Goal: Task Accomplishment & Management: Complete application form

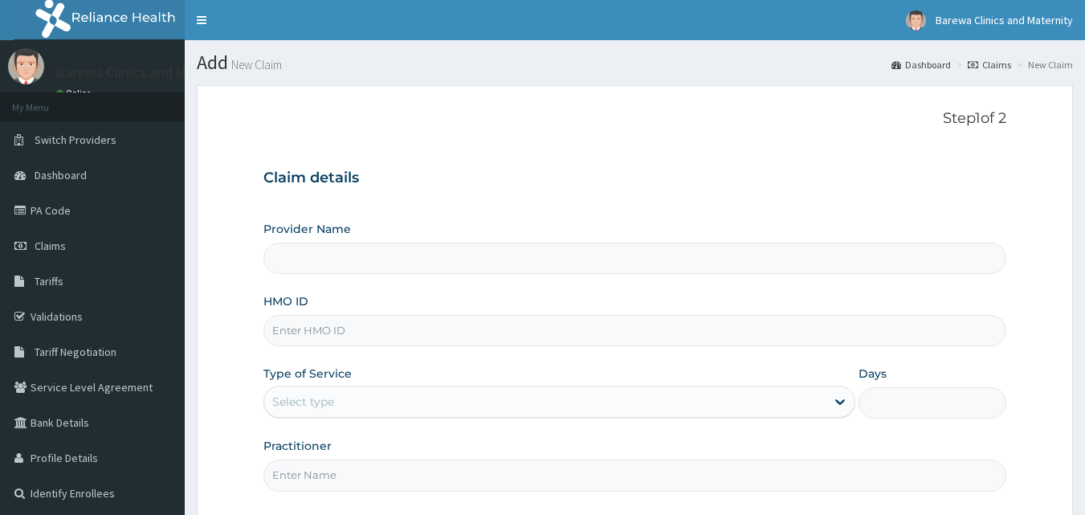
type input "Barewa Clinics And Maternity"
click at [289, 334] on input "HMO ID" at bounding box center [635, 330] width 744 height 31
click at [344, 320] on input "NBL/10518/A" at bounding box center [635, 330] width 744 height 31
type input "NBL/10303/b"
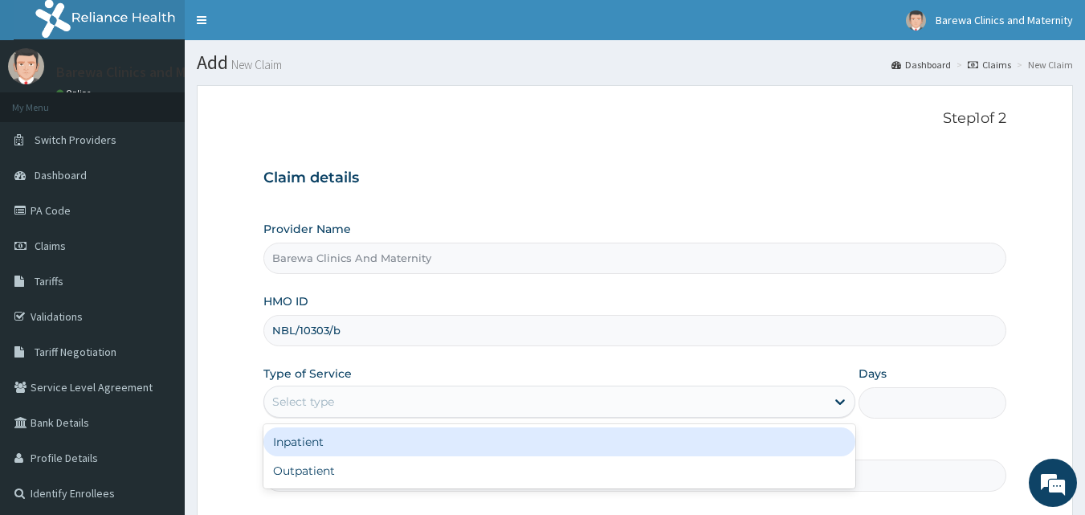
click at [291, 394] on div "Select type" at bounding box center [303, 402] width 62 height 16
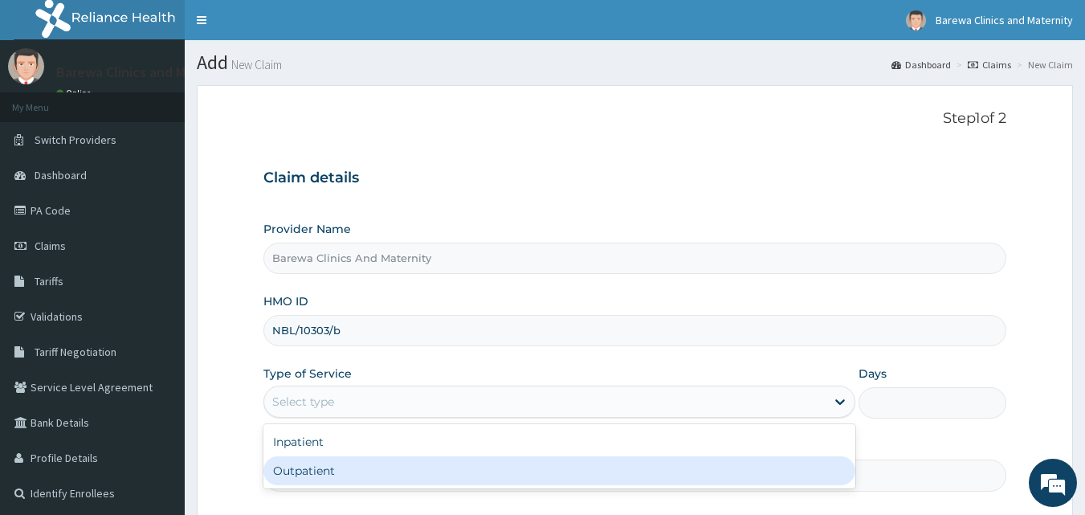
click at [292, 465] on div "Outpatient" at bounding box center [559, 470] width 592 height 29
type input "1"
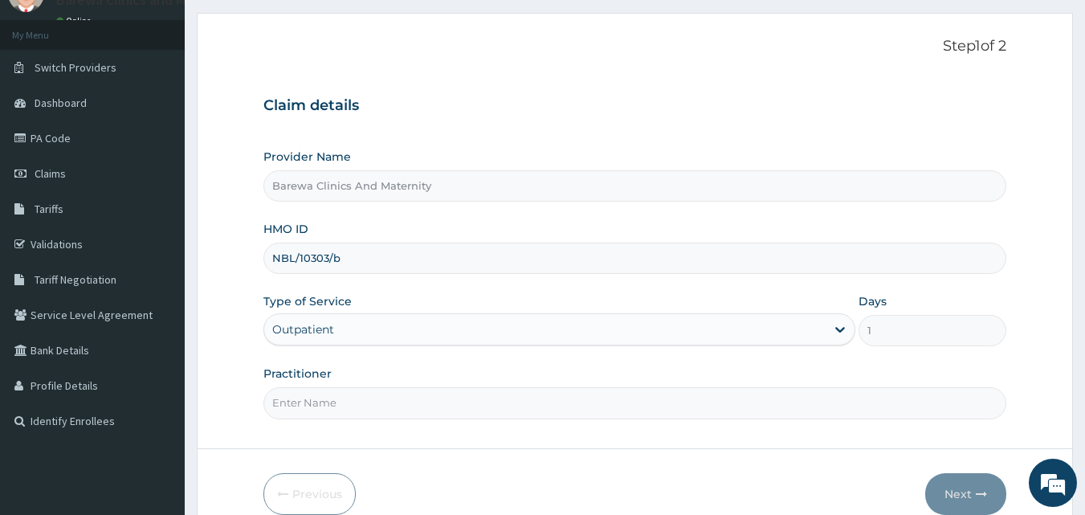
scroll to position [150, 0]
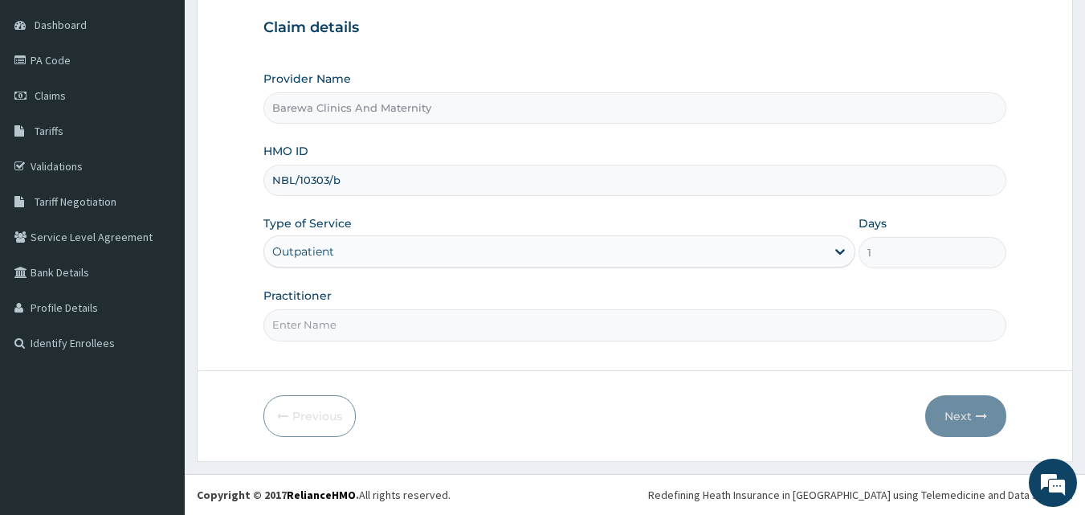
drag, startPoint x: 327, startPoint y: 328, endPoint x: 356, endPoint y: 371, distance: 52.1
click at [356, 371] on form "Step 1 of 2 Claim details Provider Name Barewa Clinics And Maternity HMO ID NBL…" at bounding box center [635, 198] width 876 height 527
type input "DR NANCY"
click at [969, 415] on button "Next" at bounding box center [965, 416] width 81 height 42
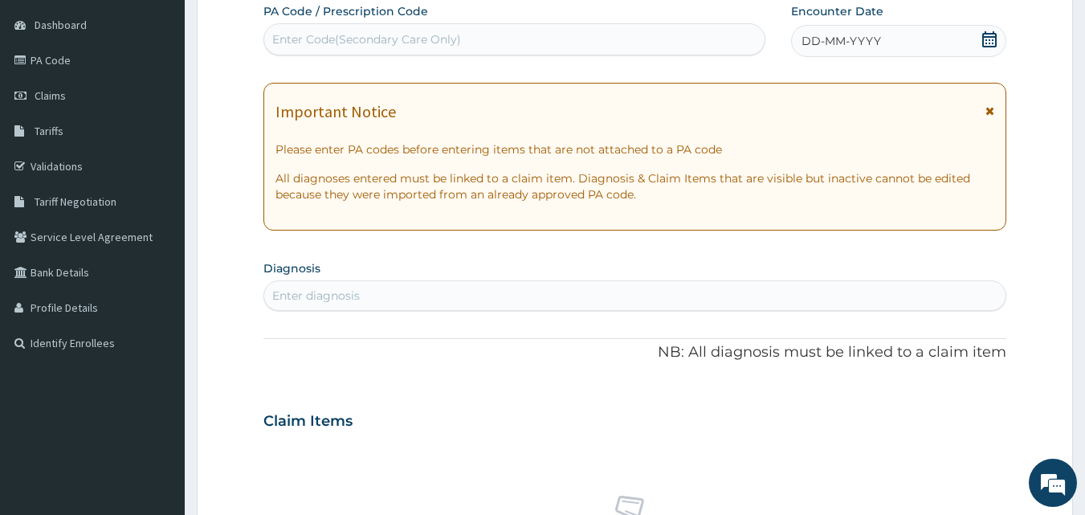
click at [990, 35] on icon at bounding box center [990, 39] width 16 height 16
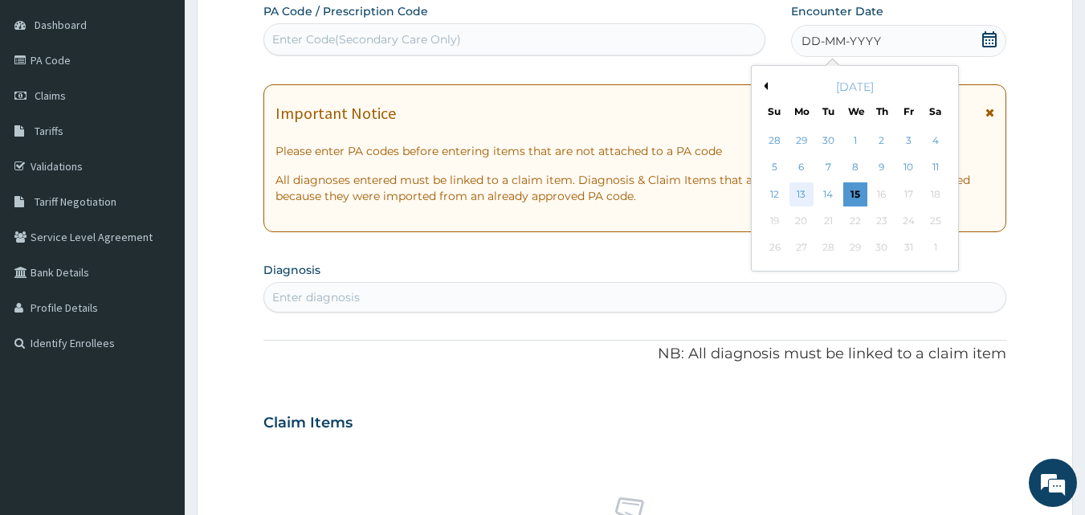
click at [801, 183] on div "13" at bounding box center [802, 194] width 24 height 24
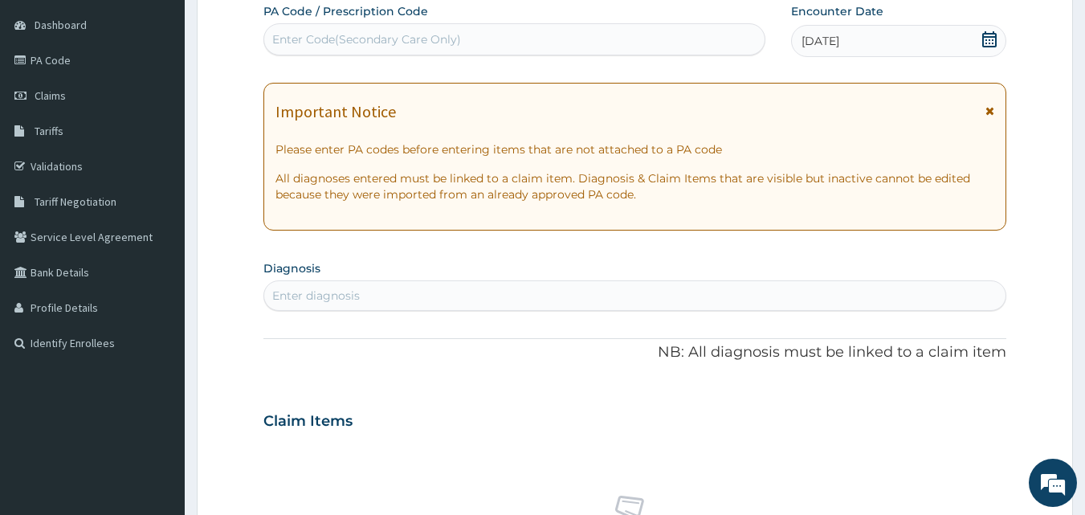
click at [378, 295] on div "Enter diagnosis" at bounding box center [635, 296] width 742 height 26
type input "u"
type input "b"
type input ","
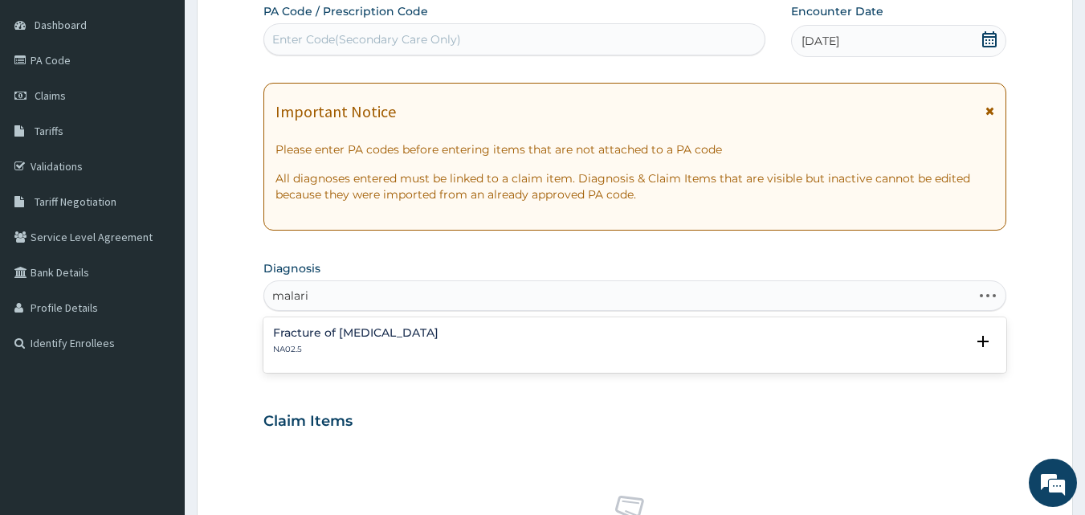
type input "malaria"
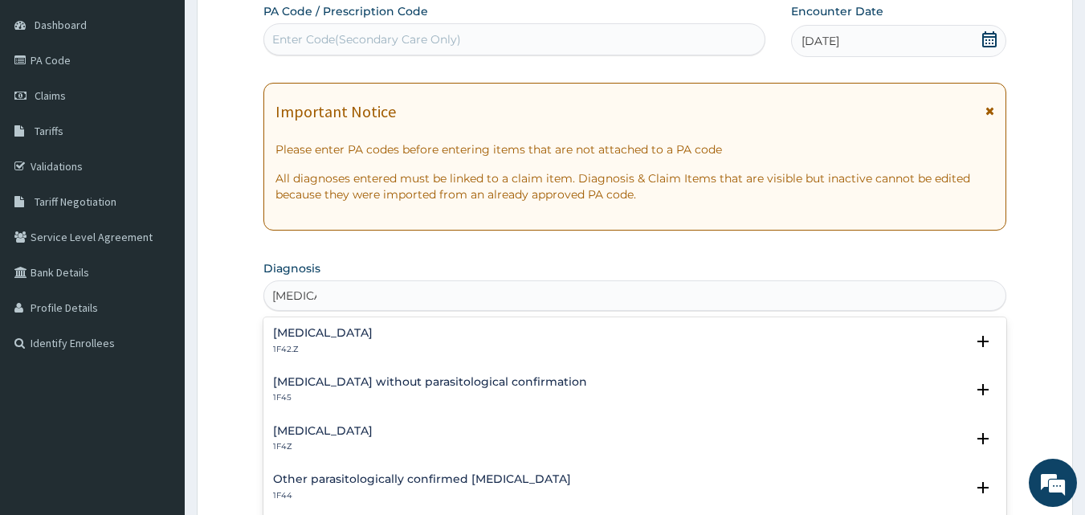
click at [304, 427] on h4 "Malaria, unspecified" at bounding box center [323, 431] width 100 height 12
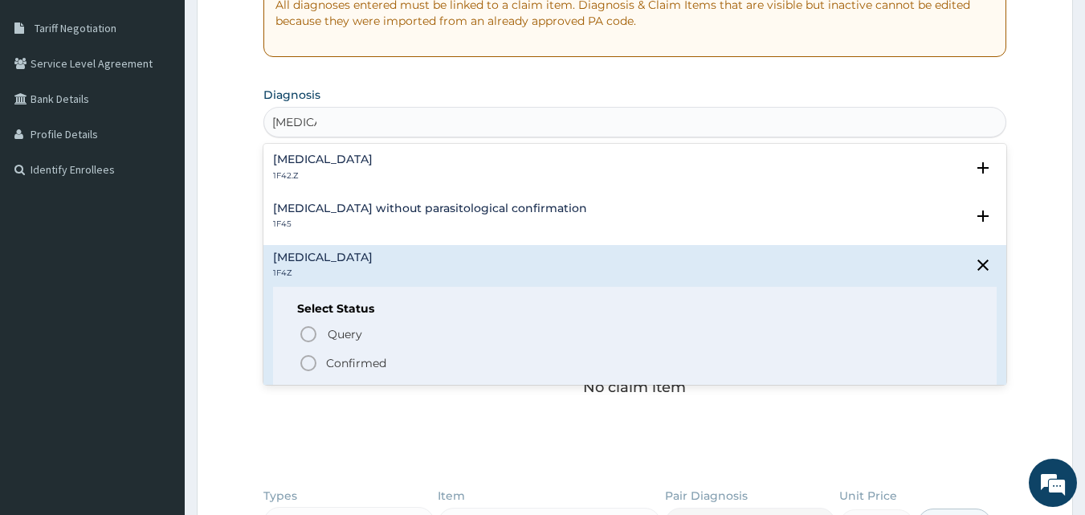
scroll to position [339, 0]
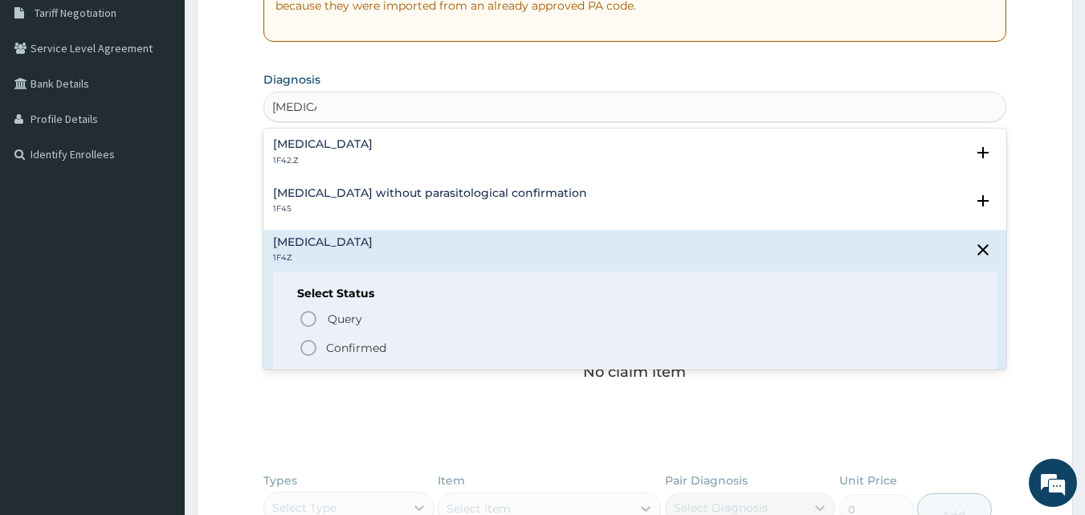
click at [308, 345] on icon "status option filled" at bounding box center [308, 347] width 19 height 19
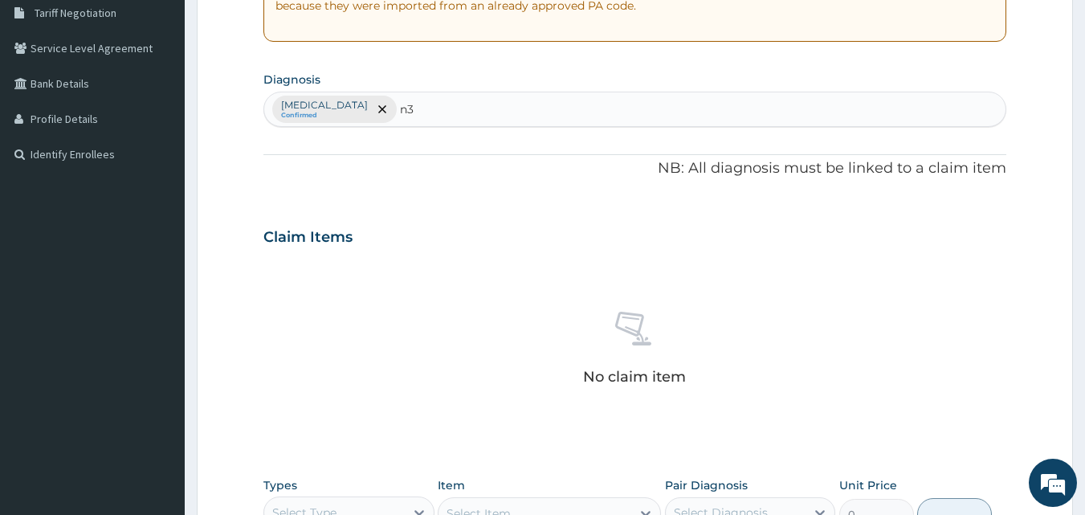
type input "n"
type input "uti"
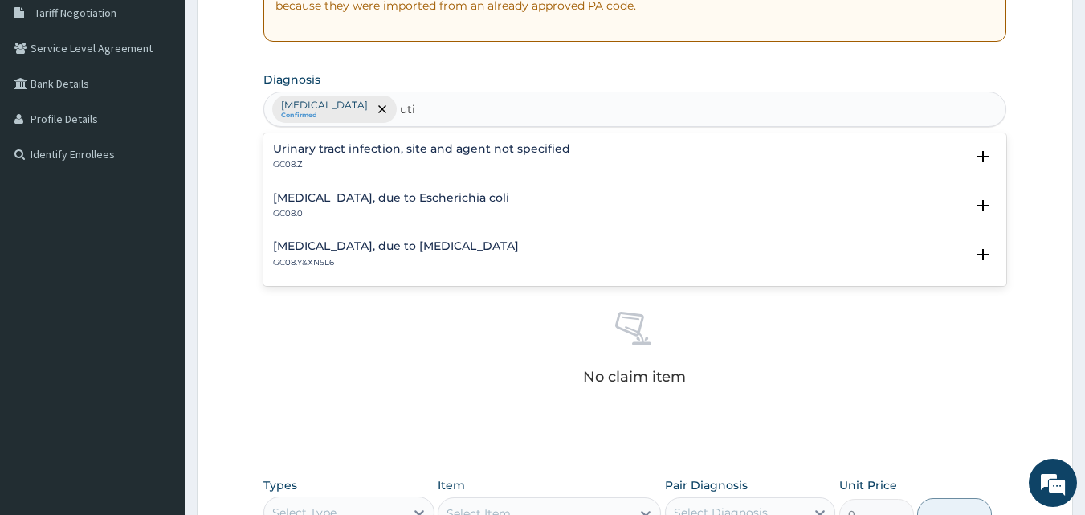
click at [304, 145] on h4 "Urinary tract infection, site and agent not specified" at bounding box center [421, 149] width 297 height 12
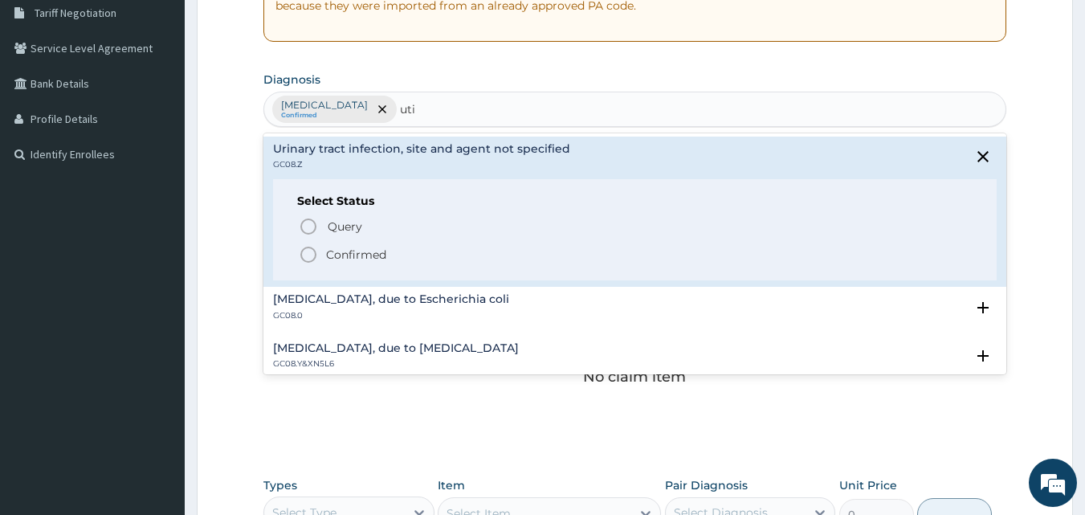
click at [306, 251] on icon "status option filled" at bounding box center [308, 254] width 19 height 19
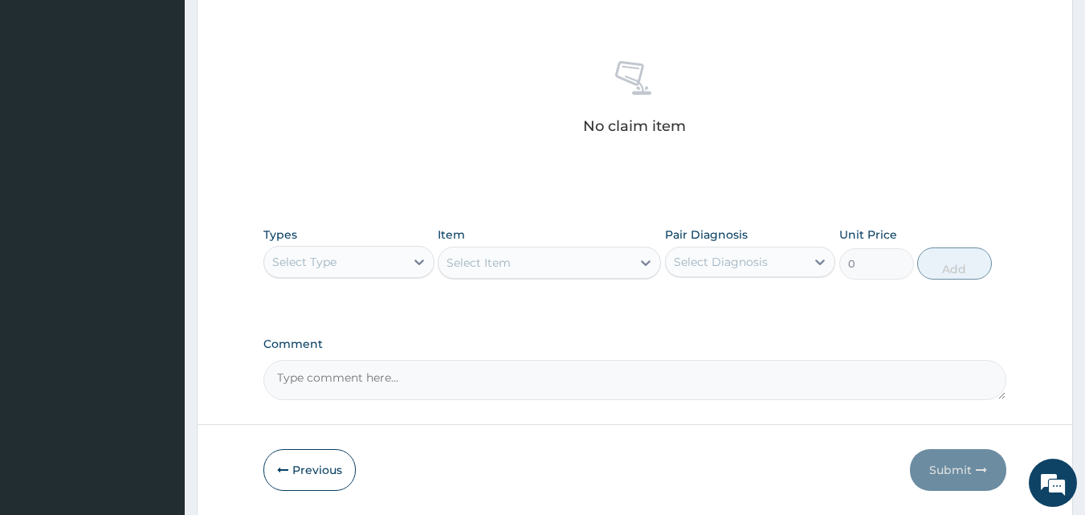
scroll to position [643, 0]
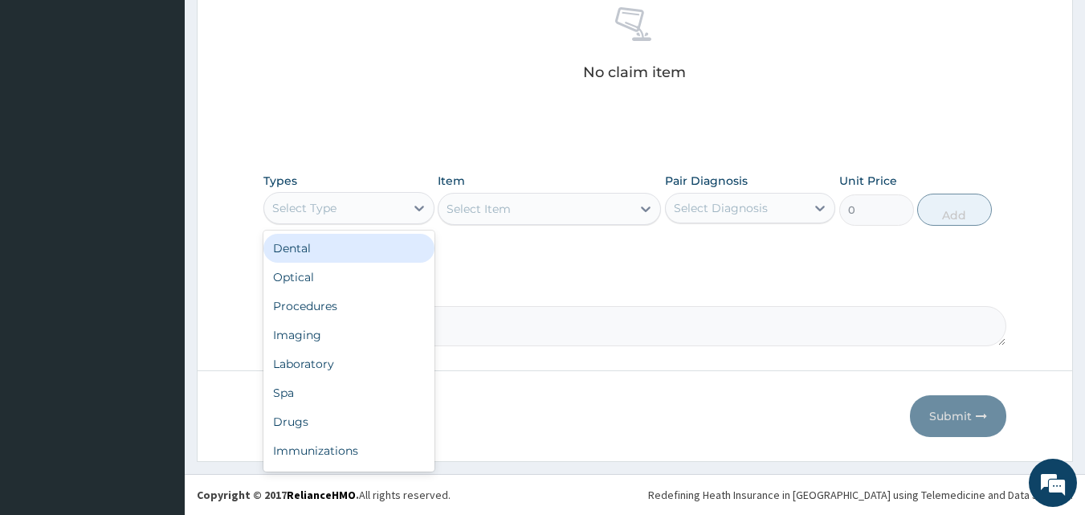
click at [365, 198] on div "Select Type" at bounding box center [334, 208] width 141 height 26
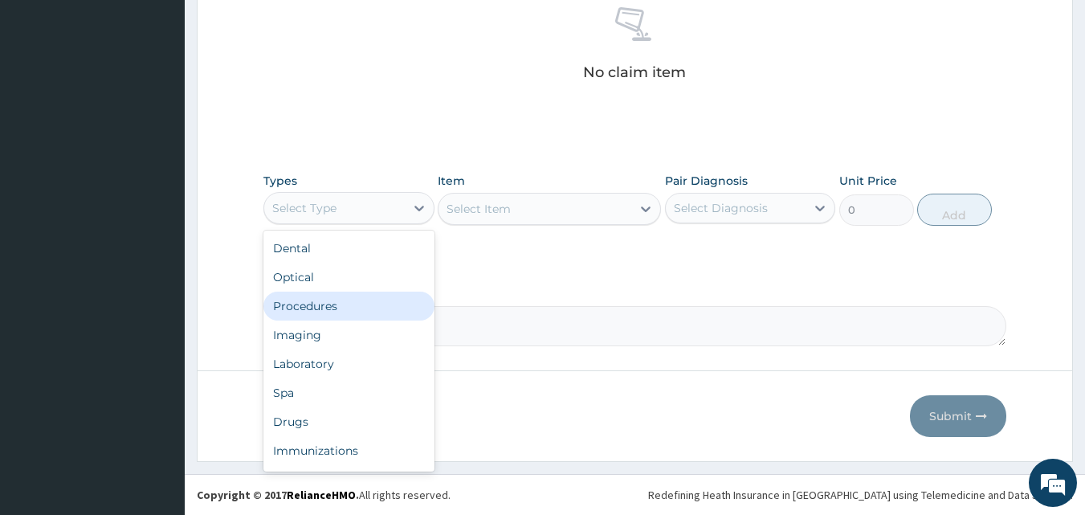
click at [327, 314] on div "Procedures" at bounding box center [348, 306] width 171 height 29
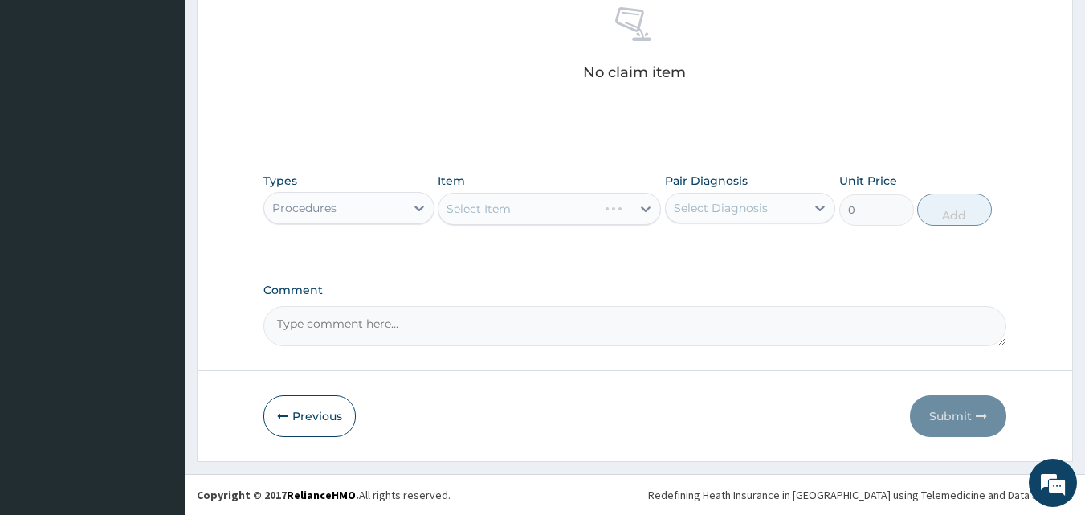
click at [643, 204] on div "Select Item" at bounding box center [549, 209] width 223 height 32
click at [582, 203] on div "Select Item" at bounding box center [549, 209] width 223 height 32
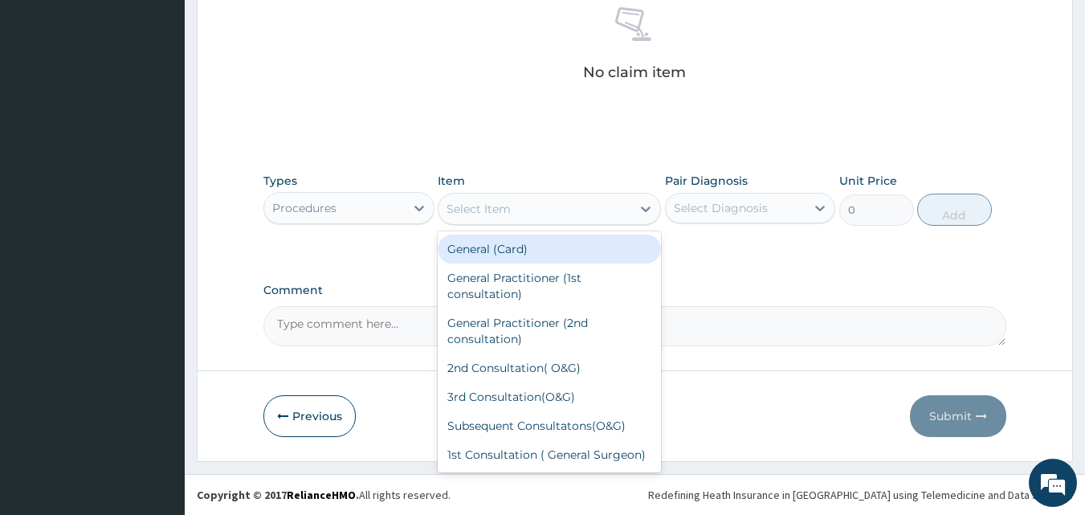
click at [582, 203] on div "Select Item" at bounding box center [535, 209] width 193 height 26
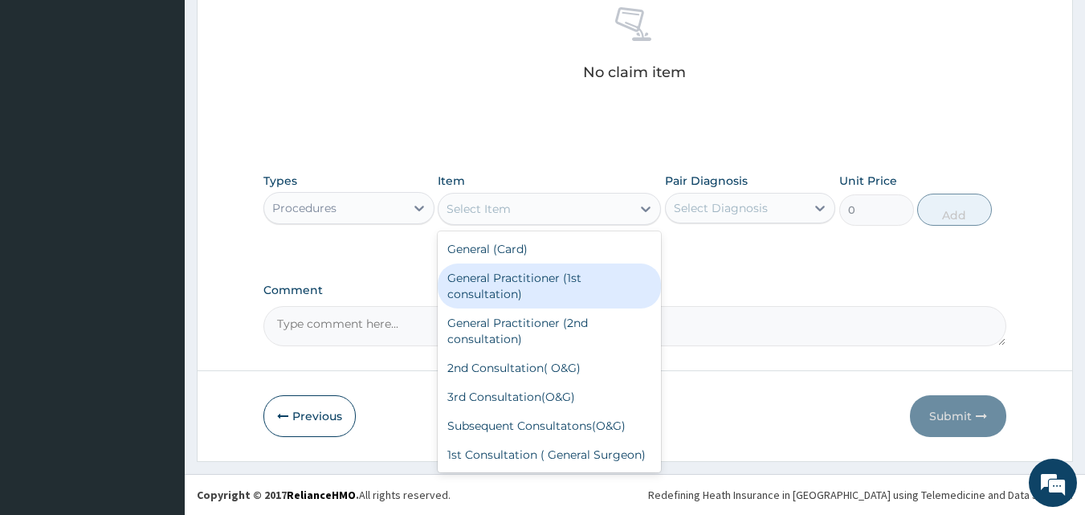
click at [490, 273] on div "General Practitioner (1st consultation)" at bounding box center [549, 285] width 223 height 45
type input "1500"
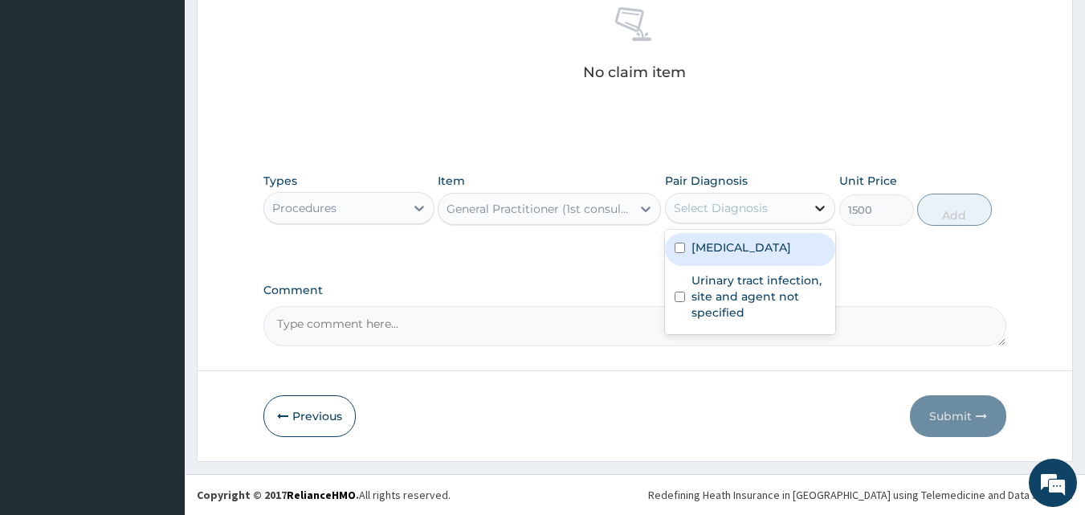
click at [808, 205] on div at bounding box center [820, 208] width 29 height 29
click at [679, 244] on input "checkbox" at bounding box center [680, 248] width 10 height 10
checkbox input "true"
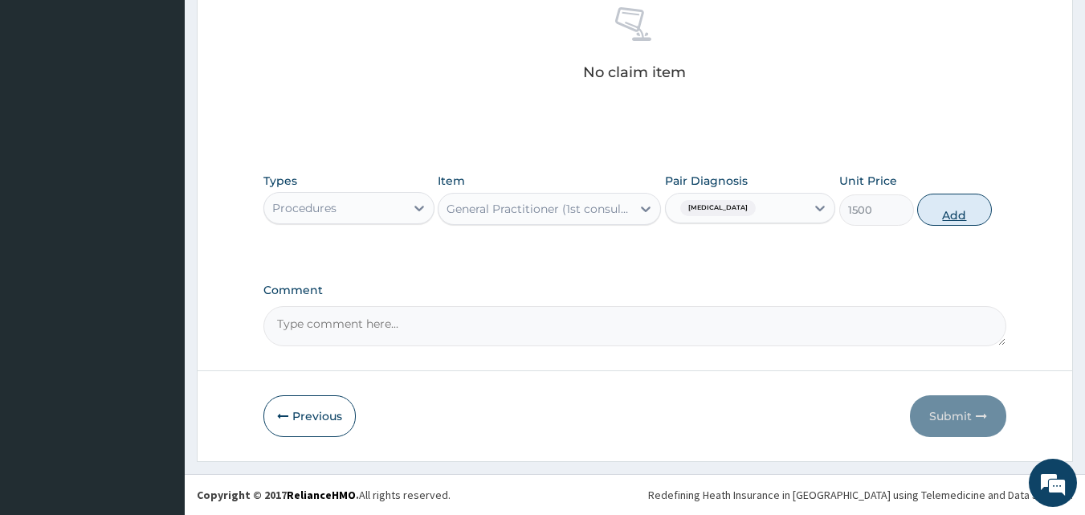
click at [942, 214] on button "Add" at bounding box center [954, 210] width 75 height 32
type input "0"
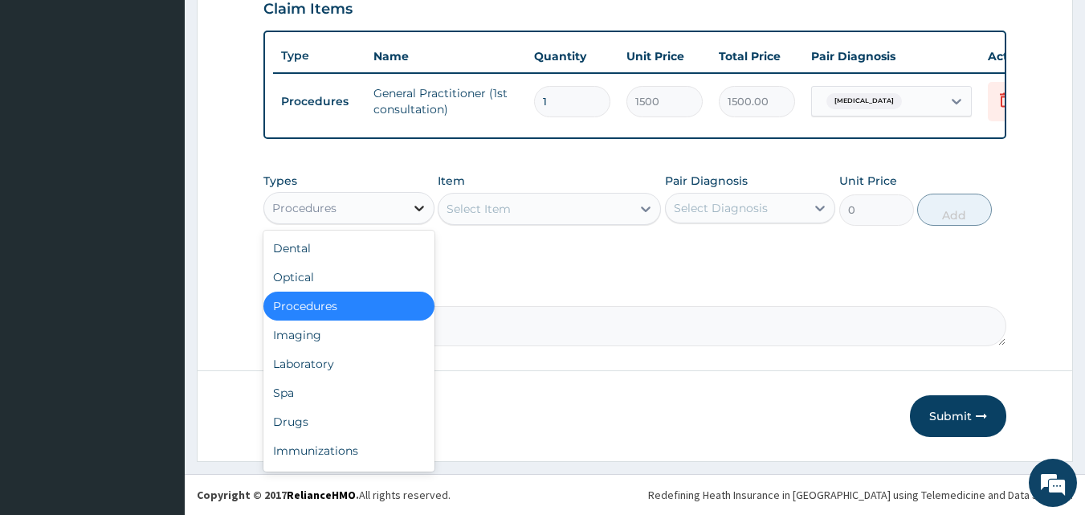
click at [418, 210] on icon at bounding box center [419, 209] width 10 height 6
click at [295, 415] on div "Drugs" at bounding box center [348, 421] width 171 height 29
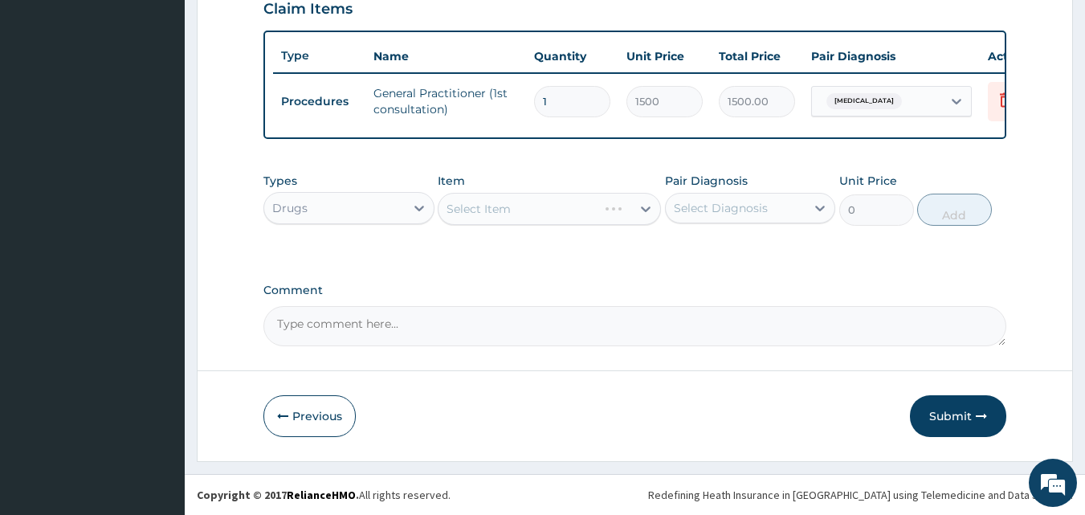
click at [483, 194] on div "Select Item" at bounding box center [549, 209] width 223 height 32
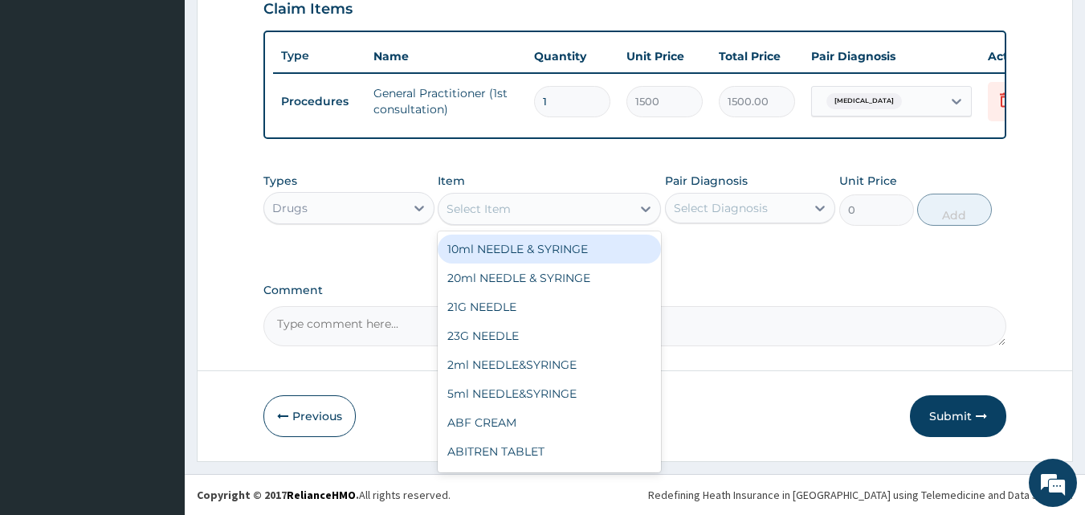
click at [475, 211] on div "Select Item" at bounding box center [479, 209] width 64 height 16
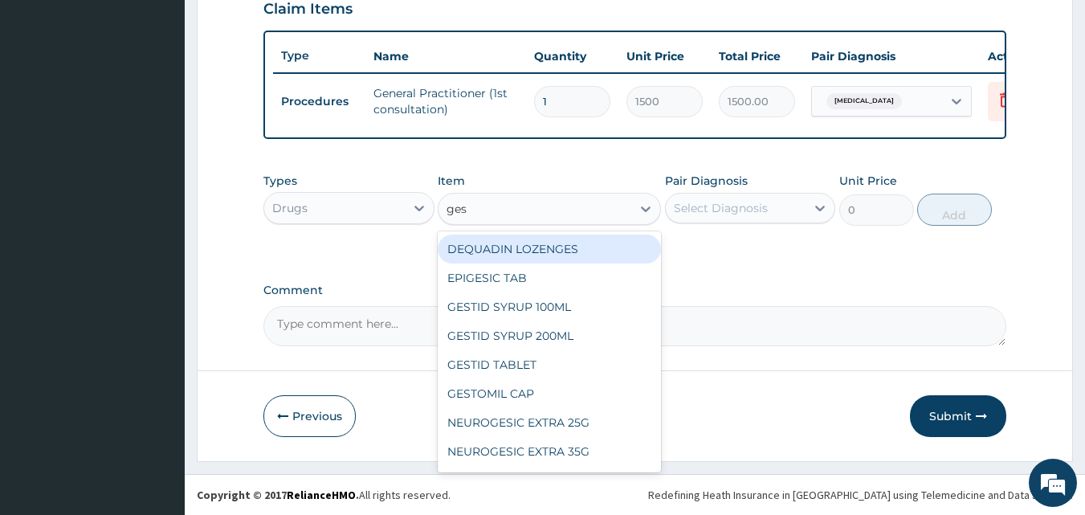
type input "gest"
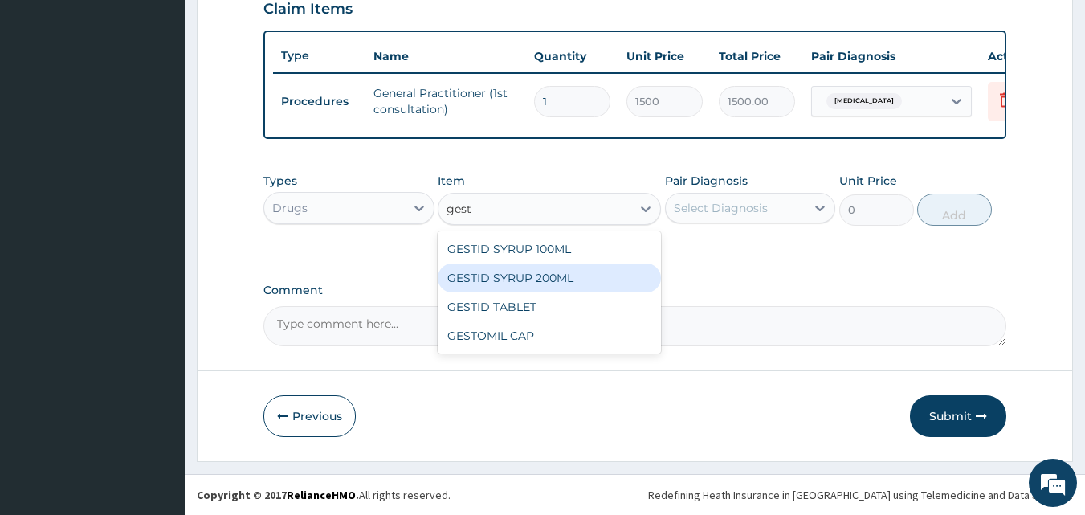
click at [486, 273] on div "GESTID SYRUP 200ML" at bounding box center [549, 277] width 223 height 29
type input "367.5"
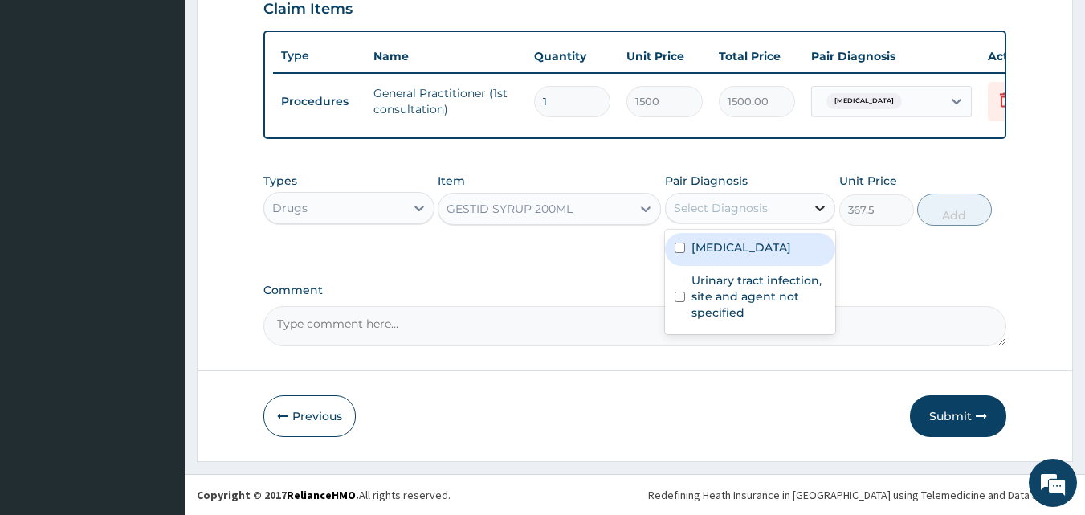
click at [818, 206] on icon at bounding box center [820, 208] width 16 height 16
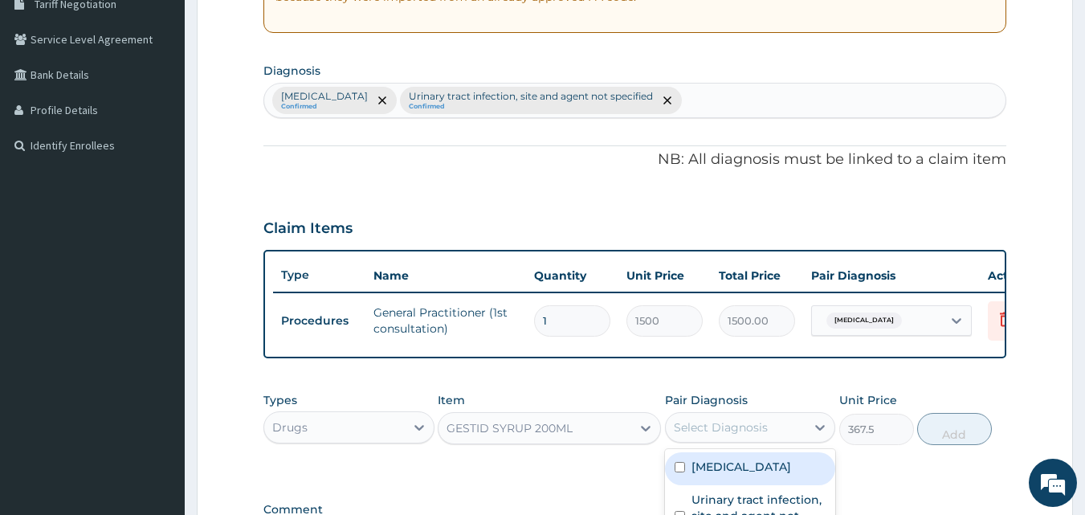
scroll to position [345, 0]
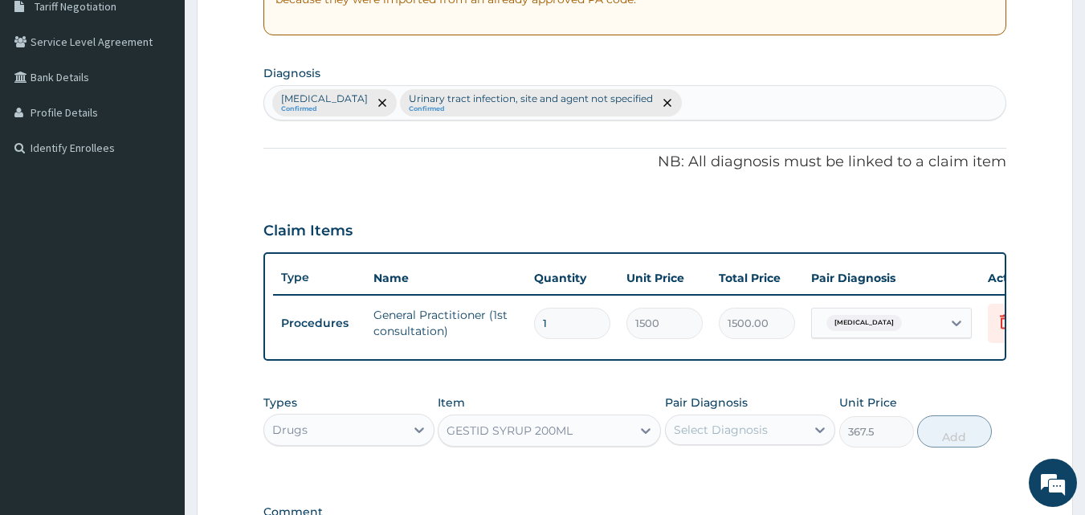
click at [724, 96] on div "Malaria, unspecified Confirmed Urinary tract infection, site and agent not spec…" at bounding box center [635, 103] width 742 height 34
type input "pud"
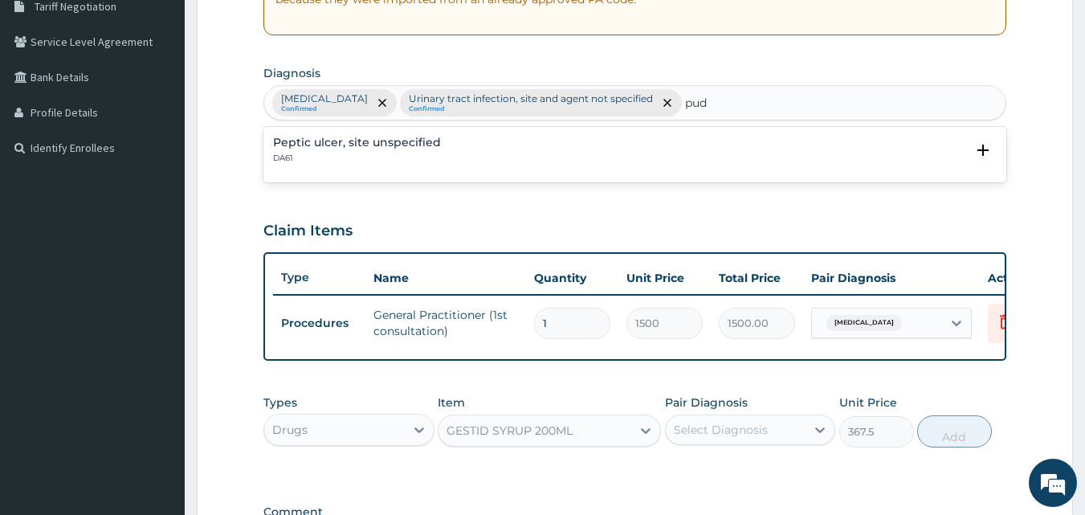
click at [422, 132] on div "Peptic ulcer, site unspecified DA61 Select Status Query Query covers suspected …" at bounding box center [635, 154] width 744 height 49
click at [398, 144] on h4 "Peptic ulcer, site unspecified" at bounding box center [357, 143] width 168 height 12
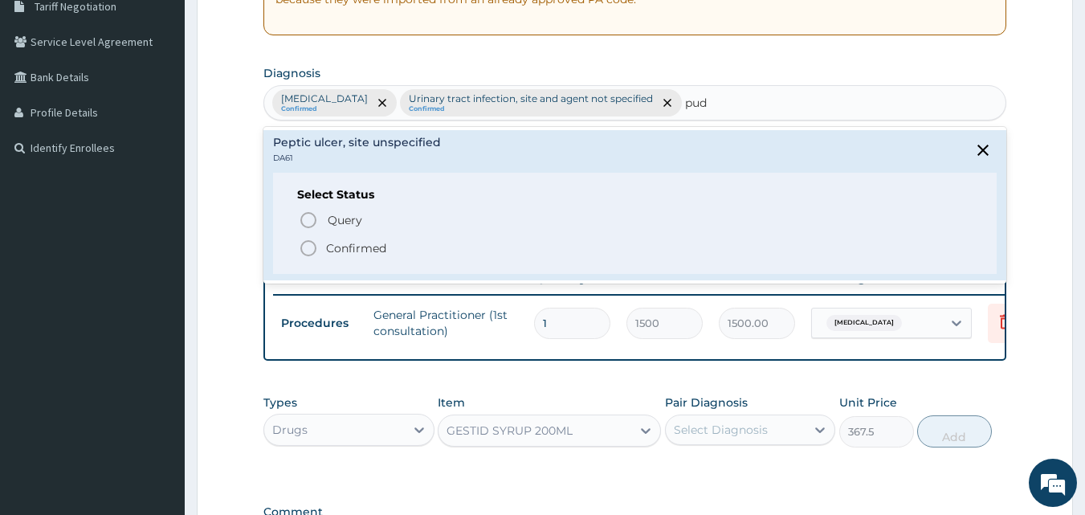
click at [308, 247] on icon "status option filled" at bounding box center [308, 248] width 19 height 19
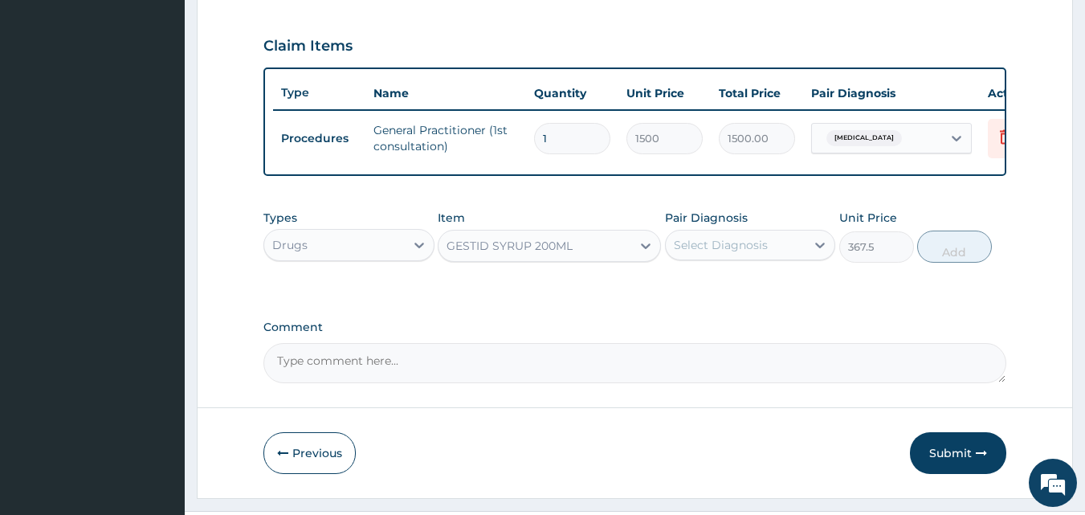
scroll to position [570, 0]
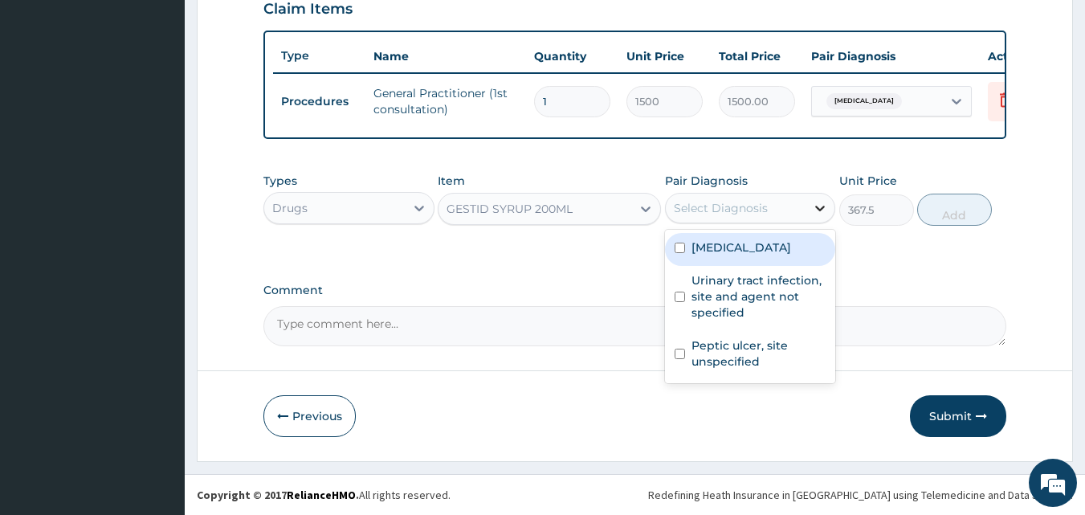
click at [820, 211] on icon at bounding box center [821, 209] width 10 height 6
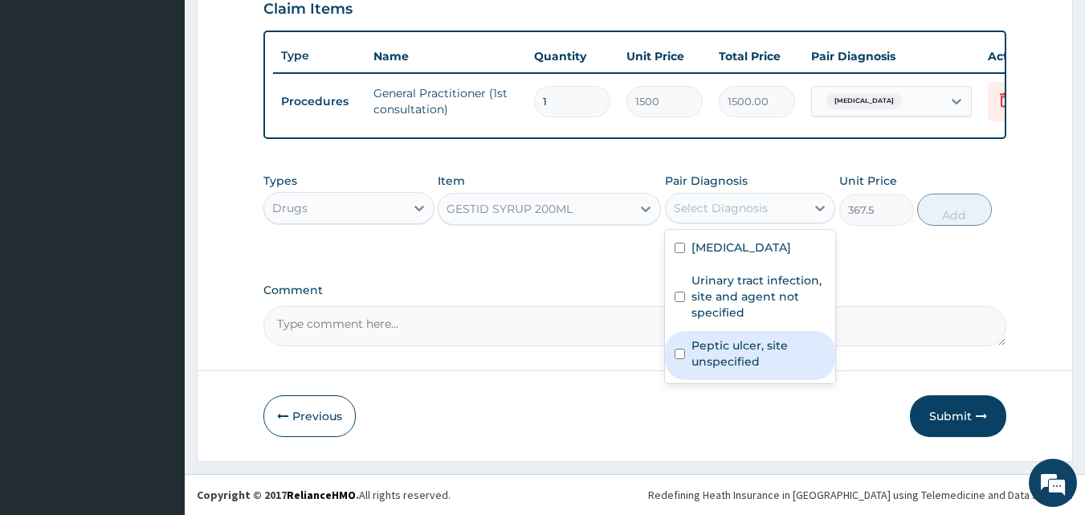
click at [684, 359] on input "checkbox" at bounding box center [680, 354] width 10 height 10
checkbox input "true"
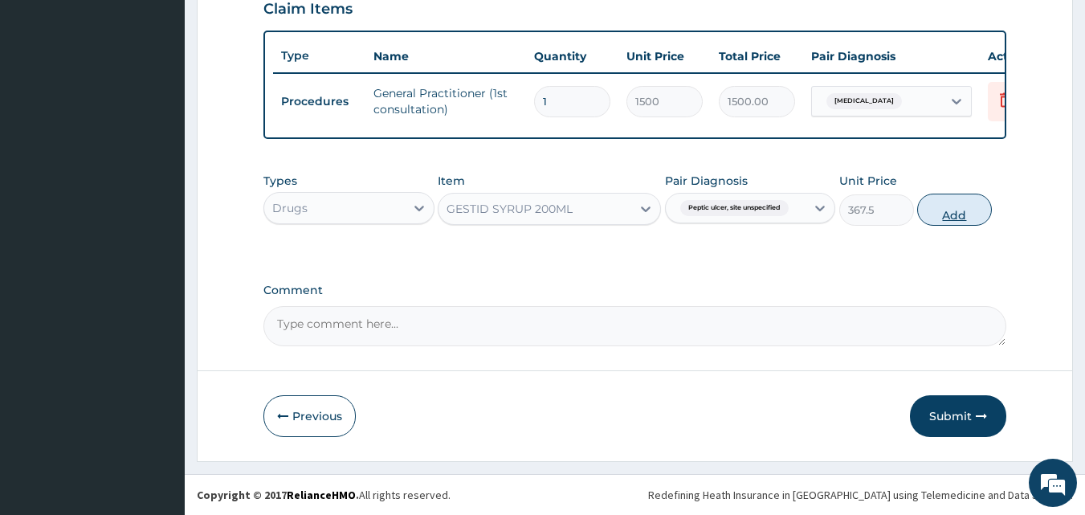
click at [965, 221] on button "Add" at bounding box center [954, 210] width 75 height 32
type input "0"
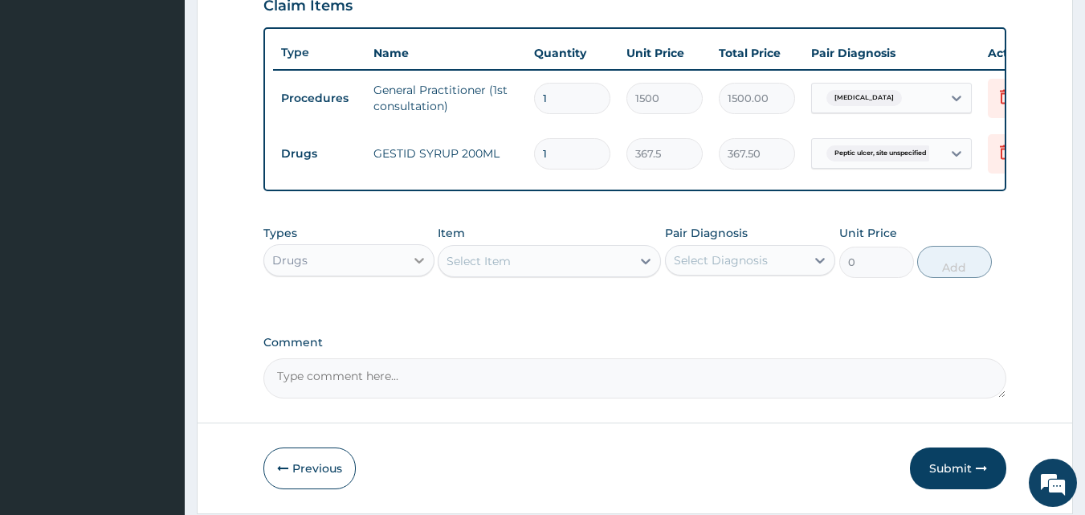
click at [415, 267] on icon at bounding box center [419, 260] width 16 height 16
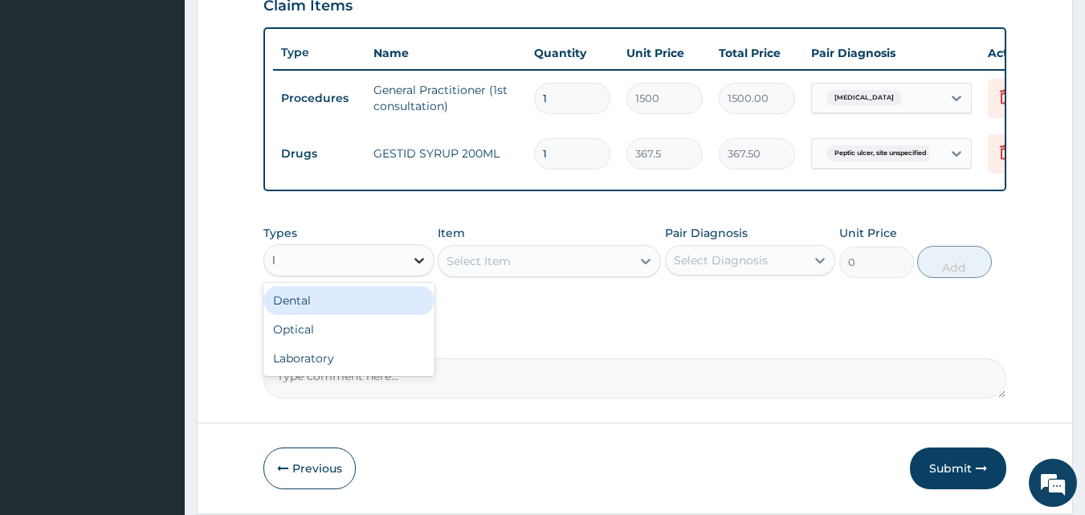
type input "la"
click at [359, 311] on div "Laboratory" at bounding box center [348, 300] width 171 height 29
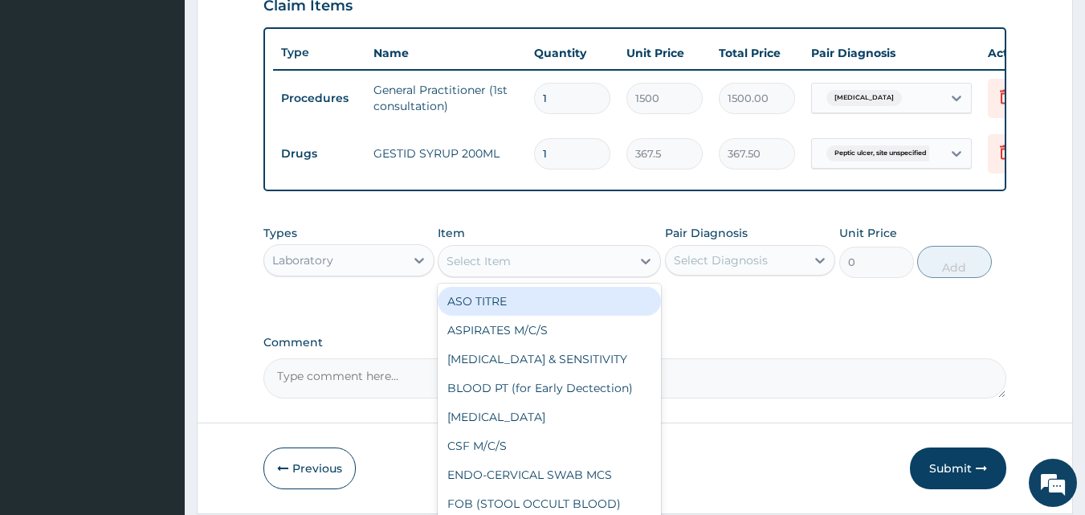
click at [569, 274] on div "Select Item" at bounding box center [535, 261] width 193 height 26
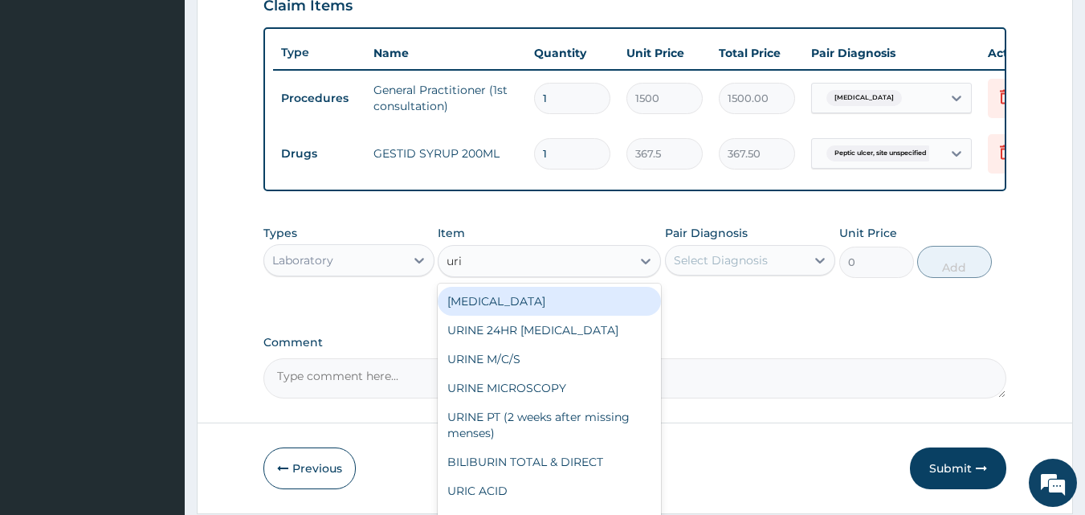
type input "urin"
click at [541, 306] on div "URINALYSIS" at bounding box center [549, 301] width 223 height 29
type input "400"
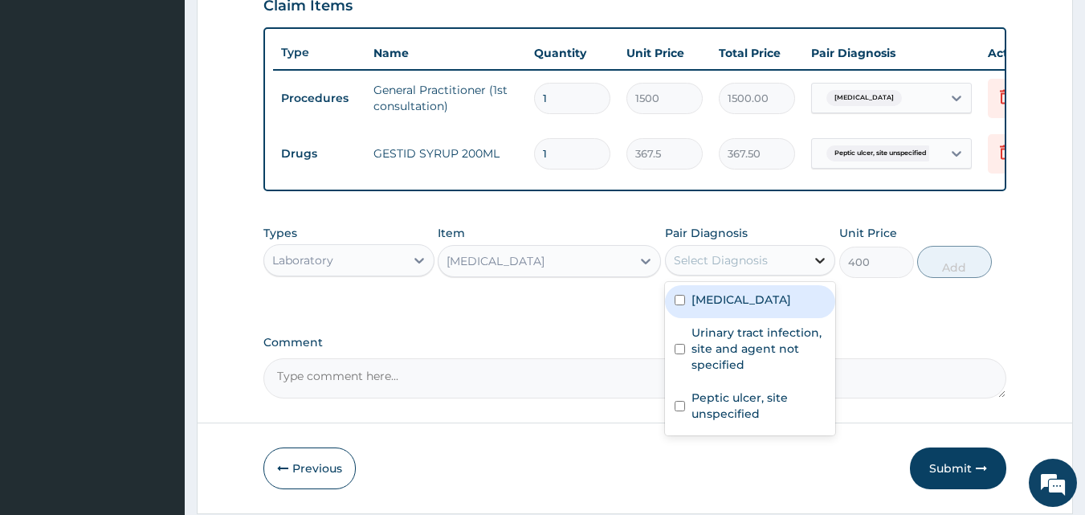
click at [820, 267] on icon at bounding box center [820, 260] width 16 height 16
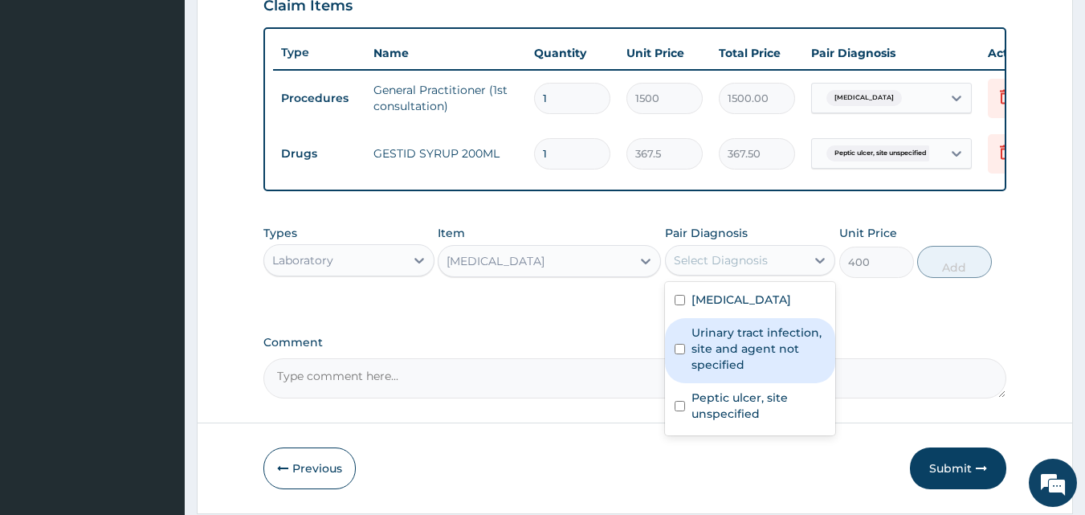
click at [680, 354] on input "checkbox" at bounding box center [680, 349] width 10 height 10
checkbox input "true"
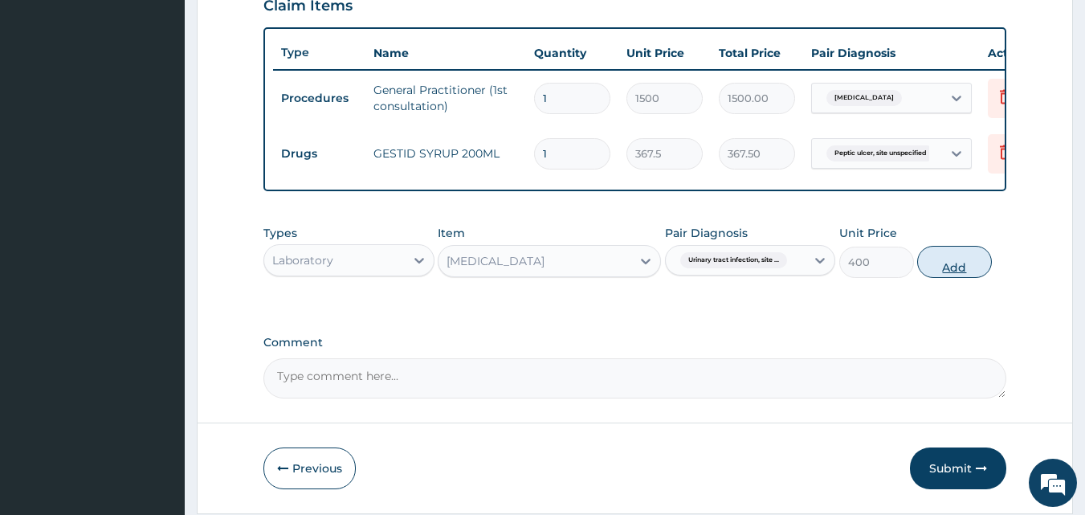
click at [955, 275] on button "Add" at bounding box center [954, 262] width 75 height 32
type input "0"
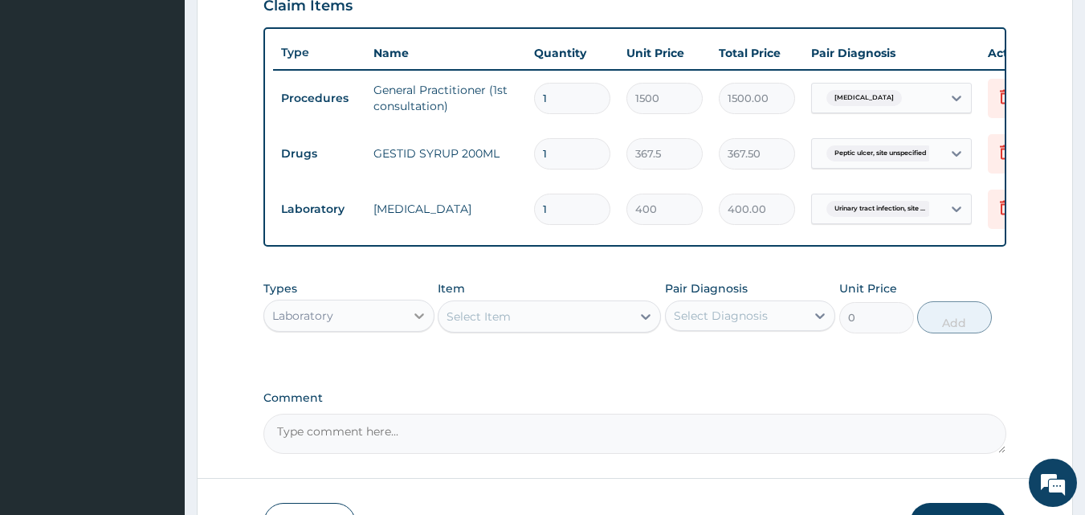
click at [418, 324] on icon at bounding box center [419, 316] width 16 height 16
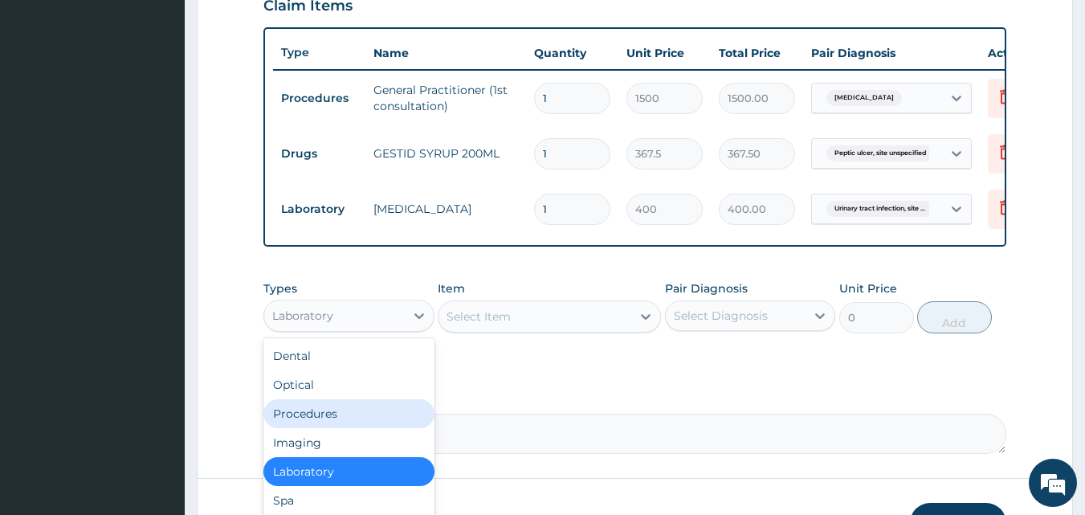
scroll to position [55, 0]
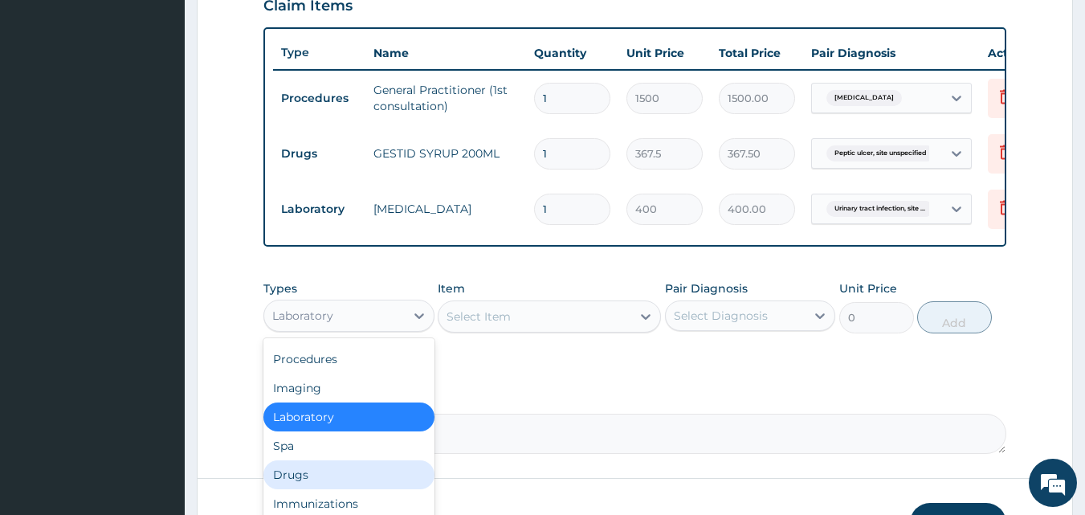
click at [288, 474] on div "Drugs" at bounding box center [348, 474] width 171 height 29
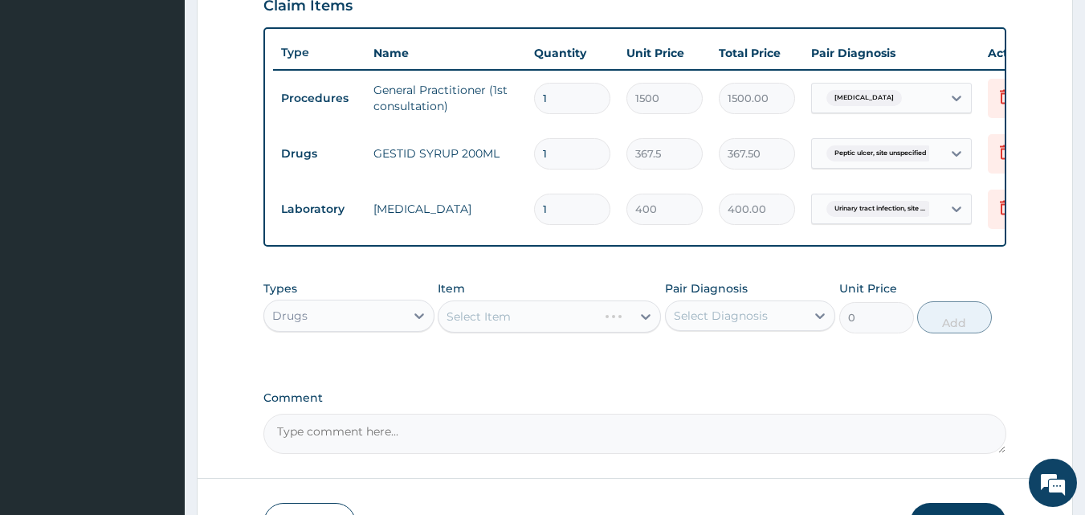
click at [480, 324] on div "Select Item" at bounding box center [549, 316] width 223 height 32
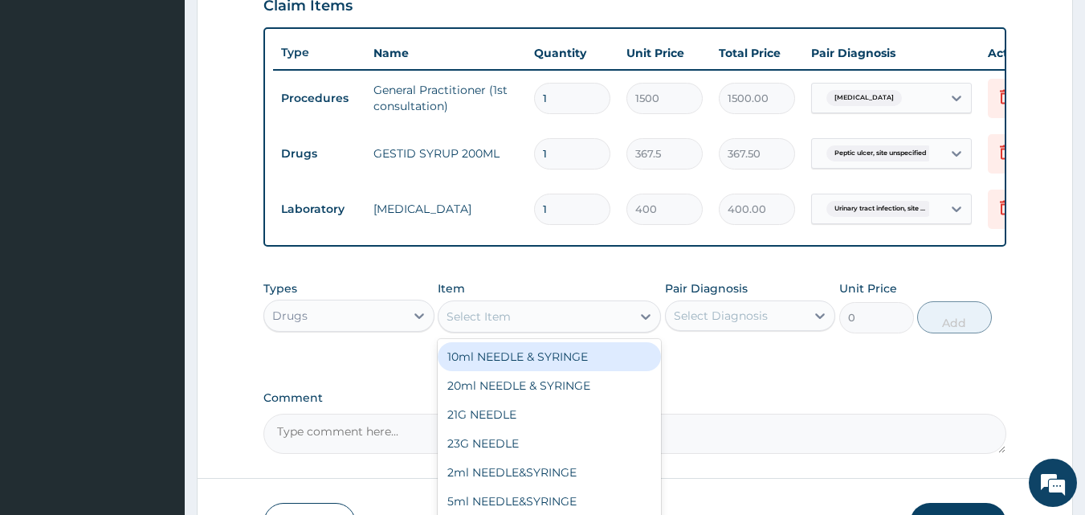
click at [533, 328] on div "Select Item" at bounding box center [535, 317] width 193 height 26
type input "parace"
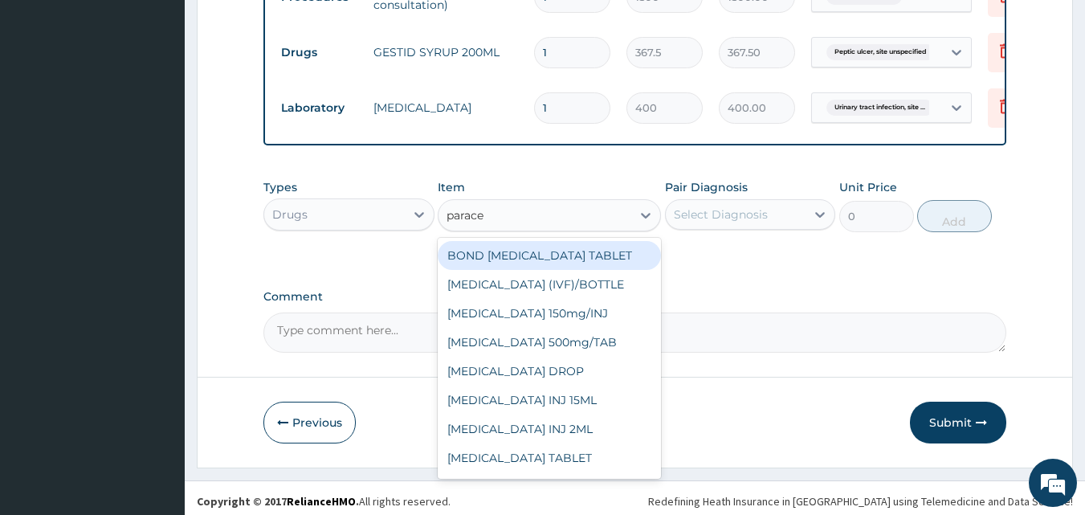
scroll to position [690, 0]
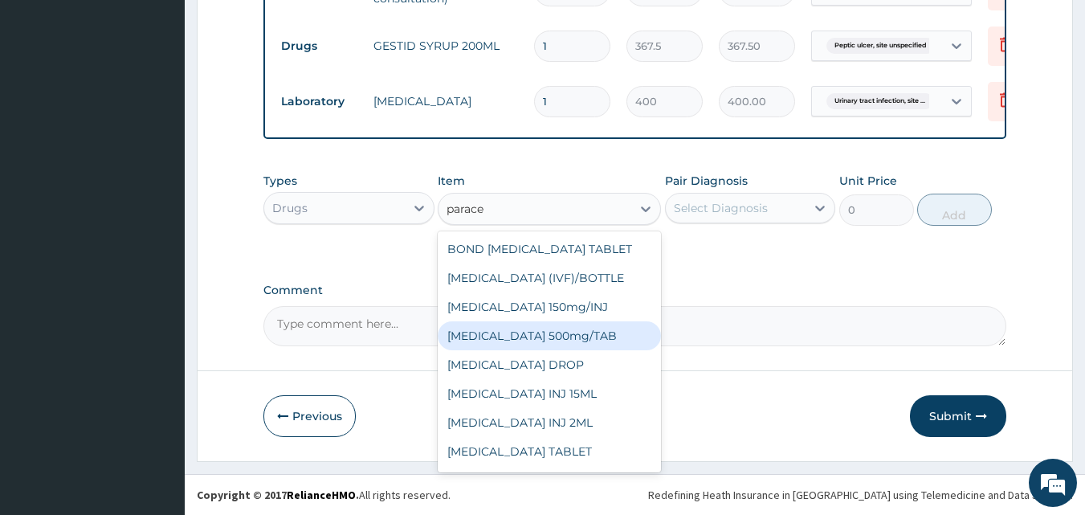
click at [580, 341] on div "PARACETAMOL 500mg/TAB" at bounding box center [549, 335] width 223 height 29
type input "5.25"
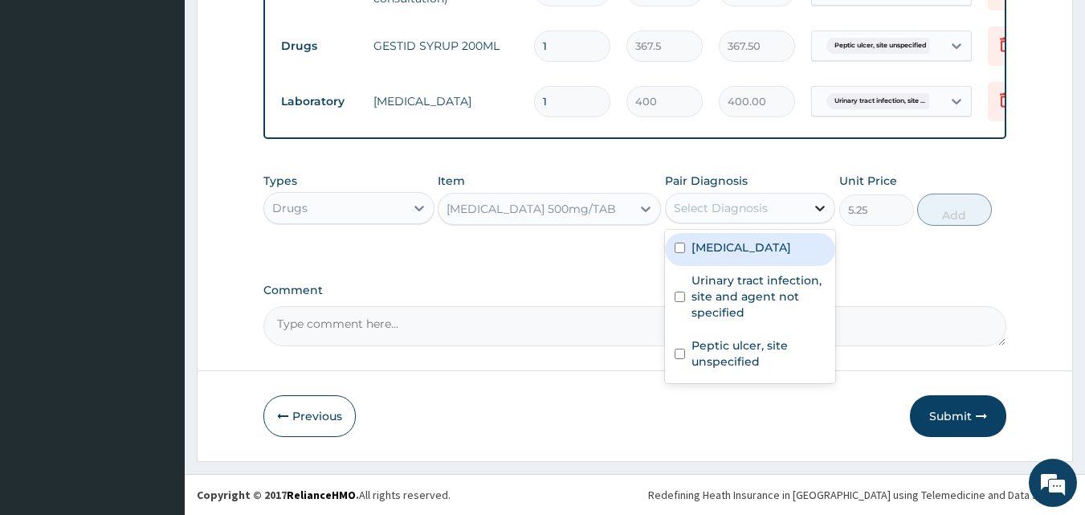
click at [818, 205] on icon at bounding box center [820, 208] width 16 height 16
click at [676, 254] on div "Malaria, unspecified" at bounding box center [750, 249] width 171 height 33
checkbox input "true"
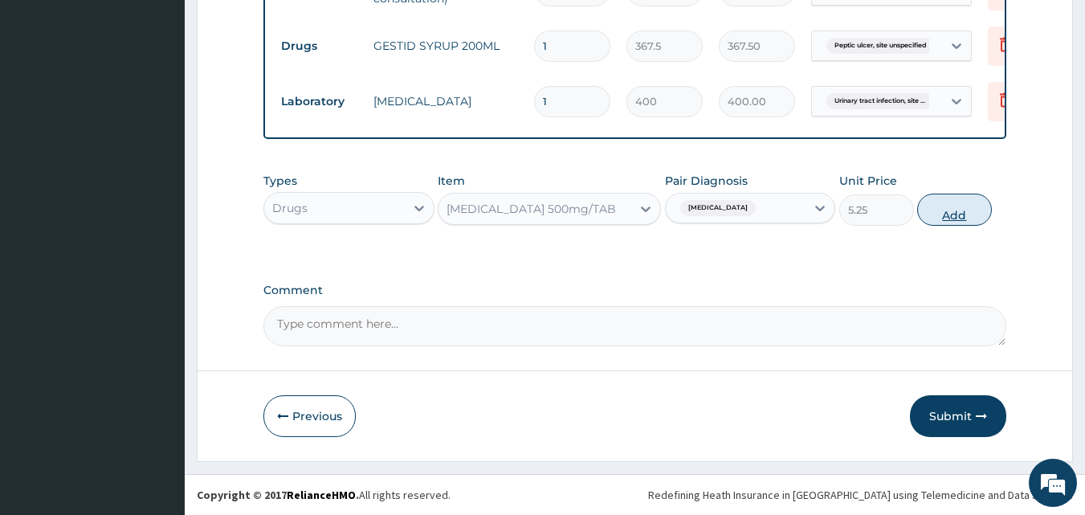
click at [950, 216] on button "Add" at bounding box center [954, 210] width 75 height 32
type input "0"
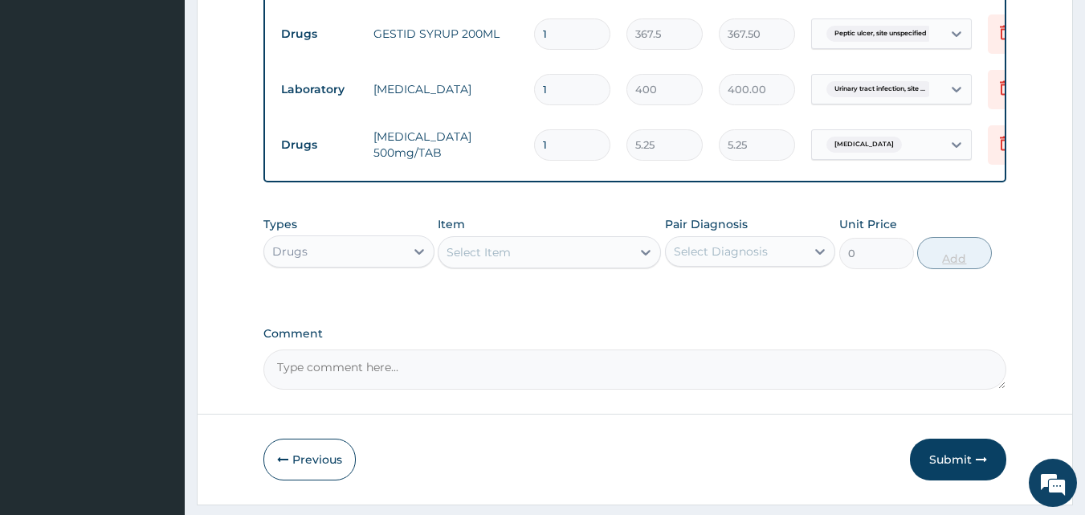
type input "19"
type input "99.75"
type input "1"
type input "5.25"
type input "18"
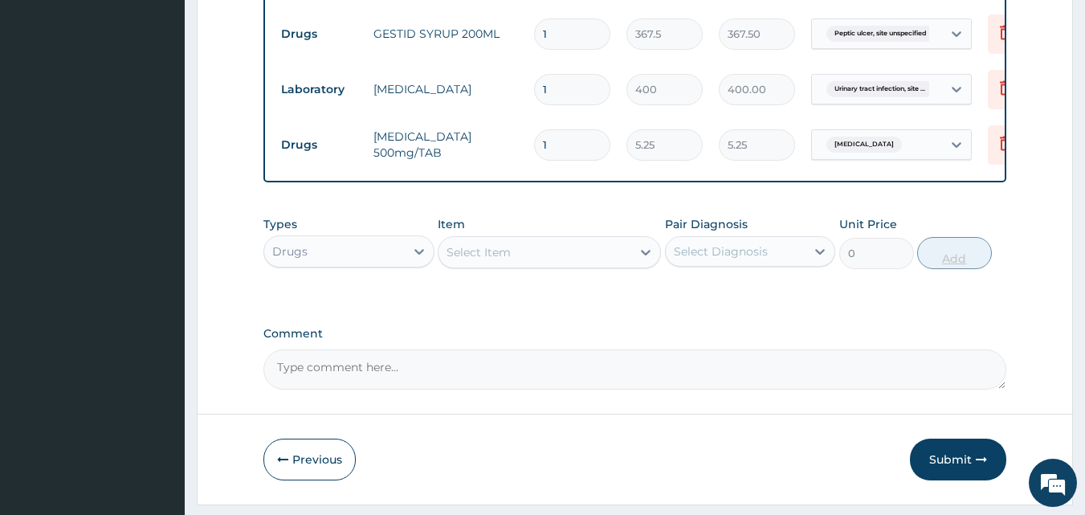
type input "94.50"
type input "18"
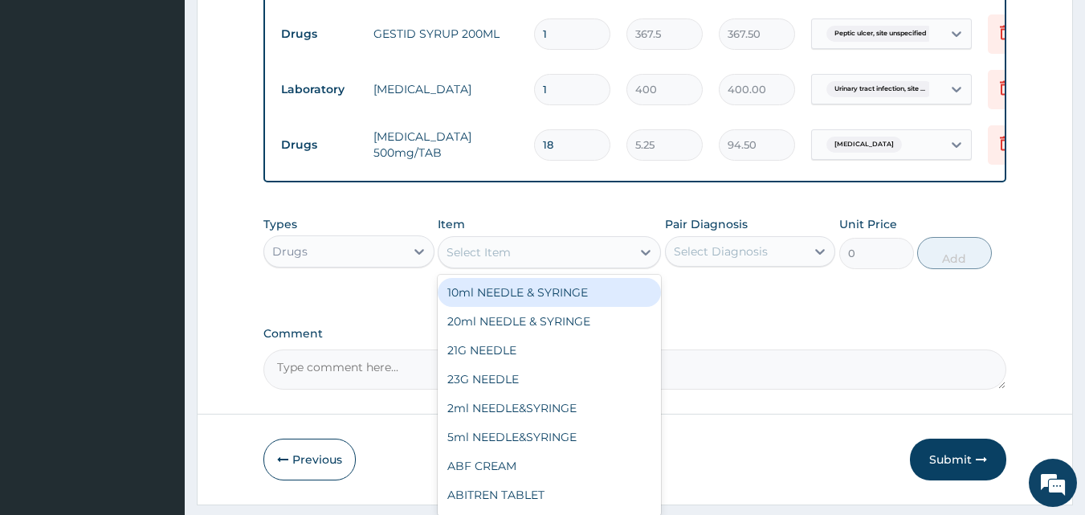
click at [542, 255] on div "Select Item" at bounding box center [535, 252] width 193 height 26
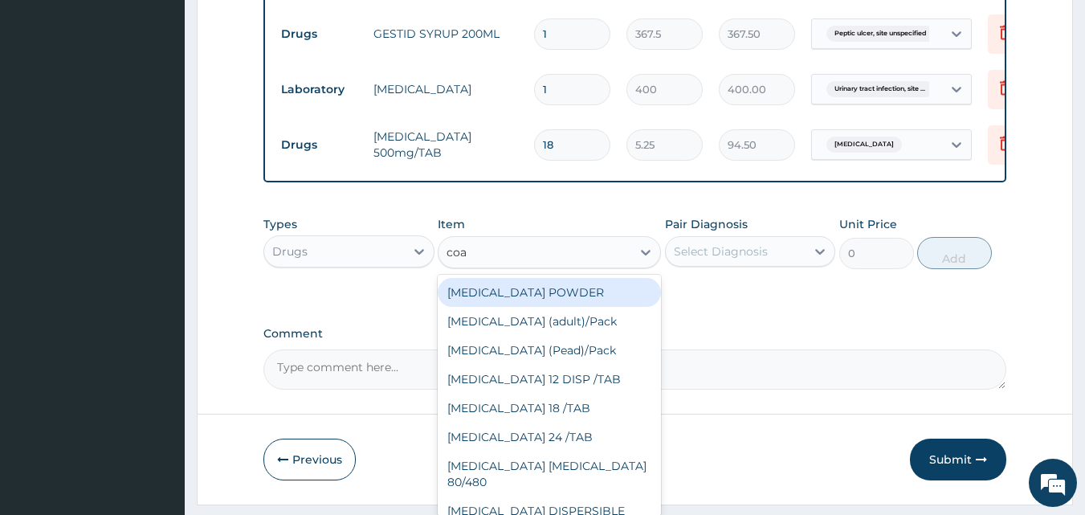
type input "coar"
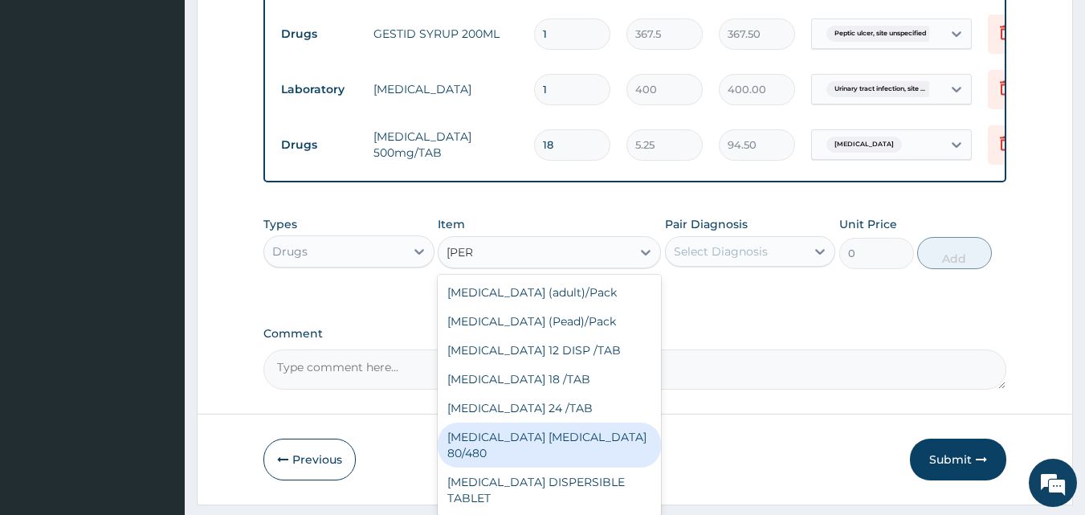
click at [522, 437] on div "COARTEM D TAB 80/480" at bounding box center [549, 444] width 223 height 45
type input "866.25"
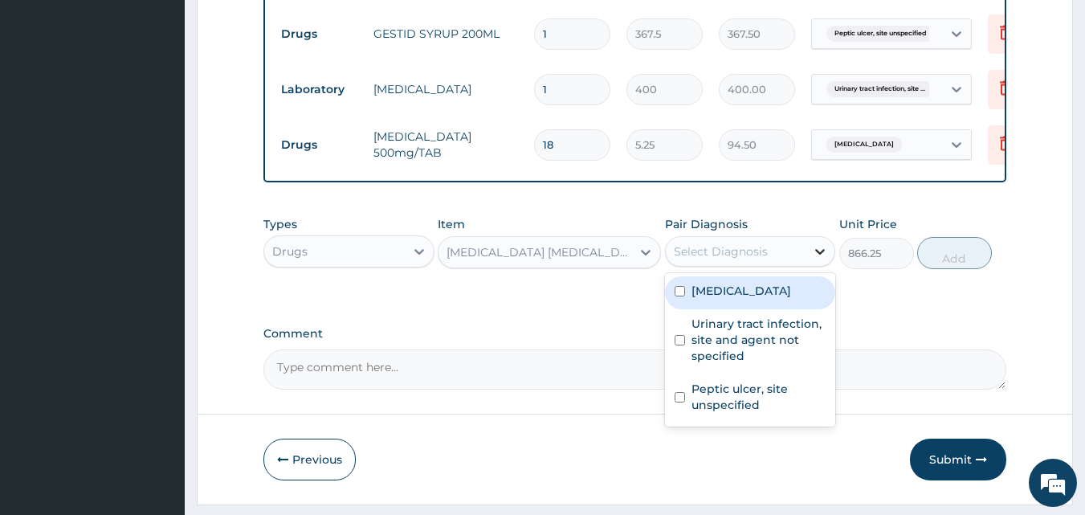
click at [814, 259] on icon at bounding box center [820, 251] width 16 height 16
click at [680, 296] on input "checkbox" at bounding box center [680, 291] width 10 height 10
checkbox input "true"
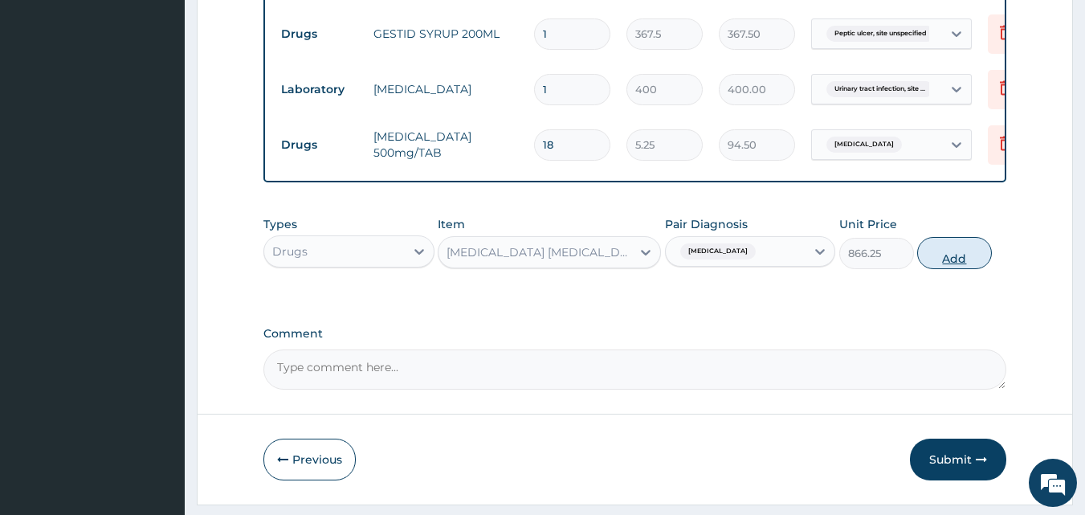
click at [956, 269] on button "Add" at bounding box center [954, 253] width 75 height 32
type input "0"
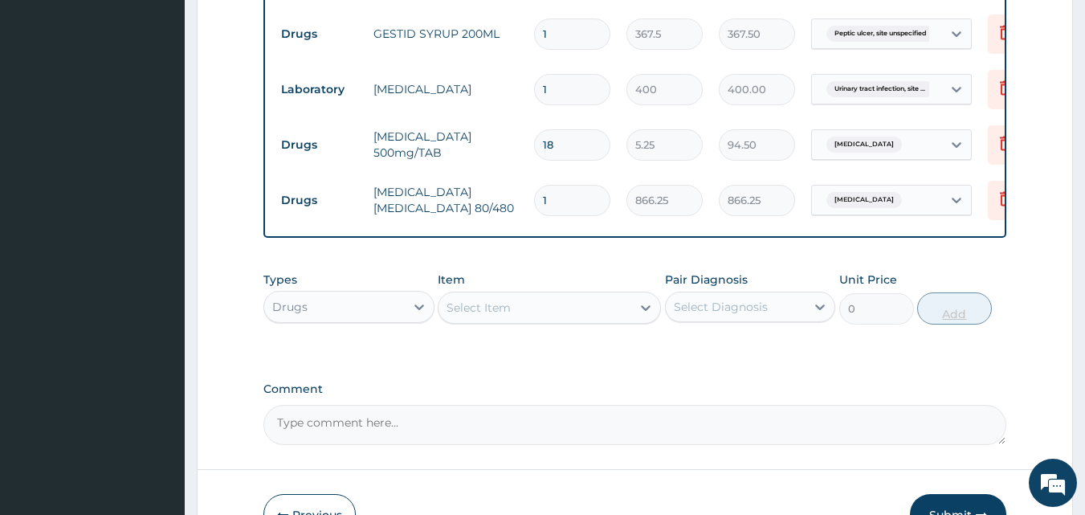
type input "0.00"
type input "6"
type input "5197.50"
type input "6"
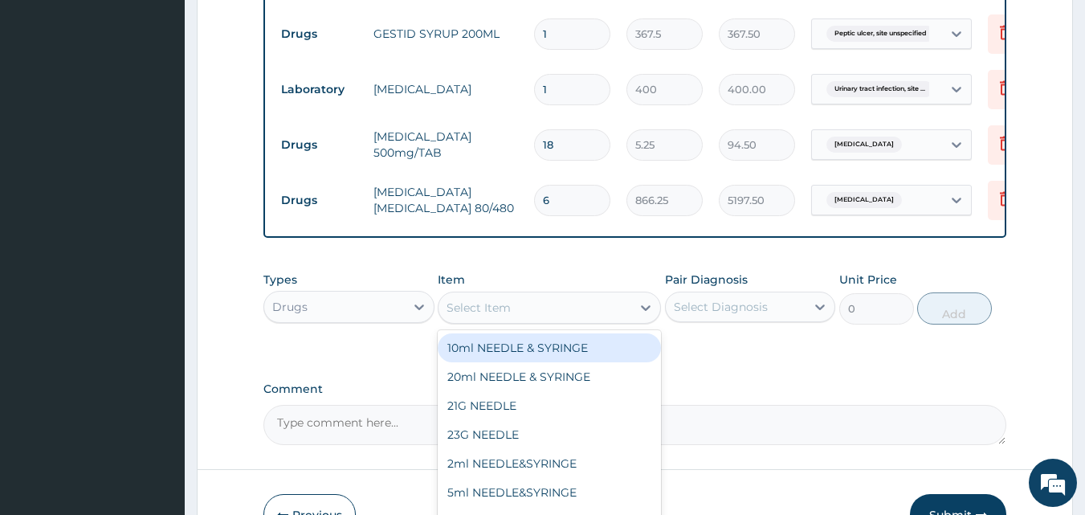
click at [528, 313] on div "Select Item" at bounding box center [535, 308] width 193 height 26
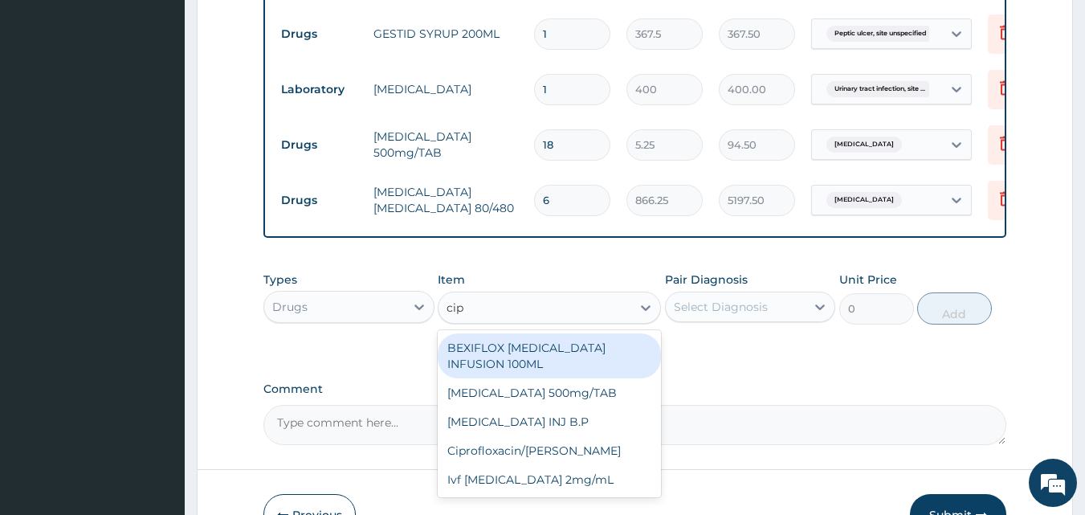
type input "cipr"
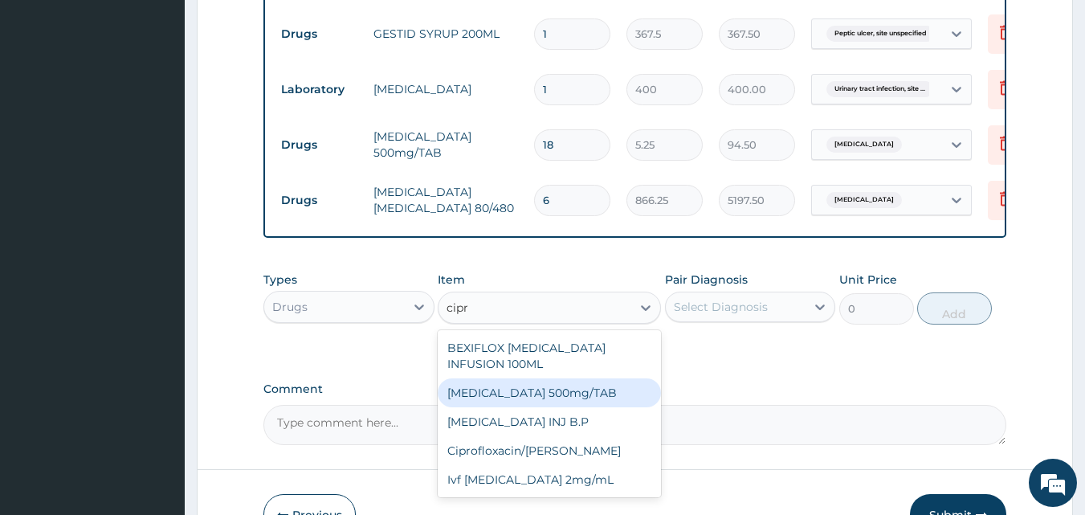
click at [530, 380] on div "Ciprofloxacin 500mg/TAB" at bounding box center [549, 392] width 223 height 29
type input "26.77"
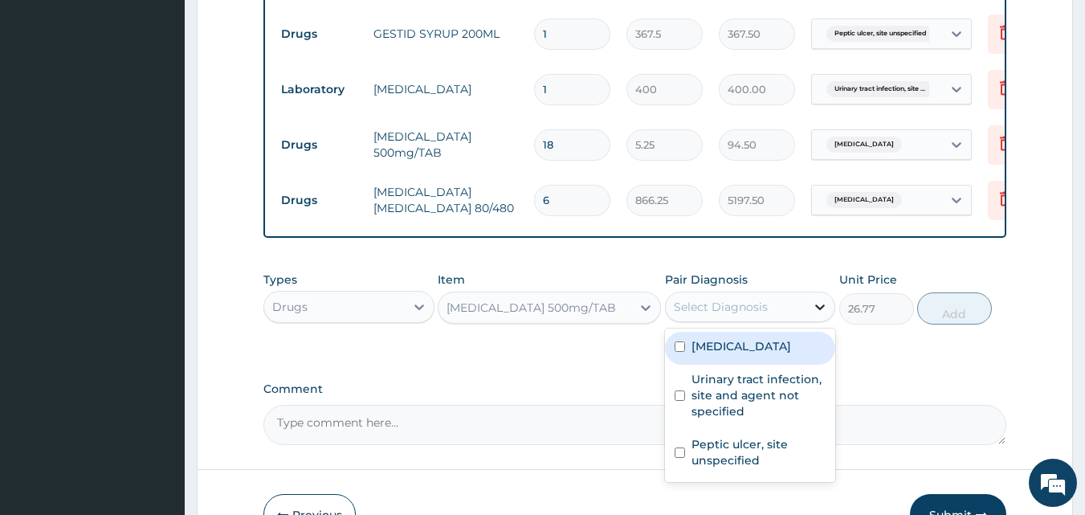
click at [818, 315] on icon at bounding box center [820, 307] width 16 height 16
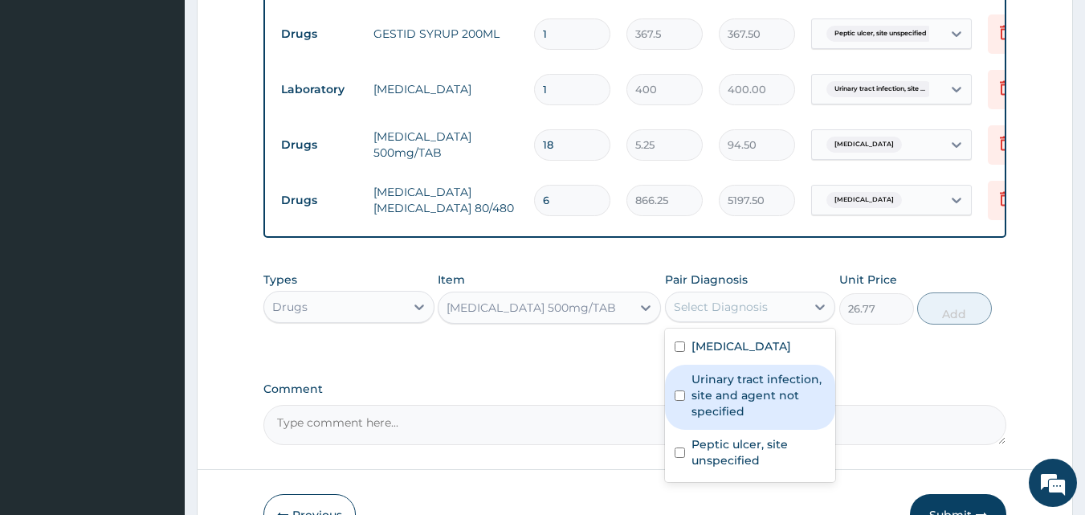
click at [677, 401] on input "checkbox" at bounding box center [680, 395] width 10 height 10
checkbox input "true"
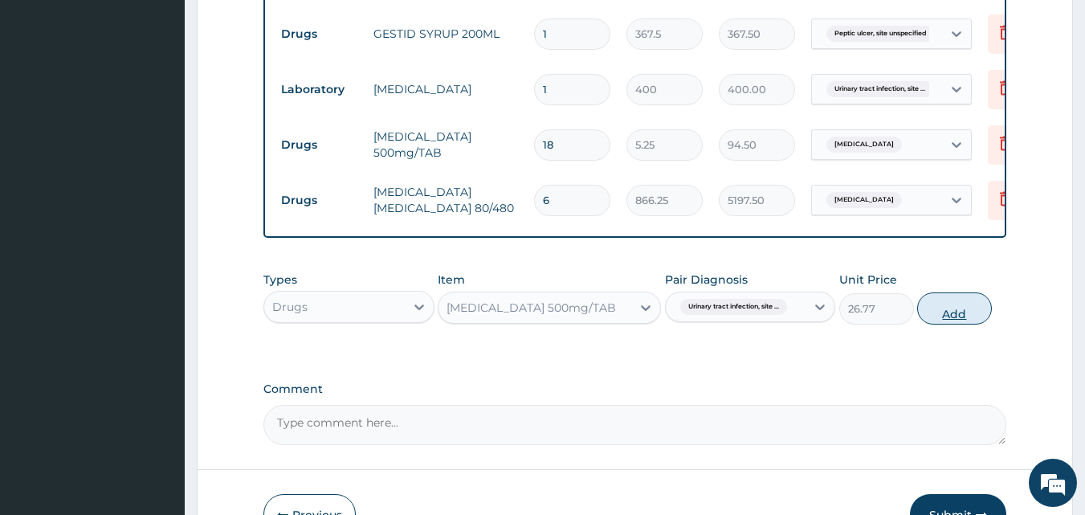
click at [965, 324] on button "Add" at bounding box center [954, 308] width 75 height 32
type input "0"
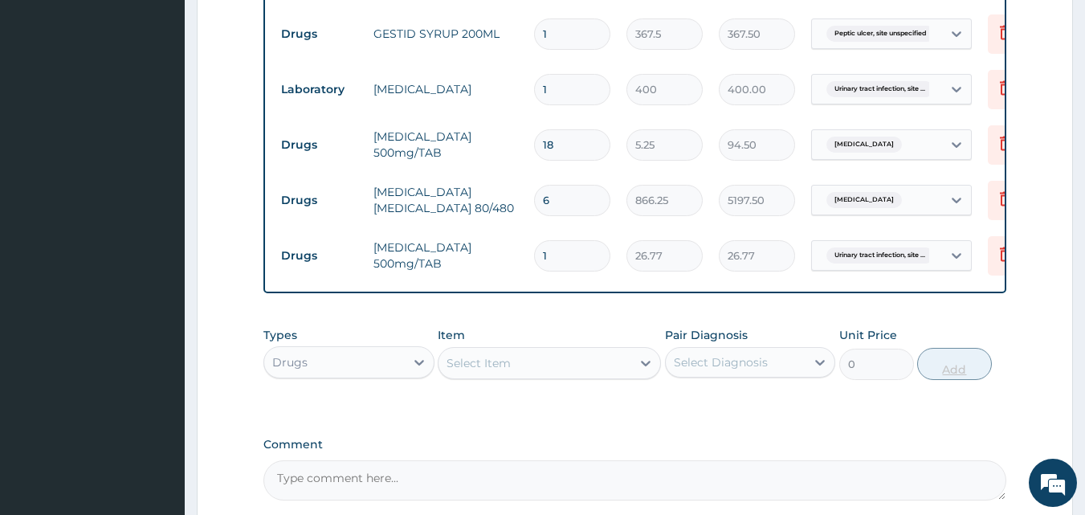
type input "10"
type input "267.70"
type input "10"
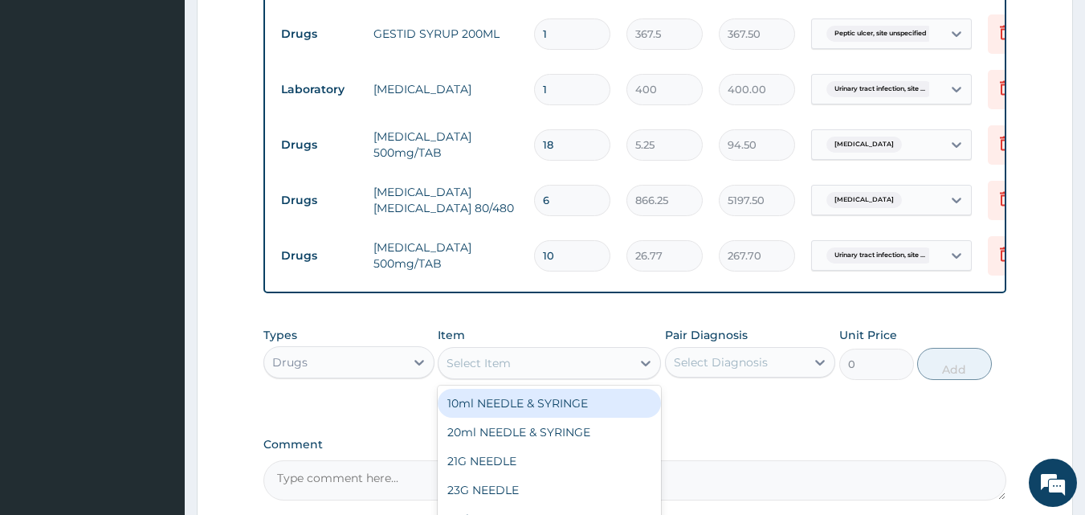
click at [557, 373] on div "Select Item" at bounding box center [535, 363] width 193 height 26
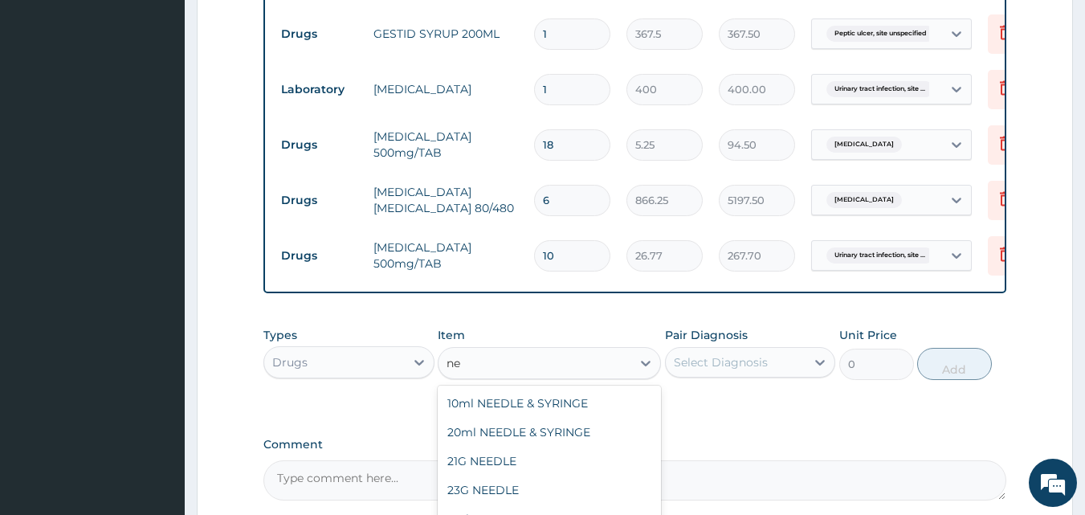
type input "n"
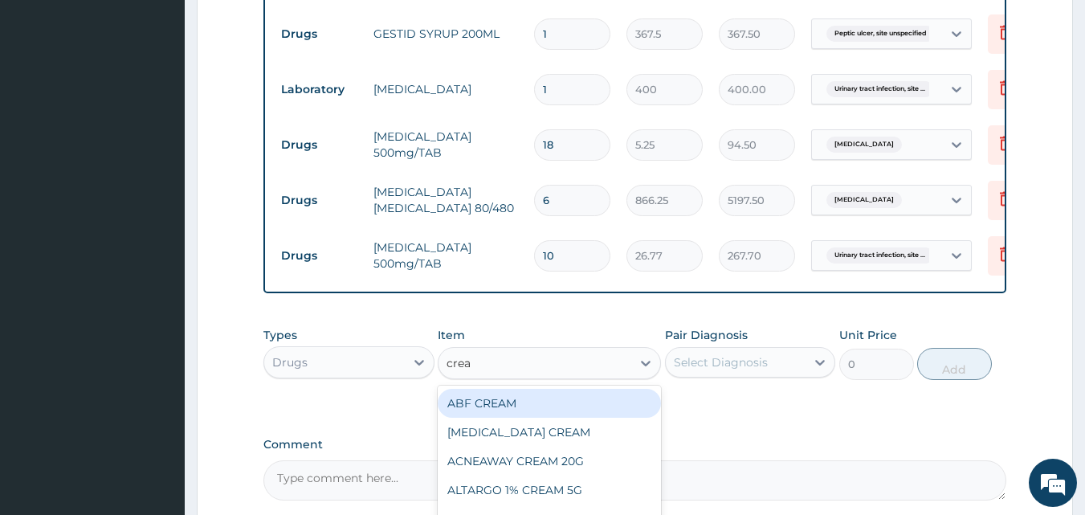
type input "cream"
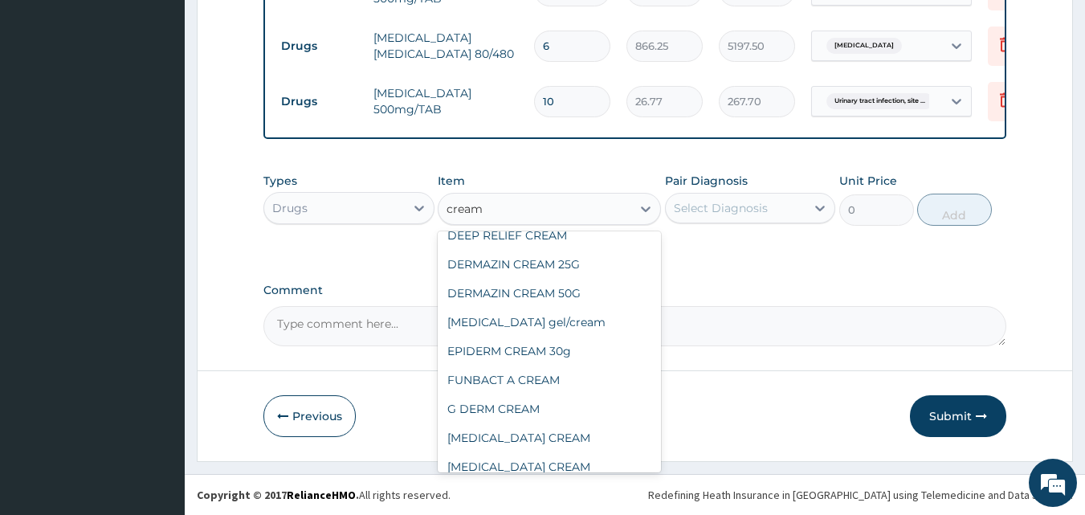
scroll to position [725, 0]
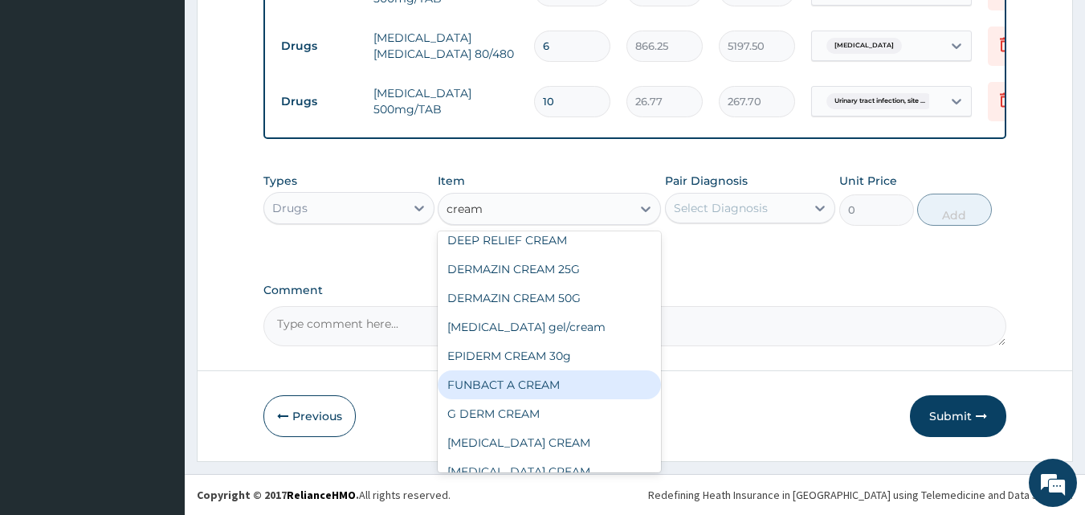
click at [529, 370] on div "FUNBACT A CREAM" at bounding box center [549, 384] width 223 height 29
type input "262.5"
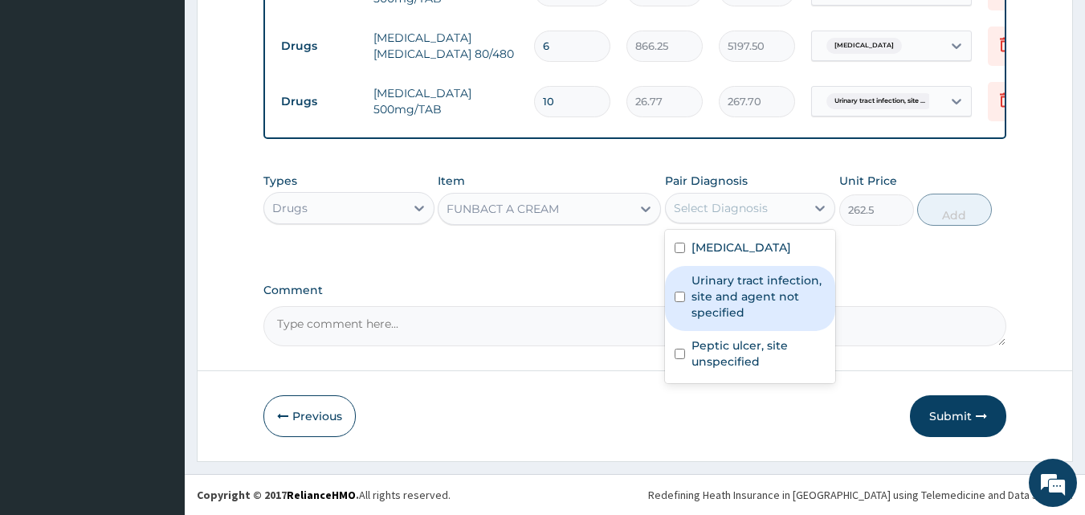
drag, startPoint x: 820, startPoint y: 205, endPoint x: 683, endPoint y: 320, distance: 179.6
click at [683, 223] on div "option Urinary tract infection, site and agent not specified, selected. option …" at bounding box center [750, 208] width 171 height 31
click at [678, 295] on input "checkbox" at bounding box center [680, 297] width 10 height 10
checkbox input "true"
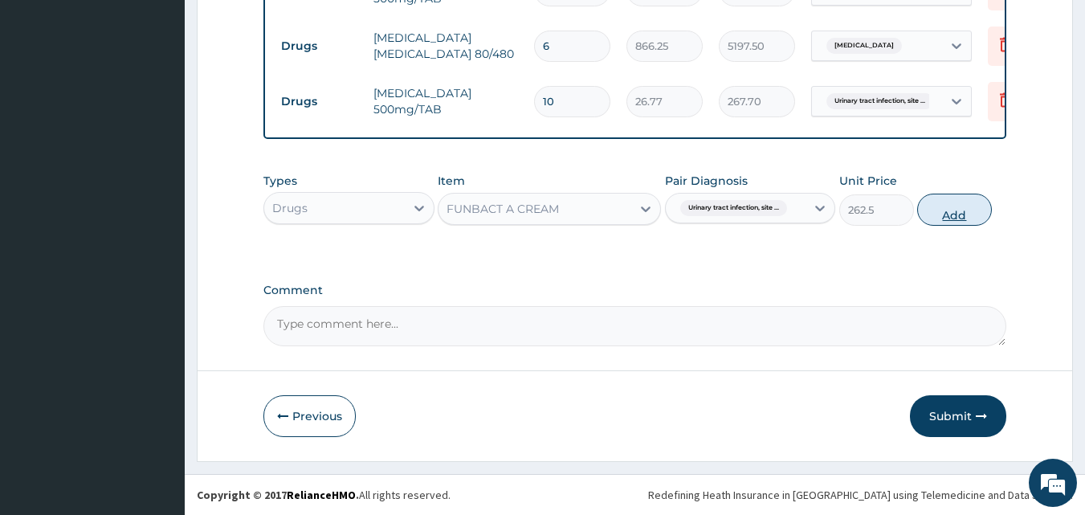
click at [949, 216] on button "Add" at bounding box center [954, 210] width 75 height 32
type input "0"
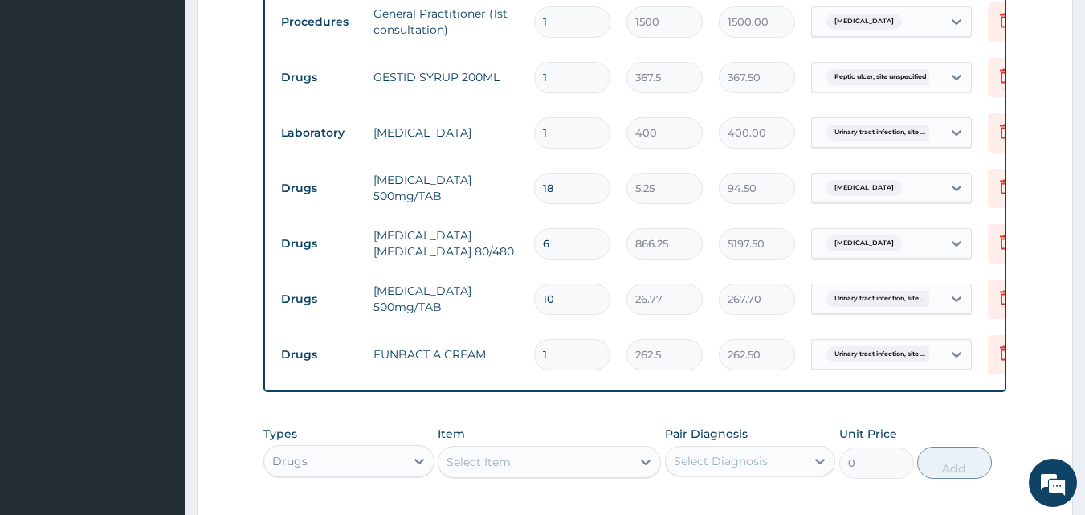
scroll to position [912, 0]
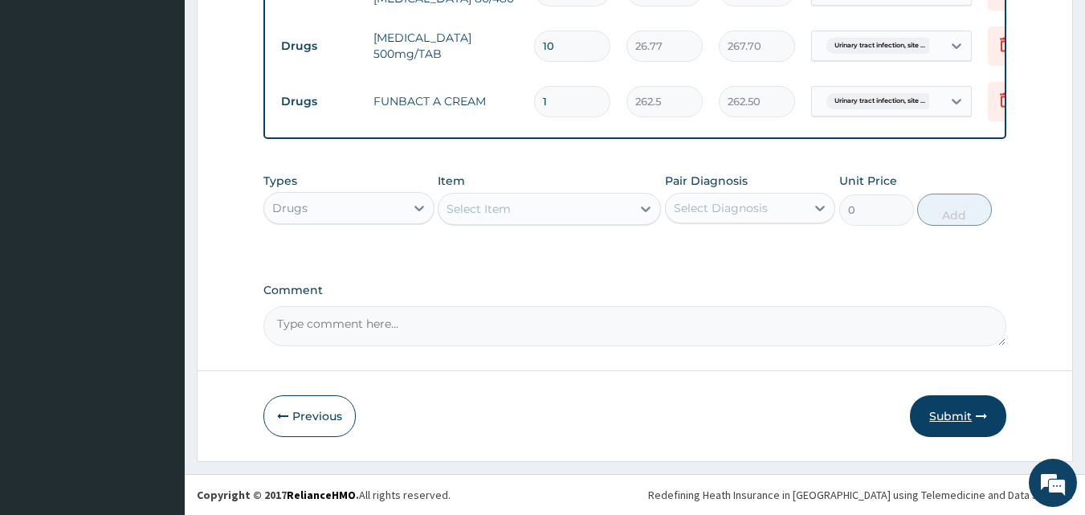
click at [953, 413] on button "Submit" at bounding box center [958, 416] width 96 height 42
click at [320, 406] on button "Previous" at bounding box center [309, 416] width 92 height 42
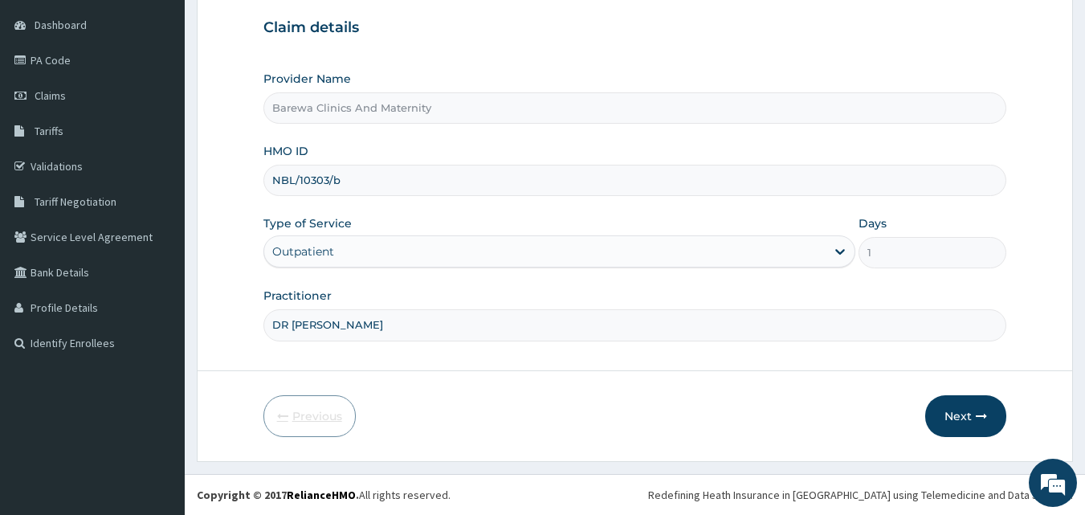
scroll to position [150, 0]
click at [347, 183] on input "NBL/10303/b" at bounding box center [635, 180] width 744 height 31
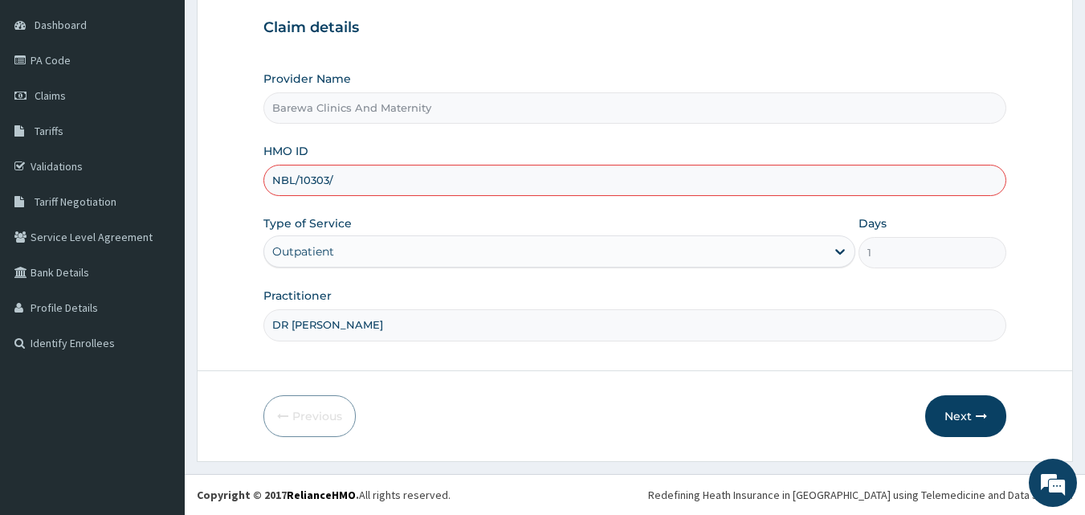
click at [292, 175] on input "NBL/10303/" at bounding box center [635, 180] width 744 height 31
click at [357, 184] on input "NBC/10303/" at bounding box center [635, 180] width 744 height 31
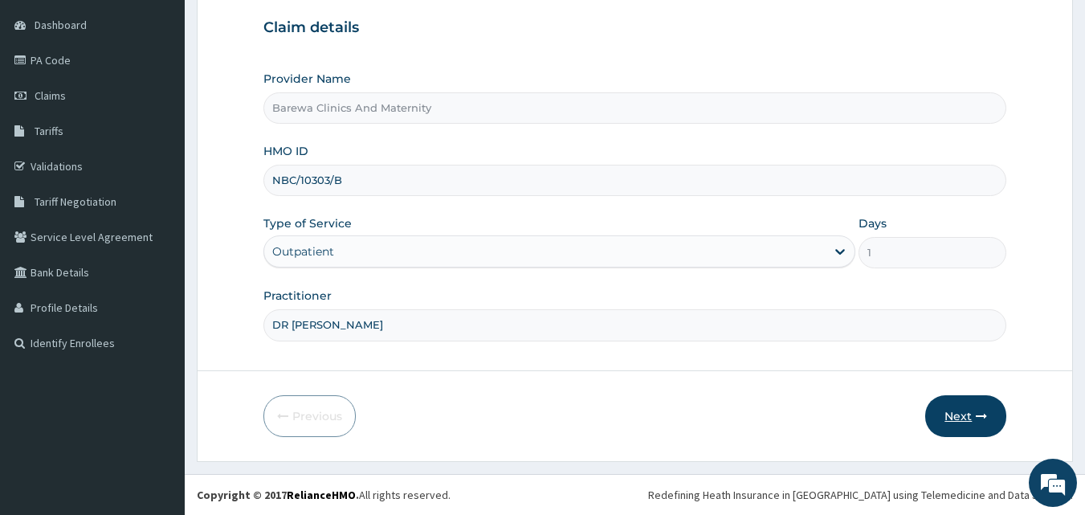
type input "NBC/10303/B"
click at [959, 411] on button "Next" at bounding box center [965, 416] width 81 height 42
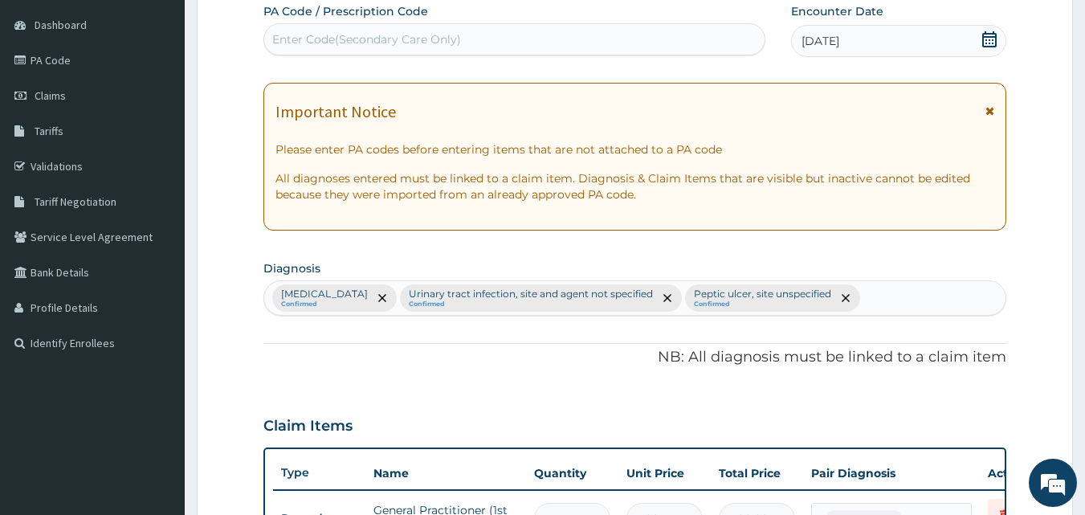
scroll to position [912, 0]
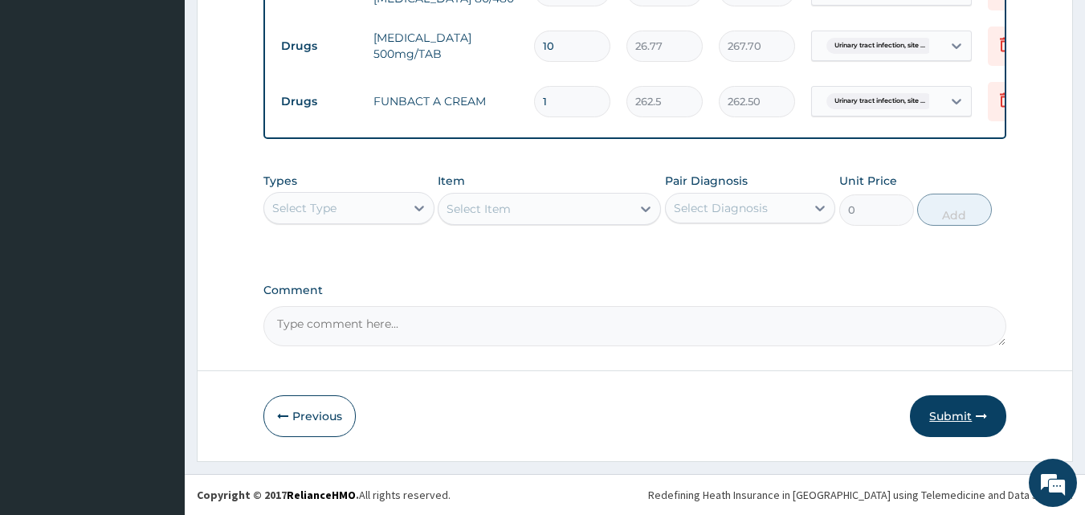
click at [953, 414] on button "Submit" at bounding box center [958, 416] width 96 height 42
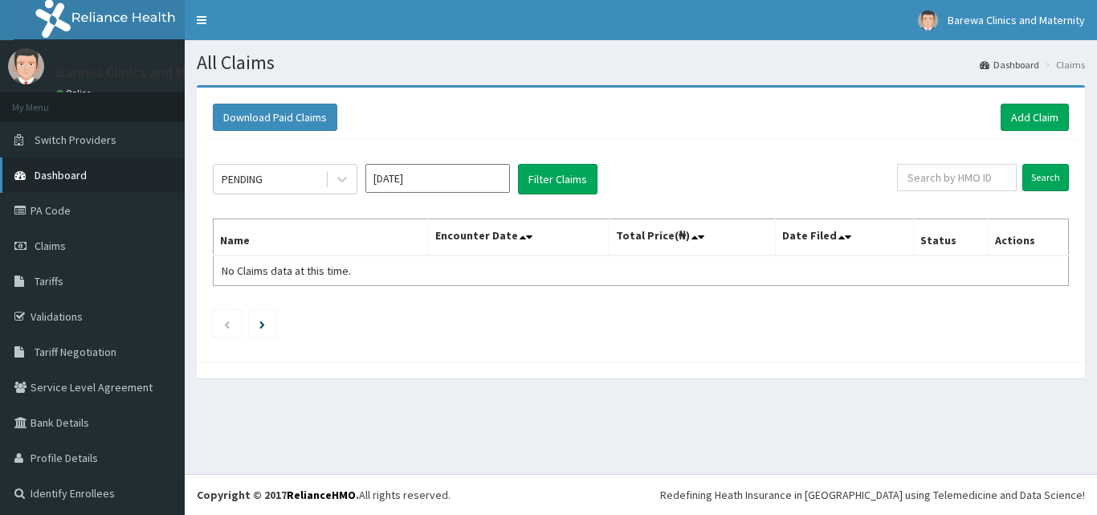
click at [83, 182] on span "Dashboard" at bounding box center [61, 175] width 52 height 14
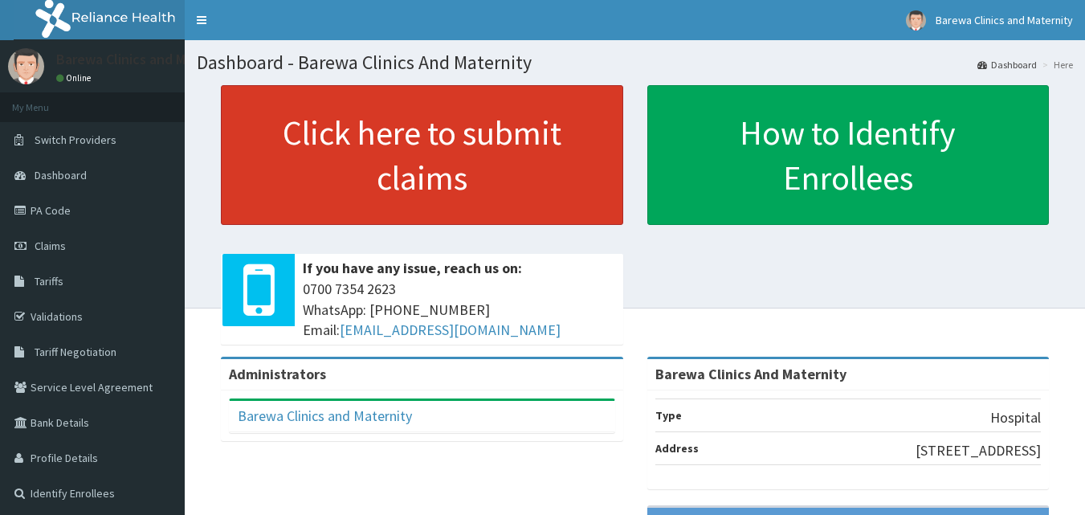
click at [319, 113] on link "Click here to submit claims" at bounding box center [422, 155] width 402 height 140
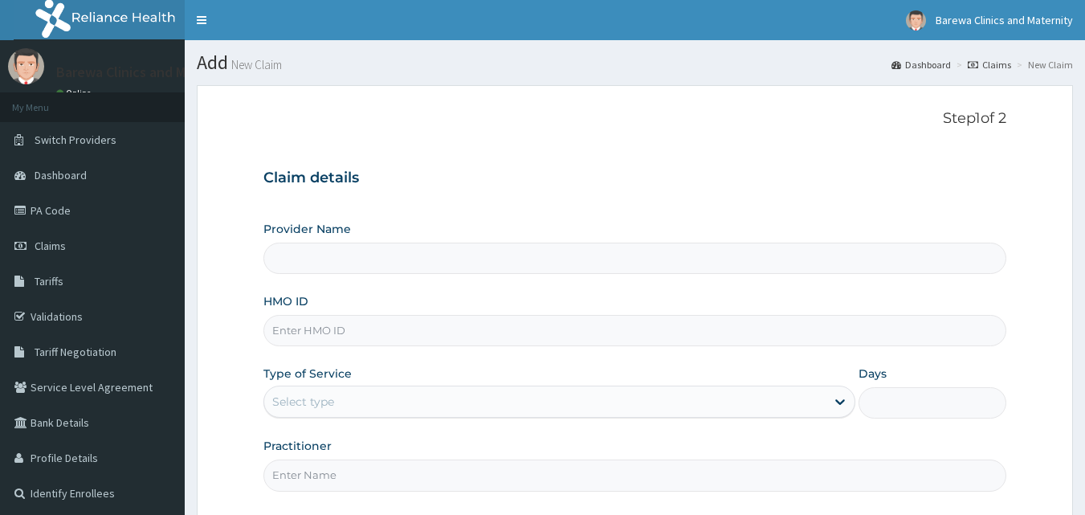
click at [312, 332] on input "HMO ID" at bounding box center [635, 330] width 744 height 31
type input "Barewa Clinics And Maternity"
click at [312, 332] on input "HMO ID" at bounding box center [635, 330] width 744 height 31
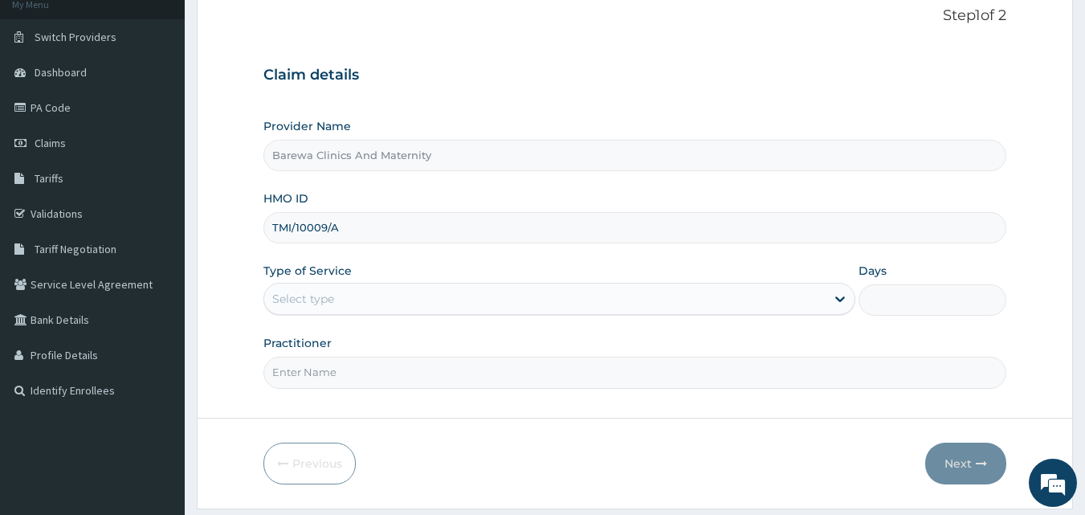
scroll to position [129, 0]
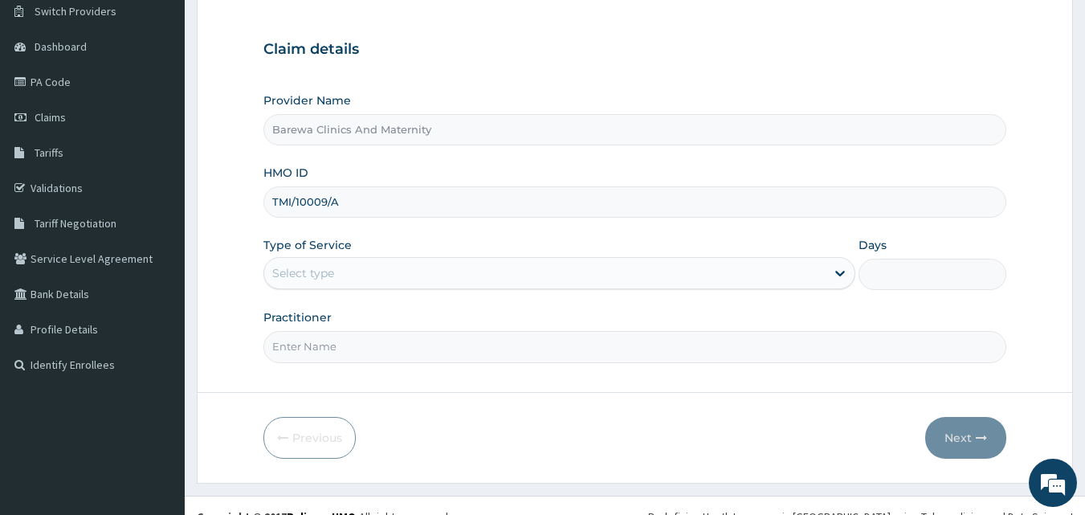
type input "TMI/10009/A"
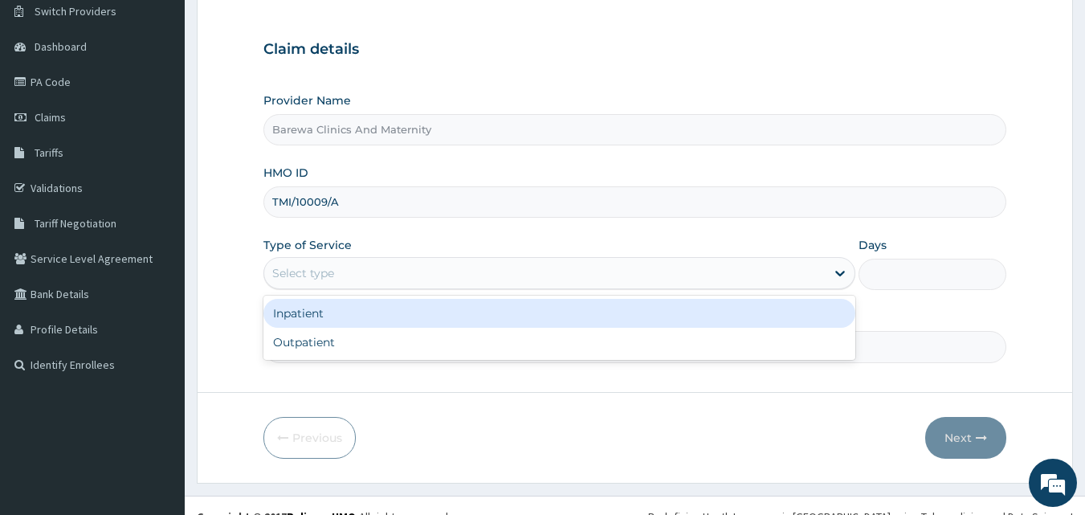
click at [429, 275] on div "Select type" at bounding box center [544, 273] width 561 height 26
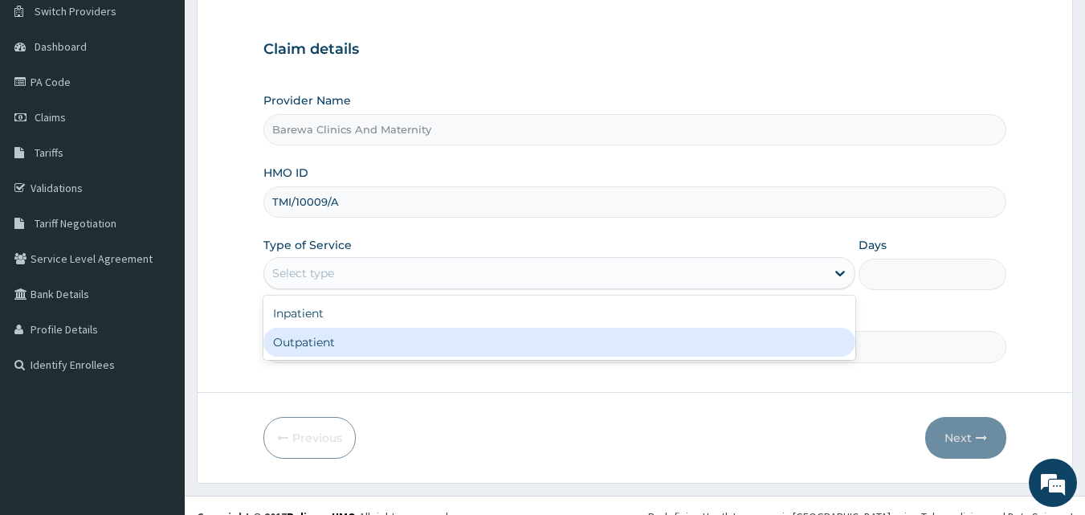
click at [329, 329] on div "Outpatient" at bounding box center [559, 342] width 592 height 29
type input "1"
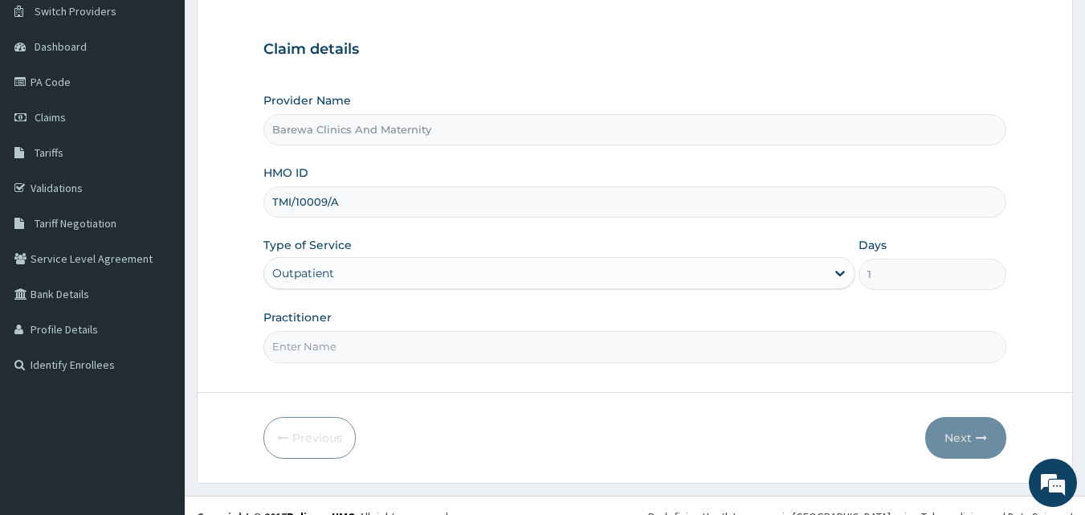
click at [356, 352] on input "Practitioner" at bounding box center [635, 346] width 744 height 31
type input "DR NANCY"
click at [956, 434] on button "Next" at bounding box center [965, 438] width 81 height 42
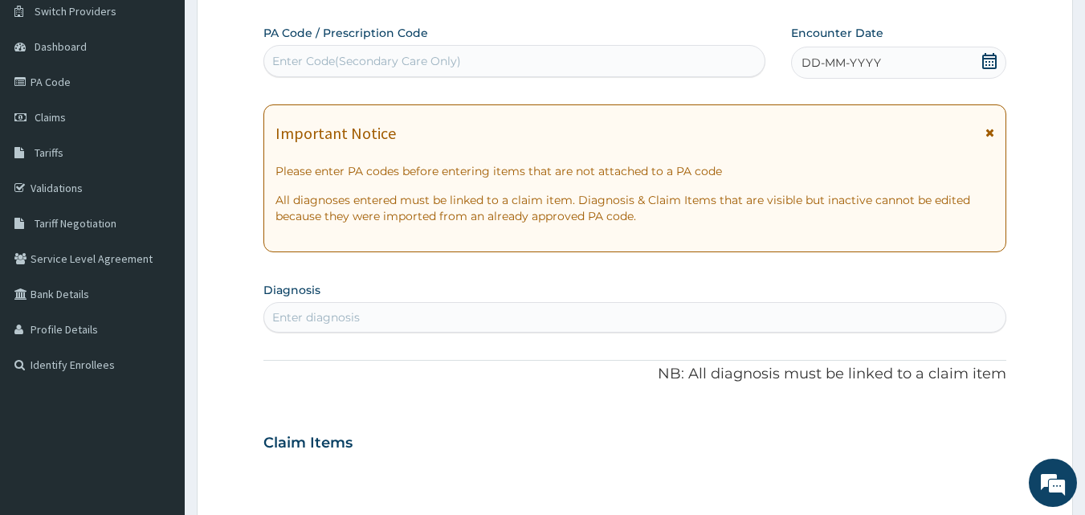
click at [992, 60] on icon at bounding box center [990, 61] width 16 height 16
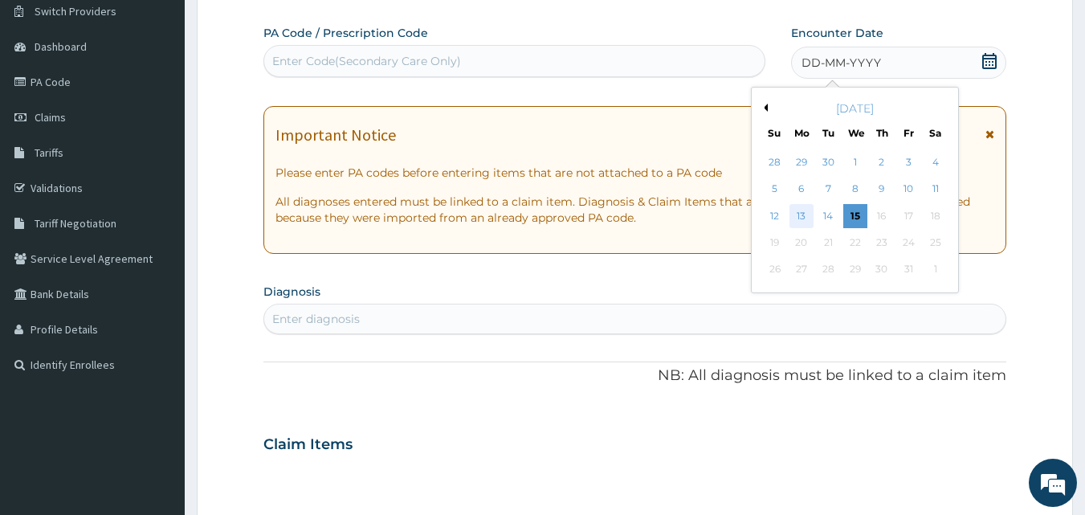
click at [803, 218] on div "13" at bounding box center [802, 216] width 24 height 24
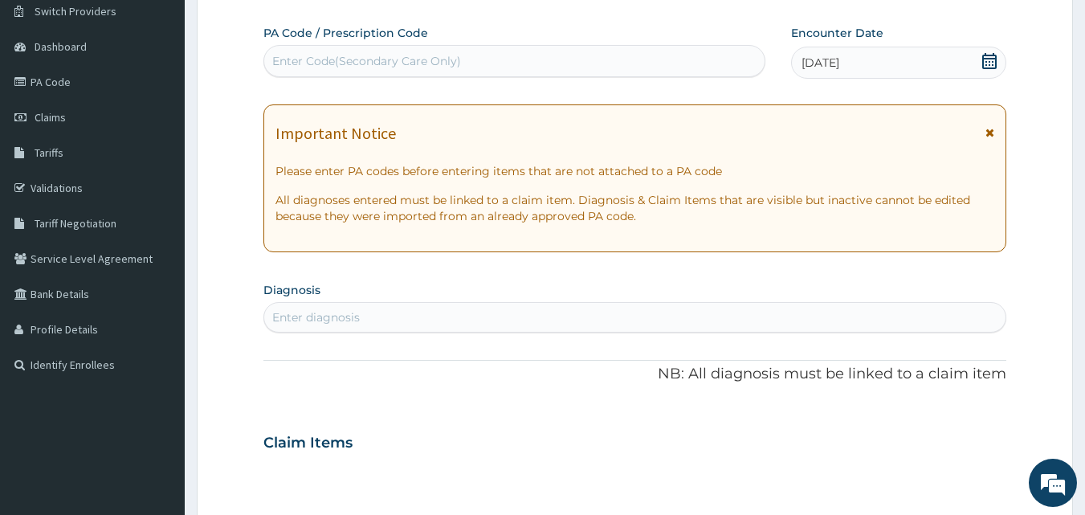
click at [338, 313] on div "Enter diagnosis" at bounding box center [316, 317] width 88 height 16
type input "RHINITIS"
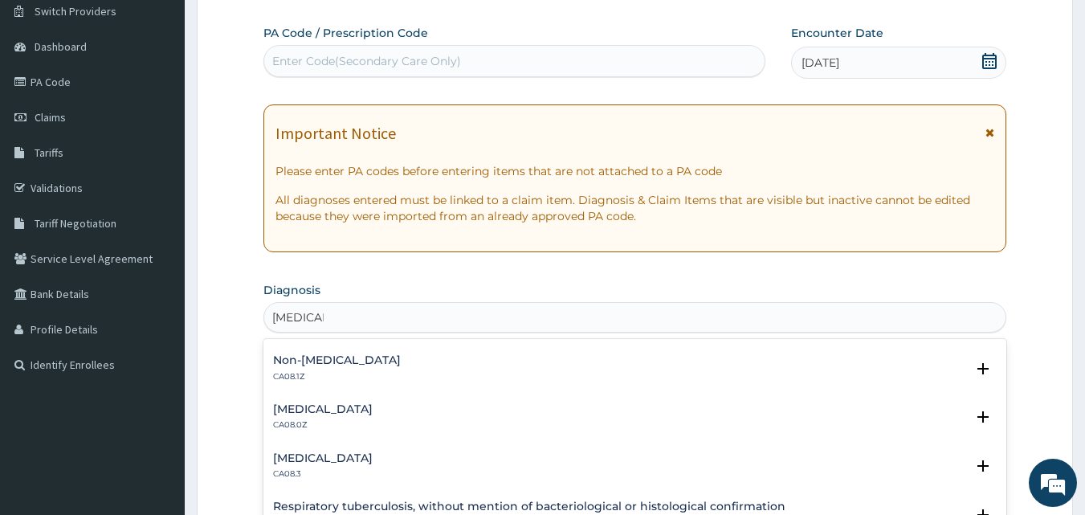
scroll to position [294, 0]
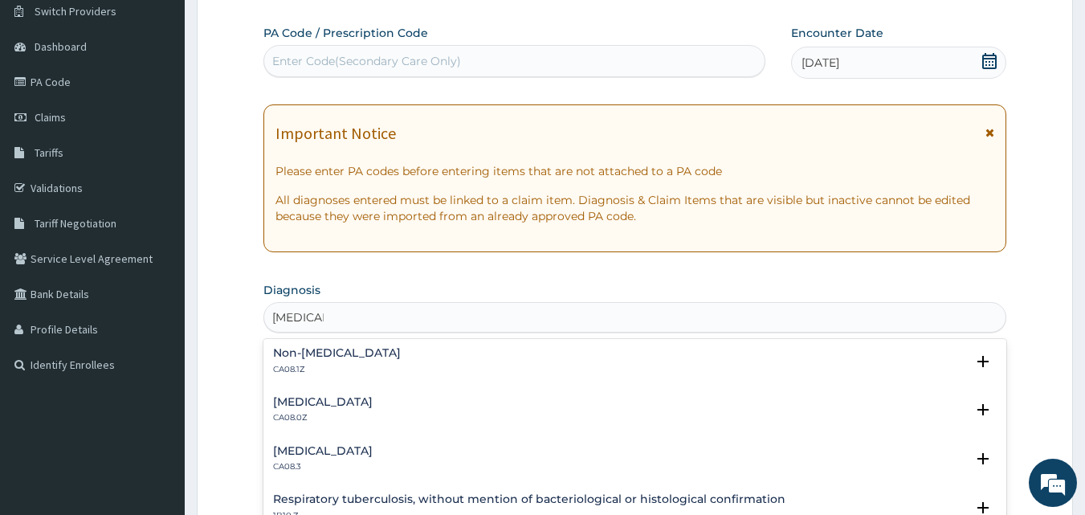
click at [373, 396] on h4 "Allergic rhinitis, unspecified" at bounding box center [323, 402] width 100 height 12
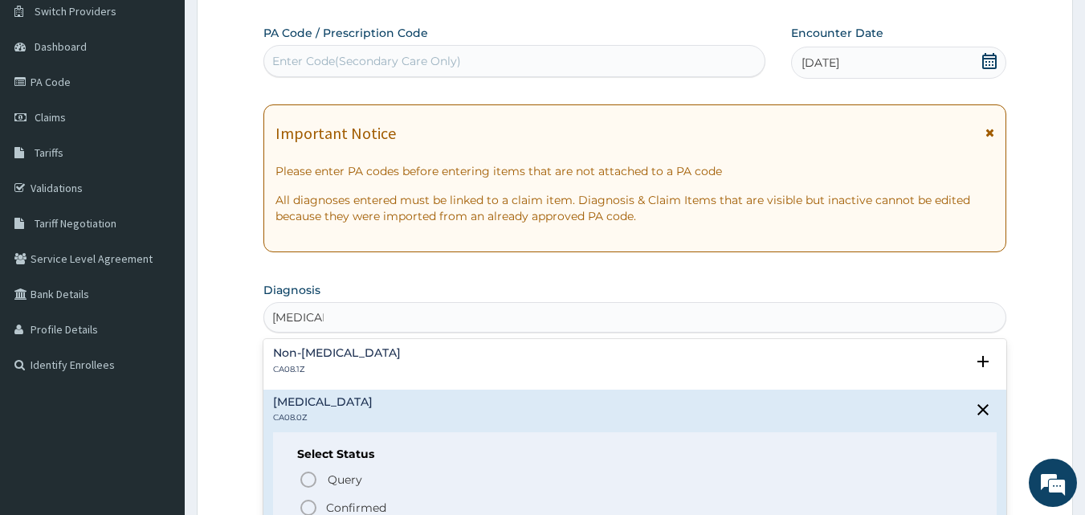
click at [311, 506] on icon "status option filled" at bounding box center [308, 507] width 19 height 19
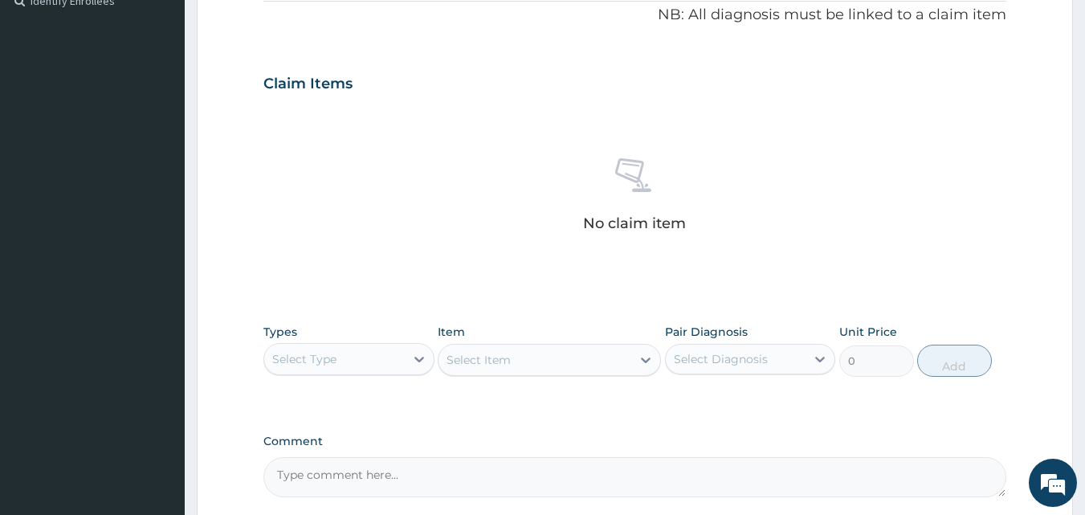
scroll to position [498, 0]
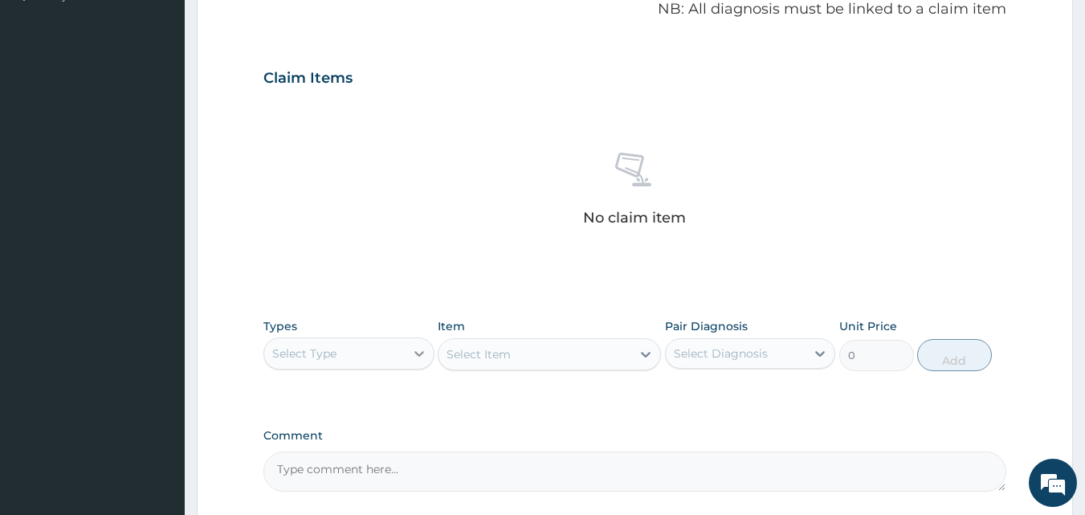
click at [414, 353] on icon at bounding box center [419, 353] width 16 height 16
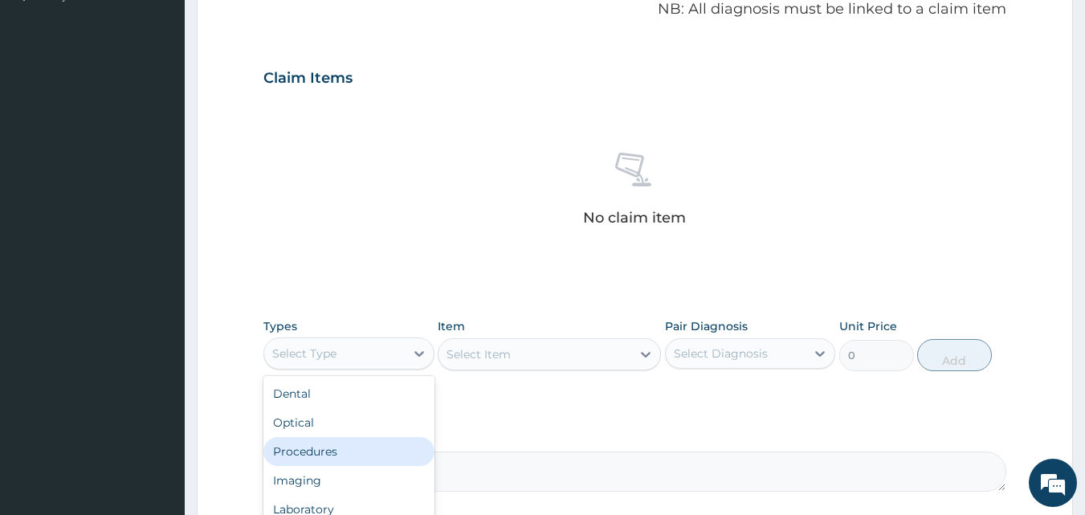
click at [322, 452] on div "Procedures" at bounding box center [348, 451] width 171 height 29
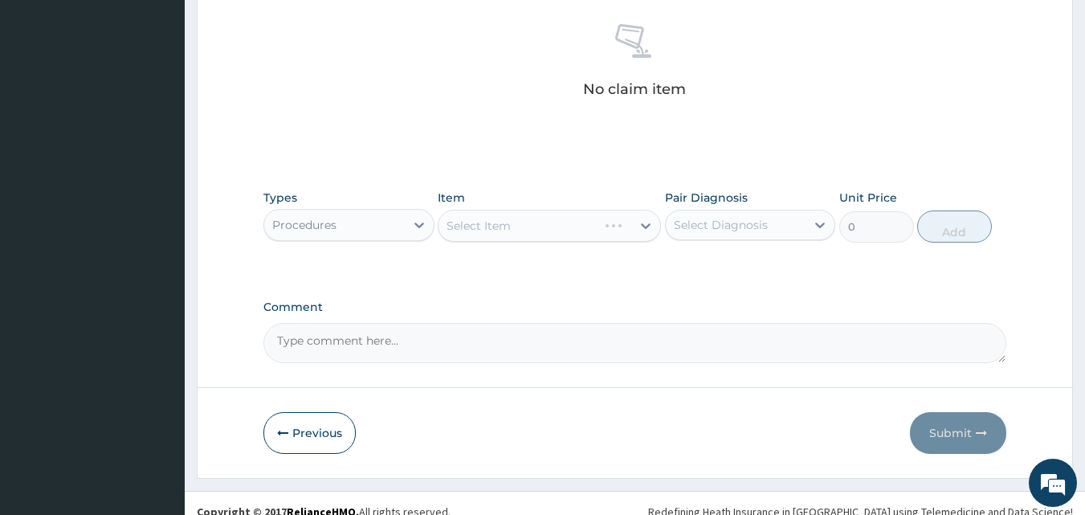
scroll to position [643, 0]
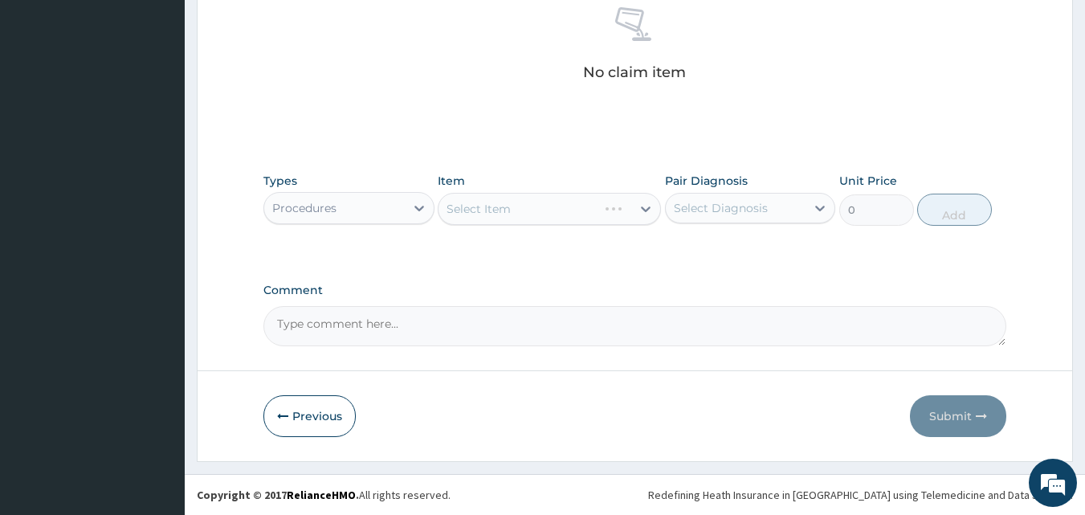
click at [546, 211] on div "Select Item" at bounding box center [549, 209] width 223 height 32
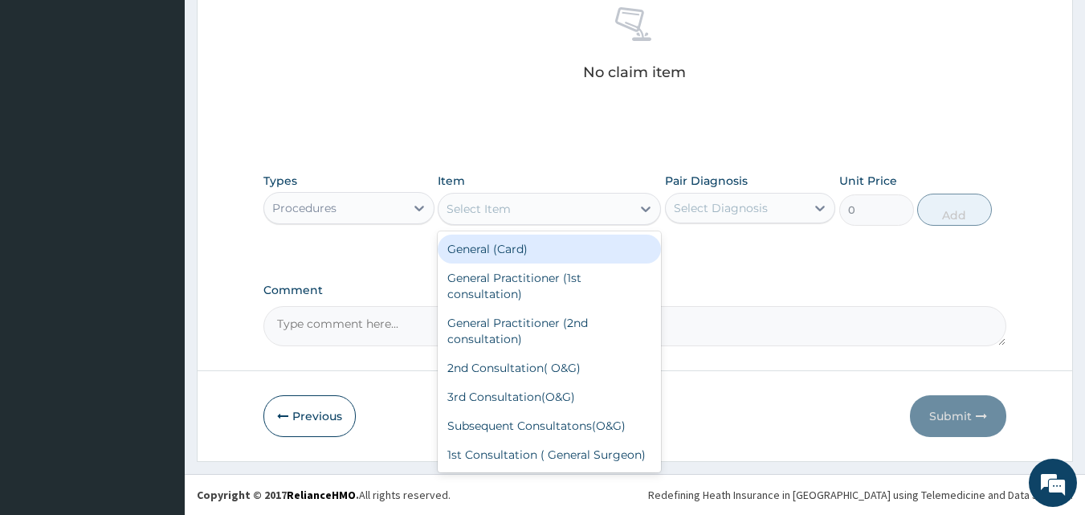
click at [546, 211] on div "Select Item" at bounding box center [535, 209] width 193 height 26
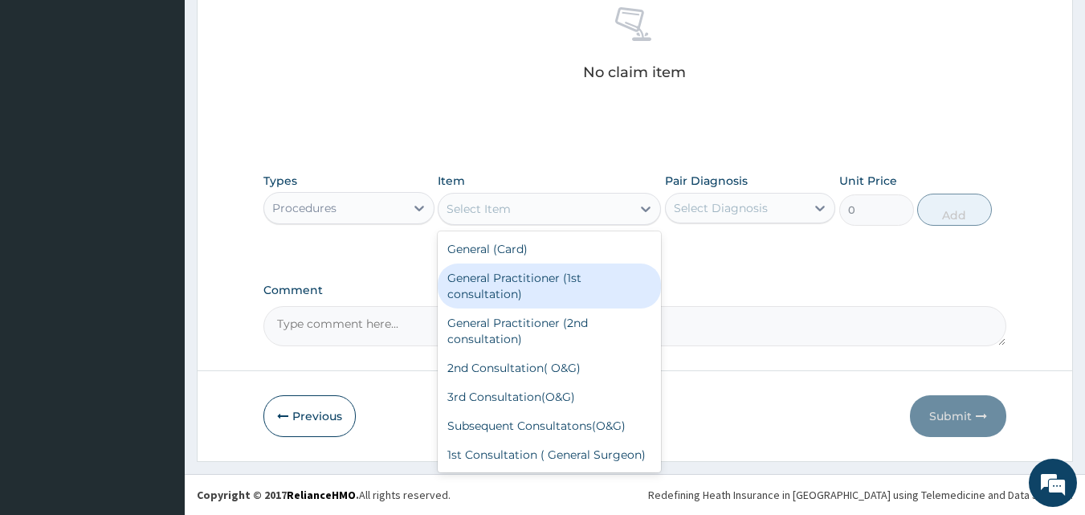
click at [517, 276] on div "General Practitioner (1st consultation)" at bounding box center [549, 285] width 223 height 45
type input "1500"
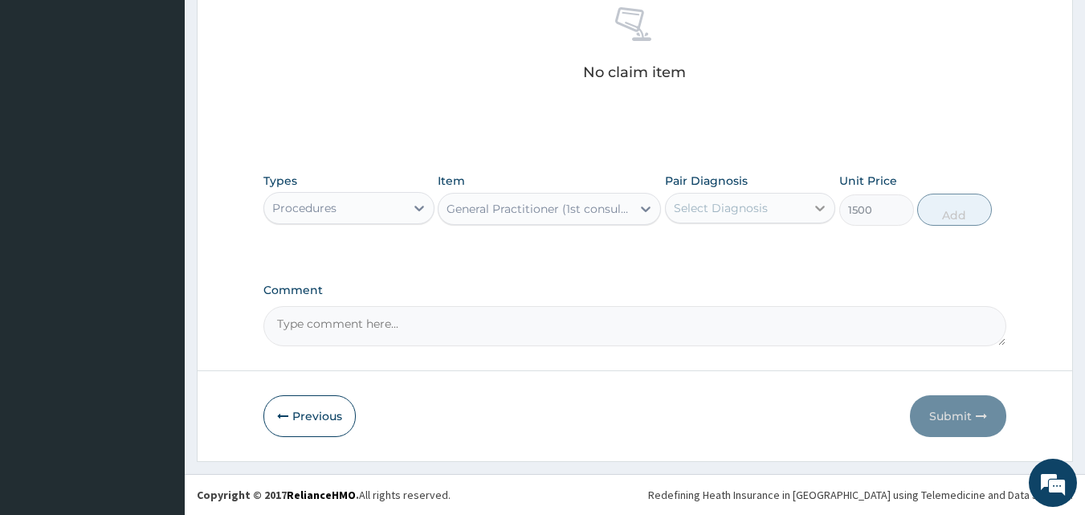
click at [814, 210] on icon at bounding box center [820, 208] width 16 height 16
click at [676, 253] on input "checkbox" at bounding box center [680, 248] width 10 height 10
checkbox input "true"
click at [956, 210] on button "Add" at bounding box center [954, 210] width 75 height 32
type input "0"
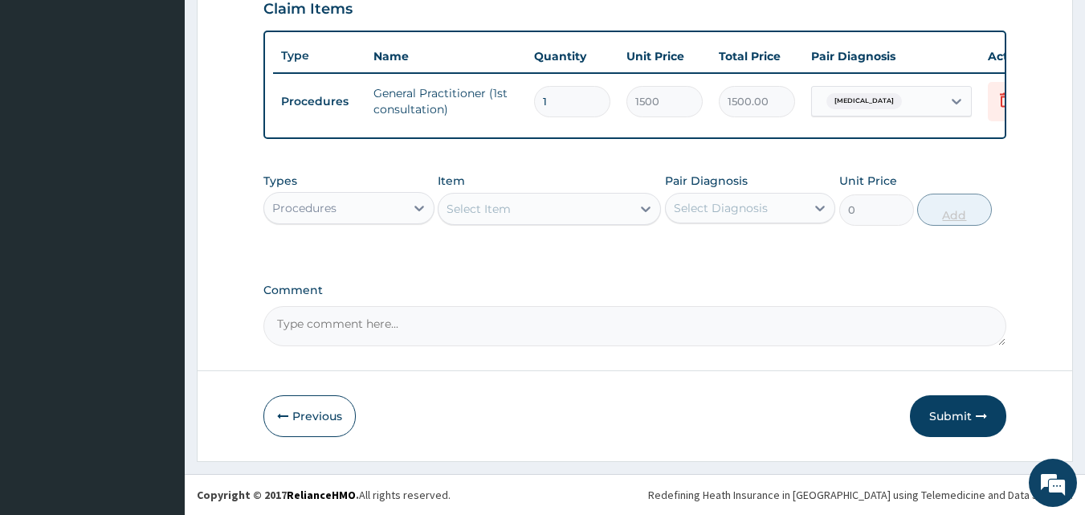
scroll to position [579, 0]
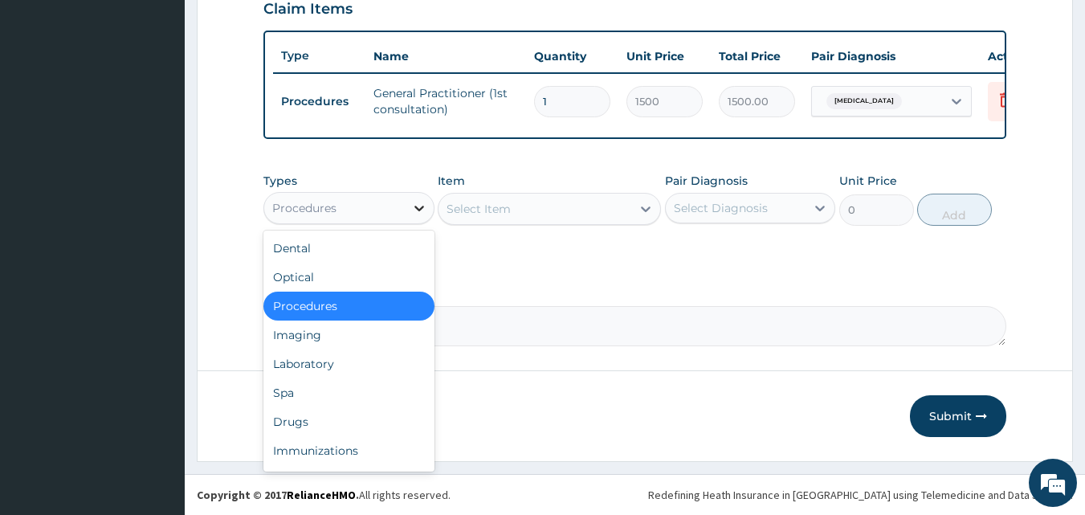
click at [414, 204] on icon at bounding box center [419, 208] width 16 height 16
click at [280, 410] on div "Drugs" at bounding box center [348, 421] width 171 height 29
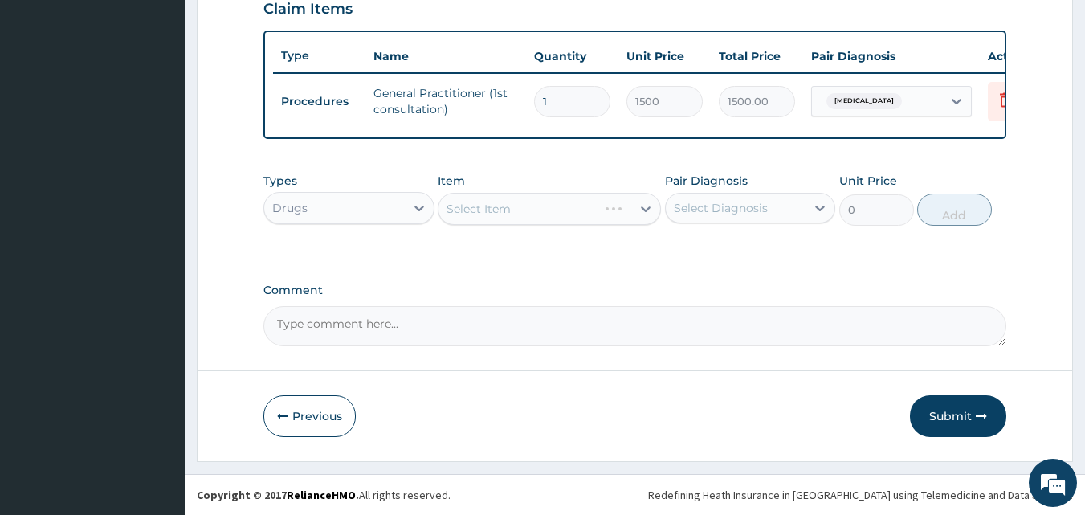
click at [534, 199] on div "Select Item" at bounding box center [549, 209] width 223 height 32
click at [533, 207] on div "Select Item" at bounding box center [549, 209] width 223 height 32
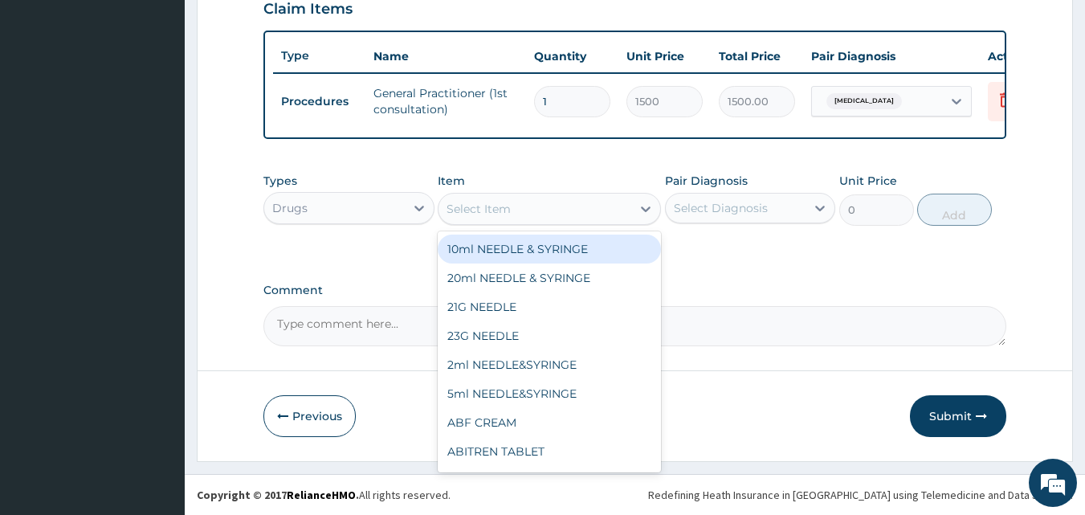
click at [533, 207] on div "Select Item" at bounding box center [535, 209] width 193 height 26
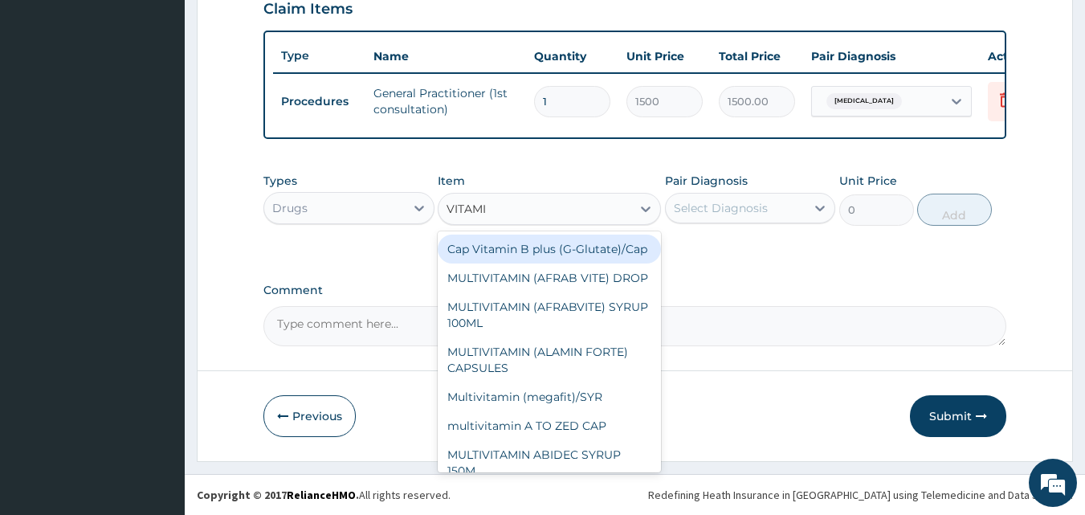
type input "VITAM"
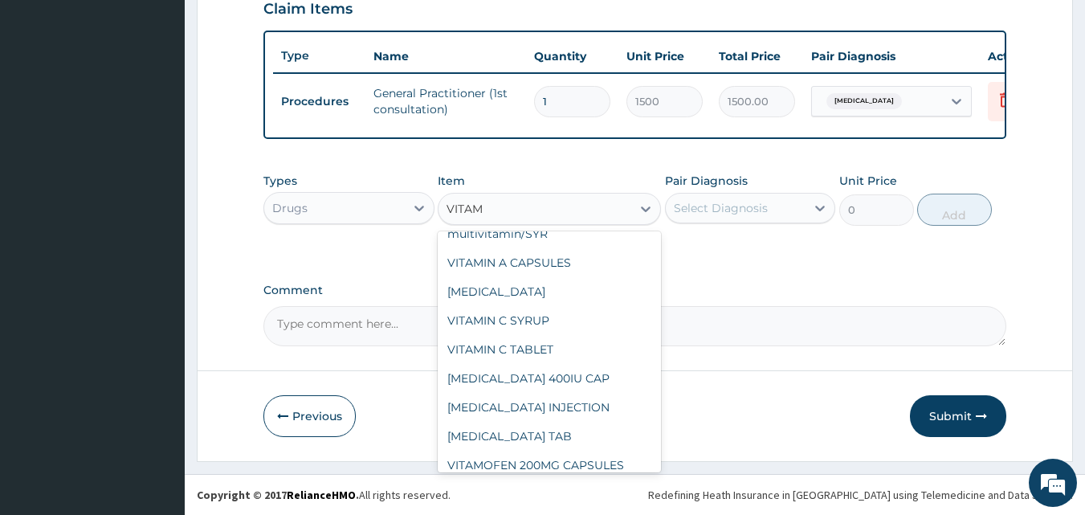
scroll to position [289, 0]
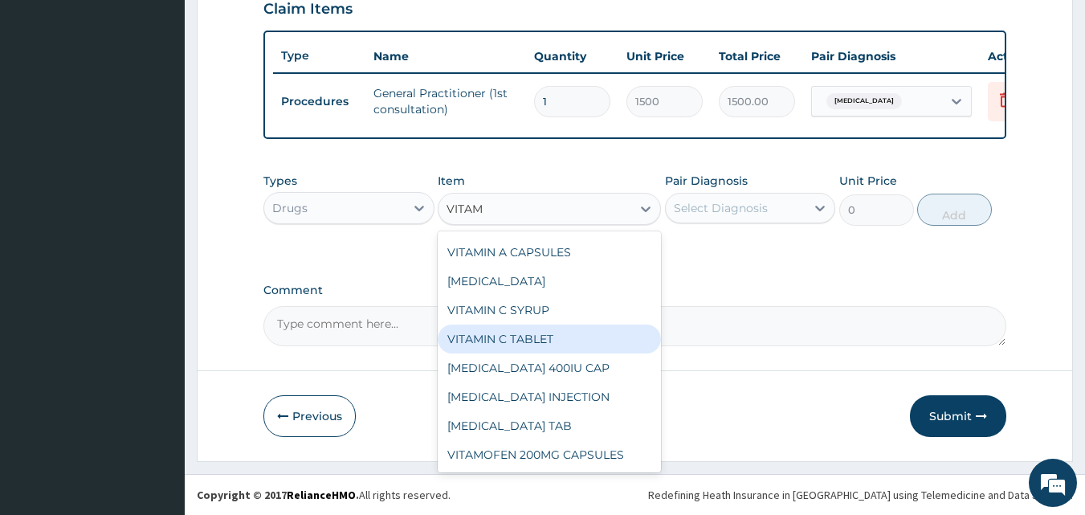
click at [510, 353] on div "VITAMIN C TABLET" at bounding box center [549, 338] width 223 height 29
type input "2.62"
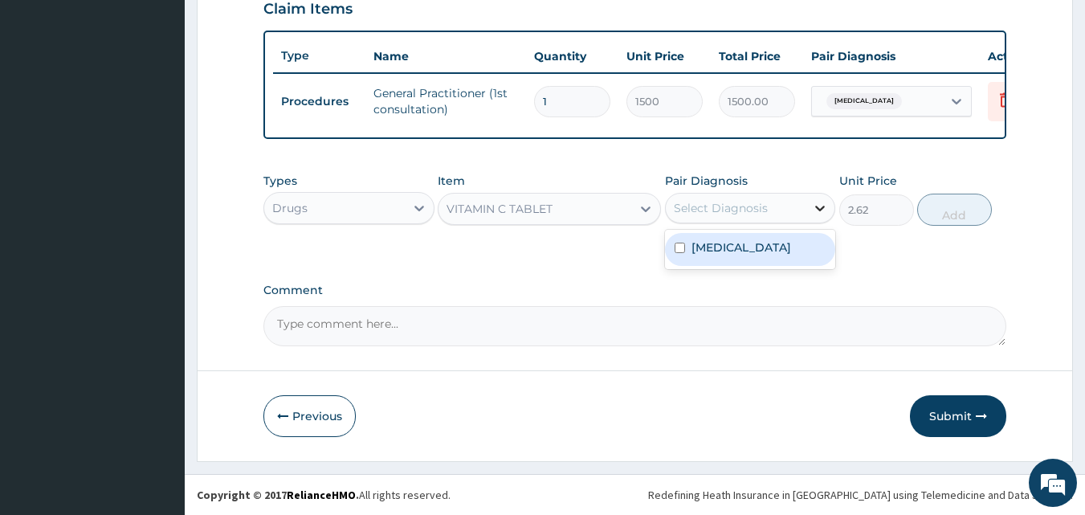
click at [819, 204] on icon at bounding box center [820, 208] width 16 height 16
click at [681, 253] on input "checkbox" at bounding box center [680, 248] width 10 height 10
checkbox input "true"
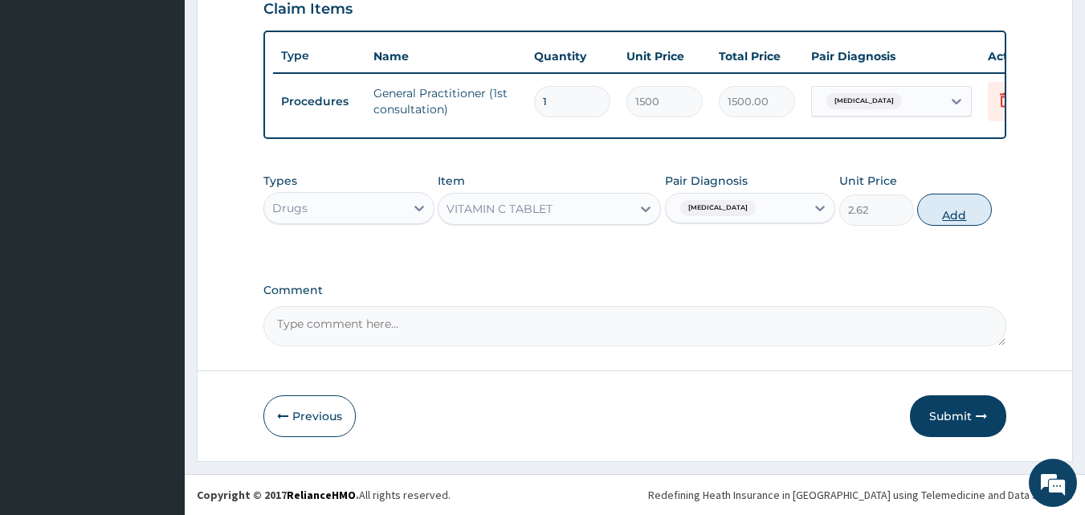
click at [952, 213] on button "Add" at bounding box center [954, 210] width 75 height 32
type input "0"
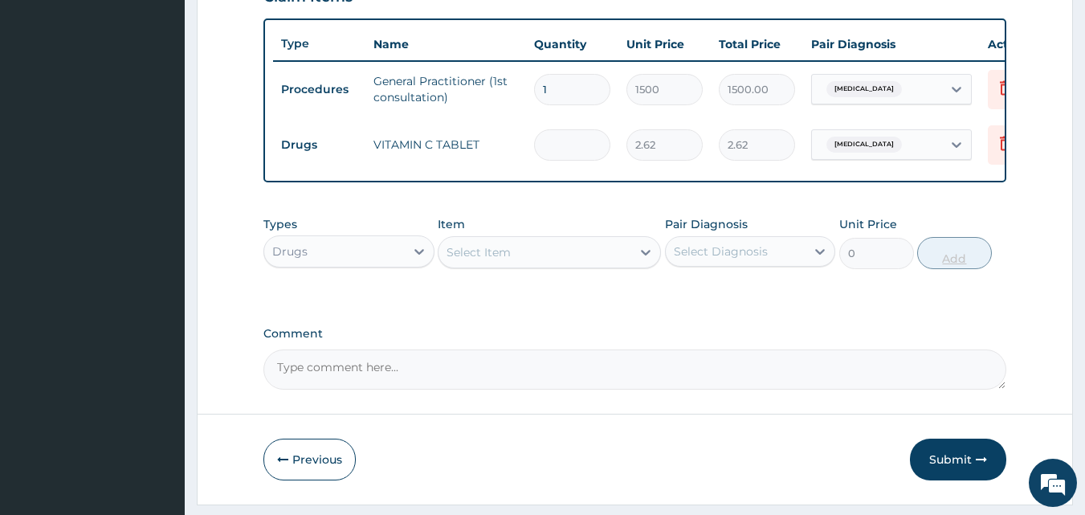
type input "0.00"
type input "3"
type input "7.86"
type input "30"
type input "78.60"
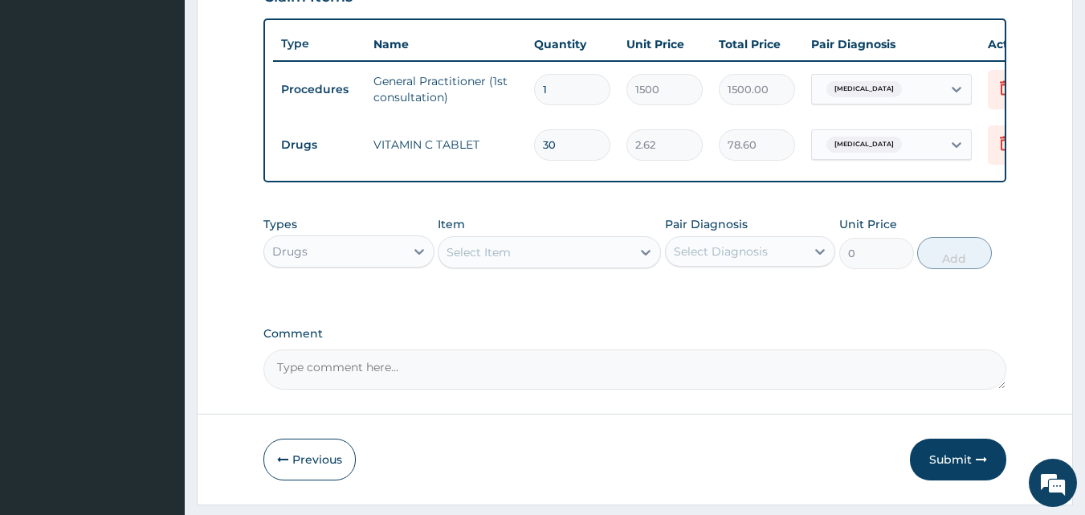
type input "30"
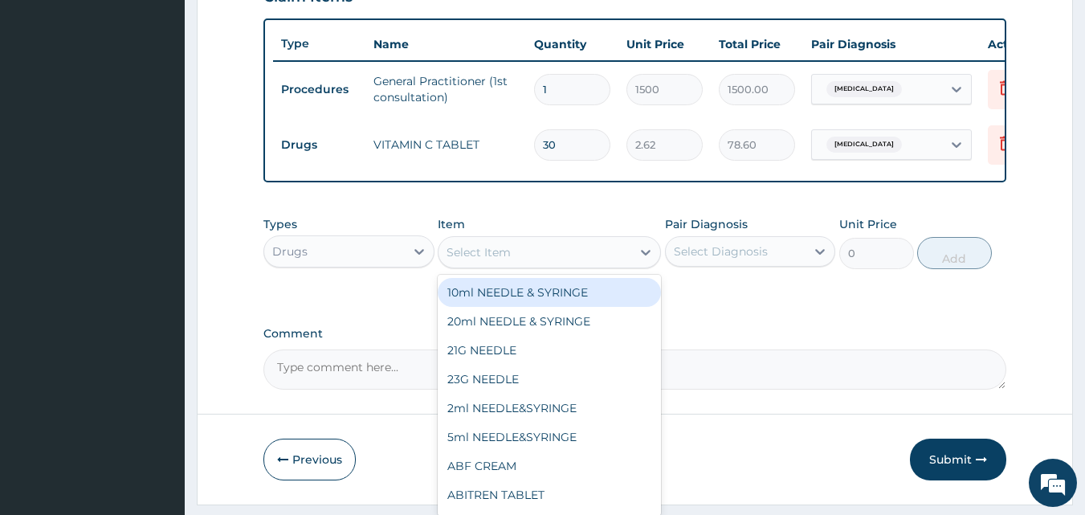
click at [572, 256] on div "Select Item" at bounding box center [535, 252] width 193 height 26
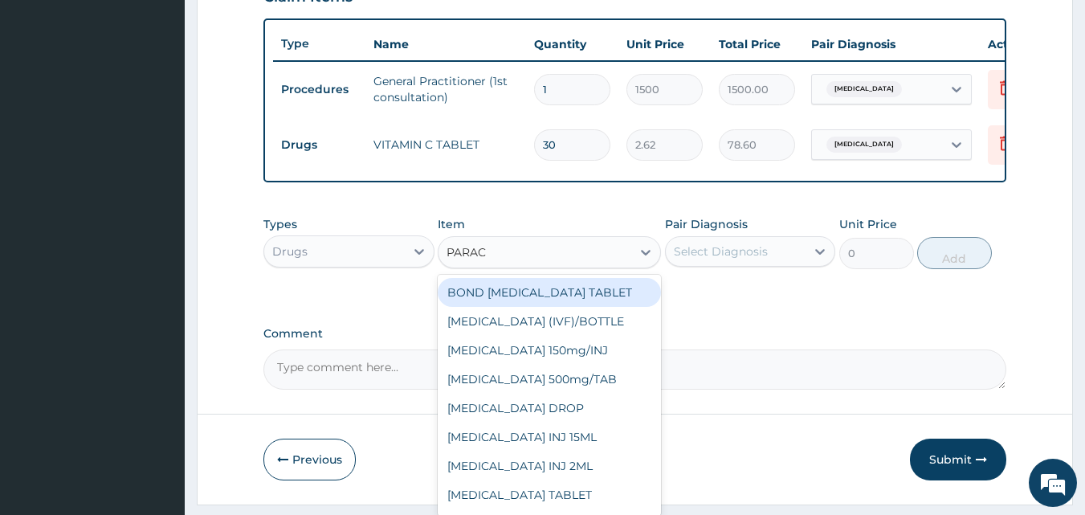
type input "PARACE"
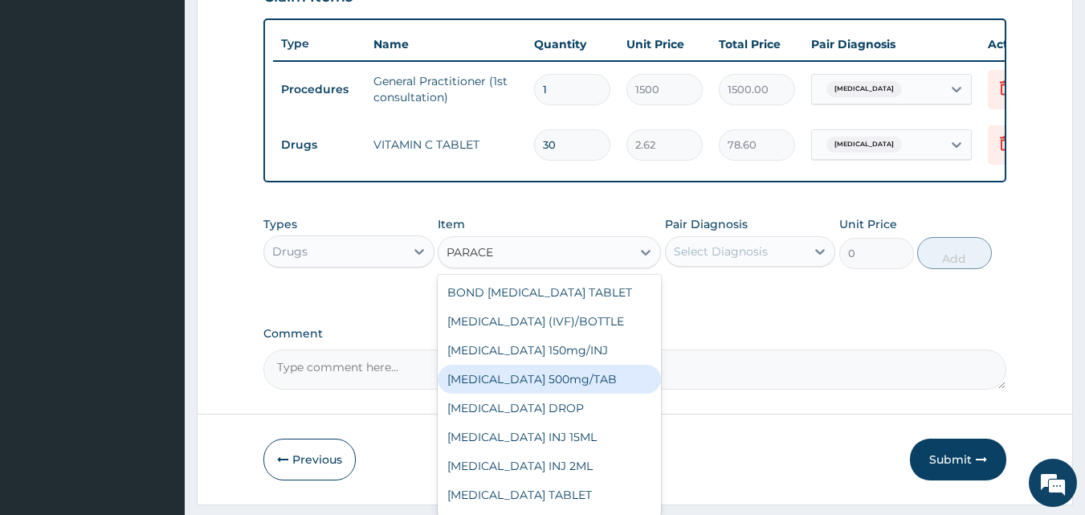
click at [553, 394] on div "PARACETAMOL 500mg/TAB" at bounding box center [549, 379] width 223 height 29
type input "5.25"
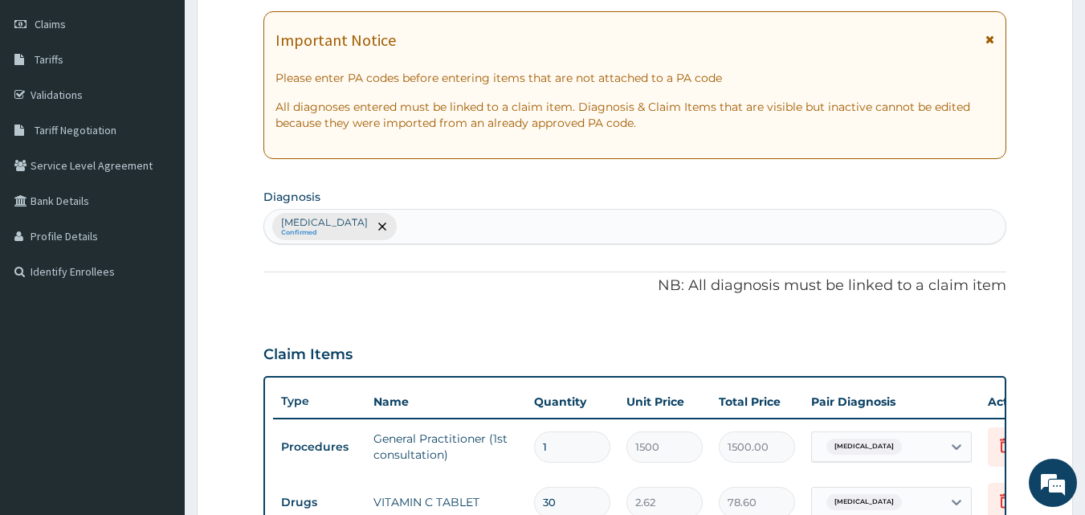
scroll to position [186, 0]
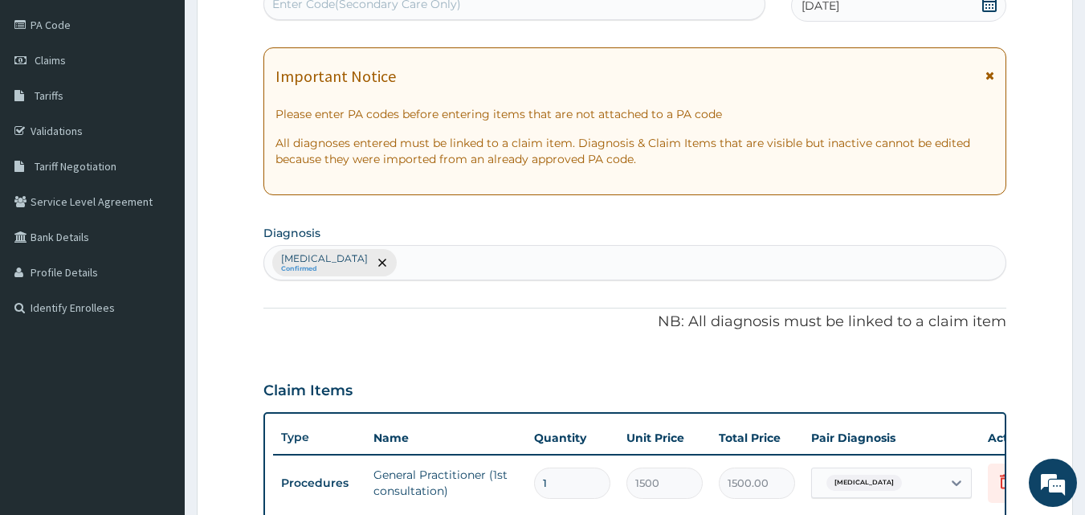
click at [455, 262] on div "Allergic rhinitis, unspecified Confirmed" at bounding box center [635, 263] width 742 height 34
type input "HEADACE"
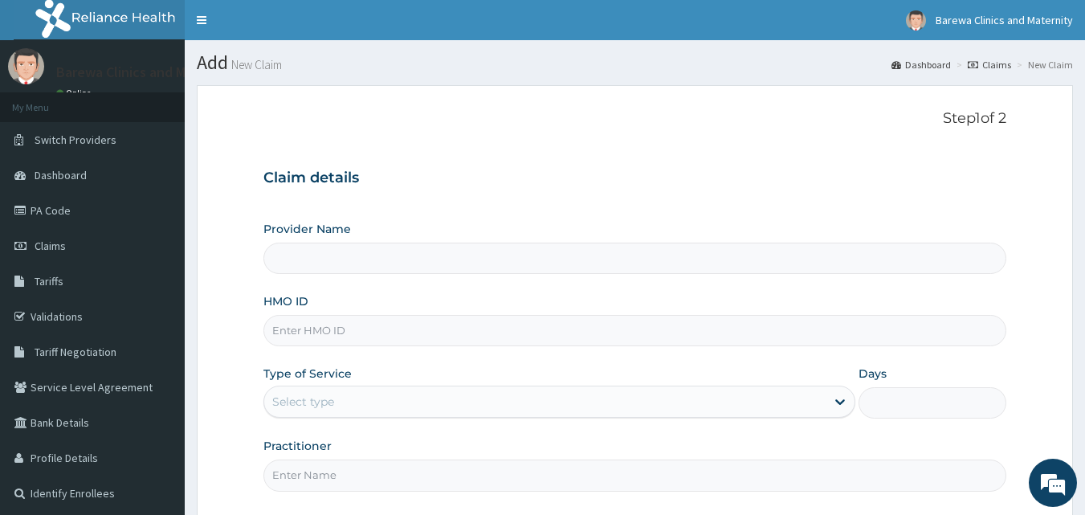
type input "Barewa Clinics And Maternity"
click at [304, 332] on input "HMO ID" at bounding box center [635, 330] width 744 height 31
type input "TMI/10009/A"
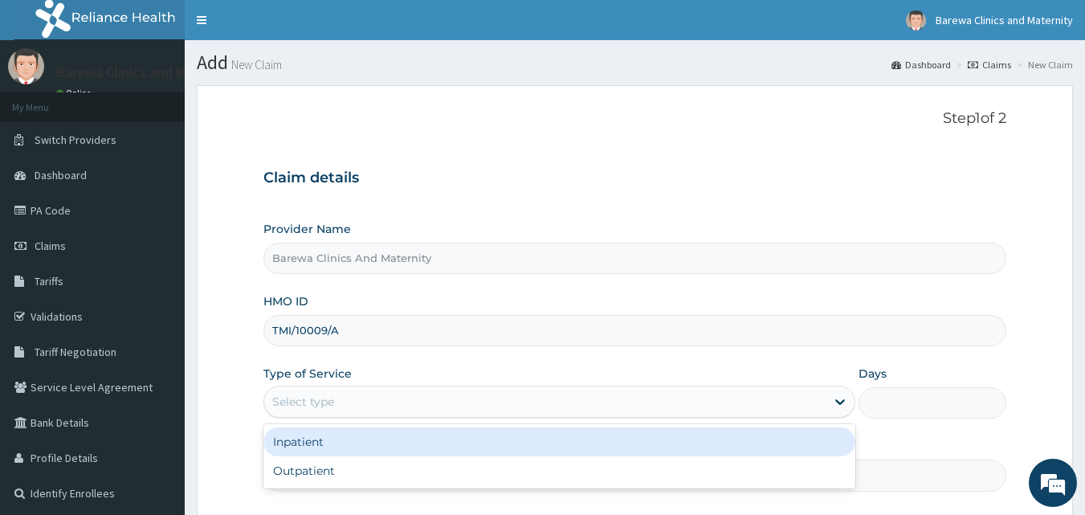
click at [301, 398] on div "Select type" at bounding box center [303, 402] width 62 height 16
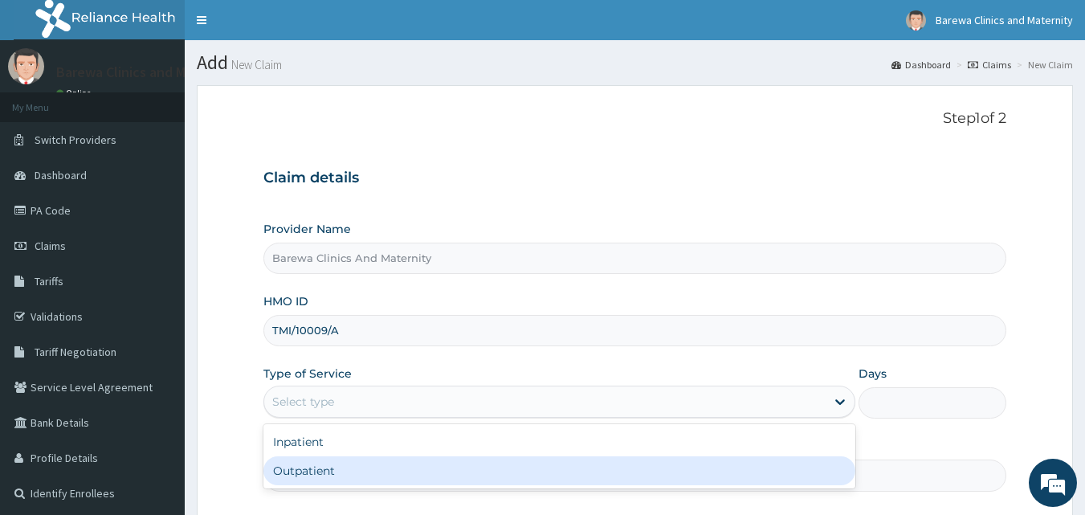
click at [311, 470] on div "Outpatient" at bounding box center [559, 470] width 592 height 29
type input "1"
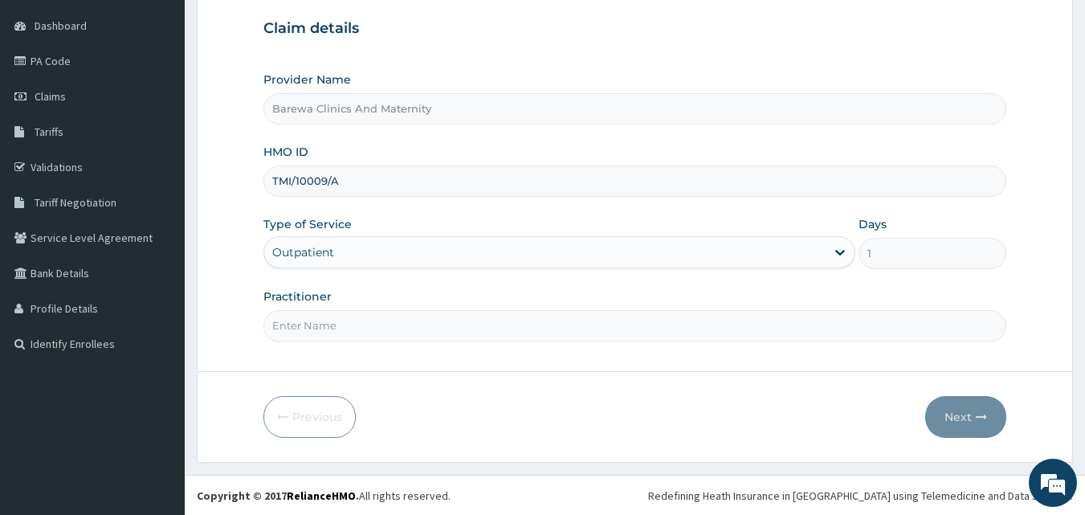
scroll to position [150, 0]
click at [459, 333] on input "Practitioner" at bounding box center [635, 324] width 744 height 31
type input "DR NANCY"
click at [962, 410] on button "Next" at bounding box center [965, 416] width 81 height 42
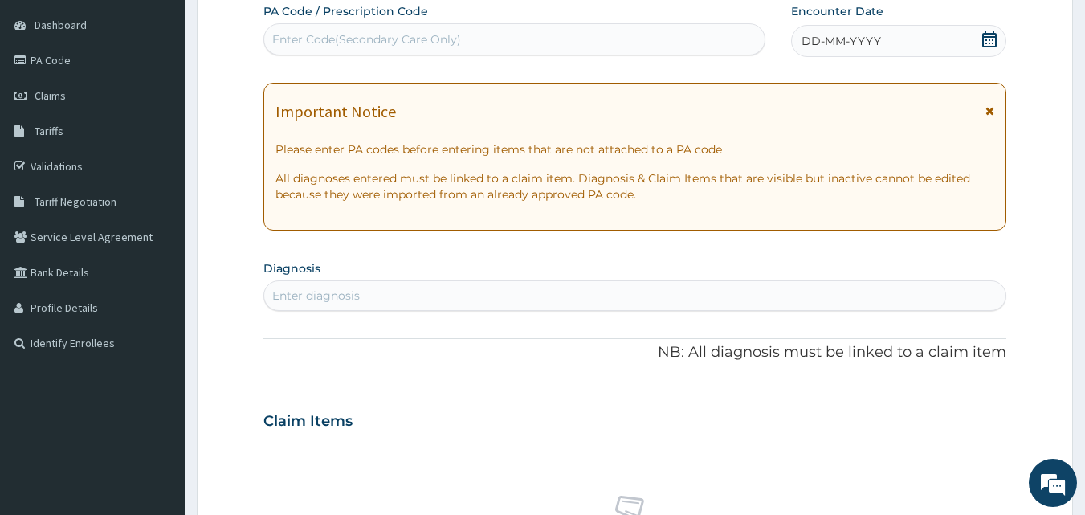
click at [989, 40] on icon at bounding box center [990, 39] width 16 height 16
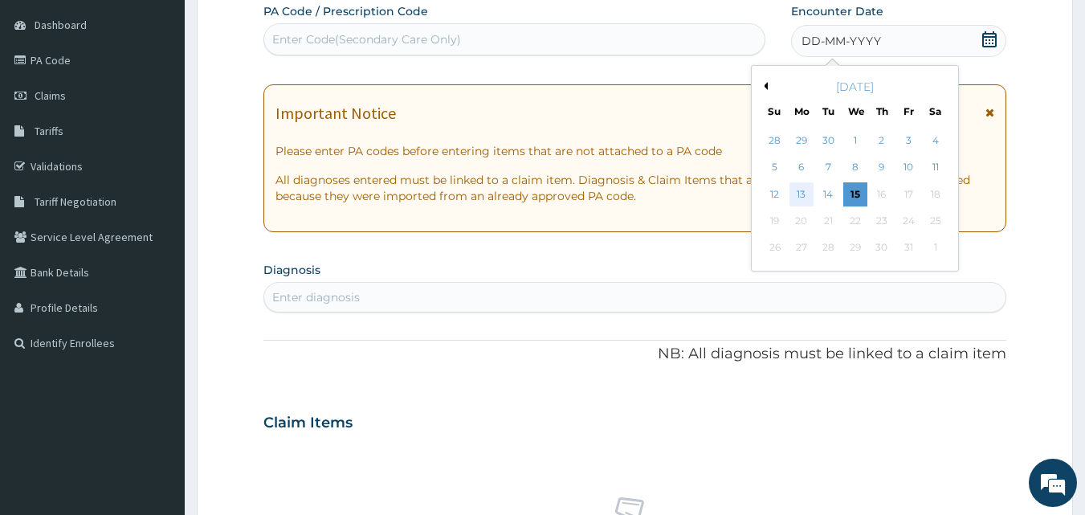
click at [795, 202] on div "13" at bounding box center [802, 194] width 24 height 24
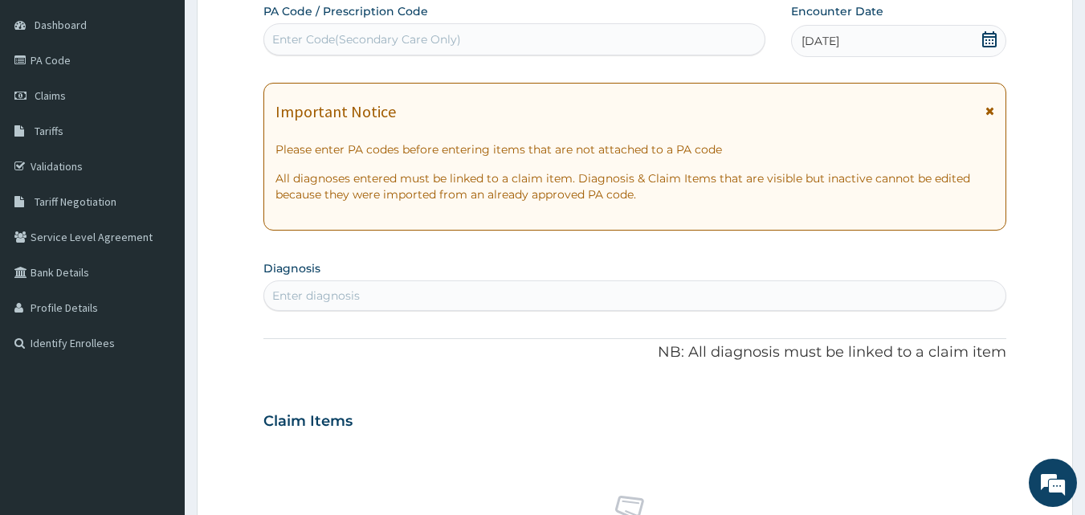
click at [353, 296] on div "Enter diagnosis" at bounding box center [316, 296] width 88 height 16
type input "RHINITIS"
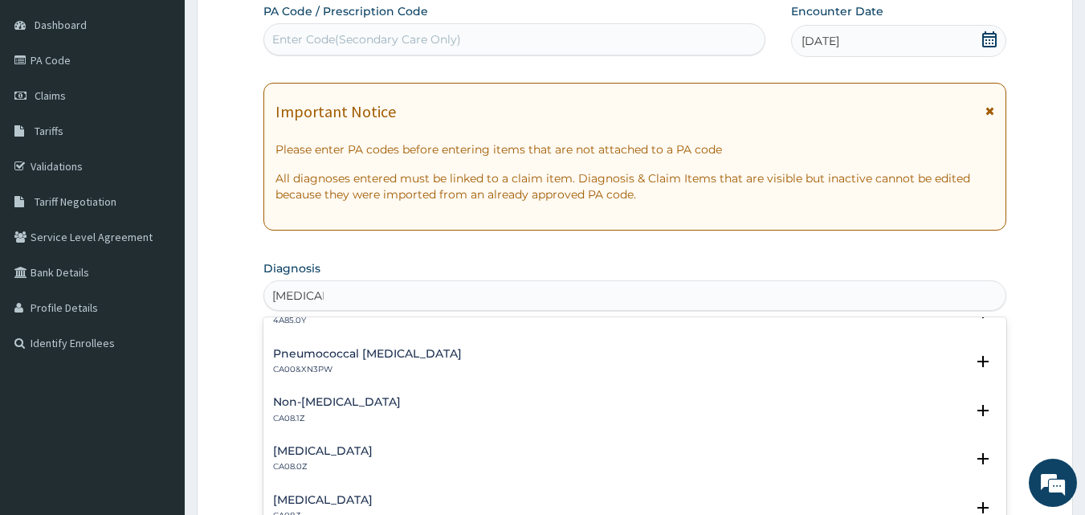
scroll to position [227, 0]
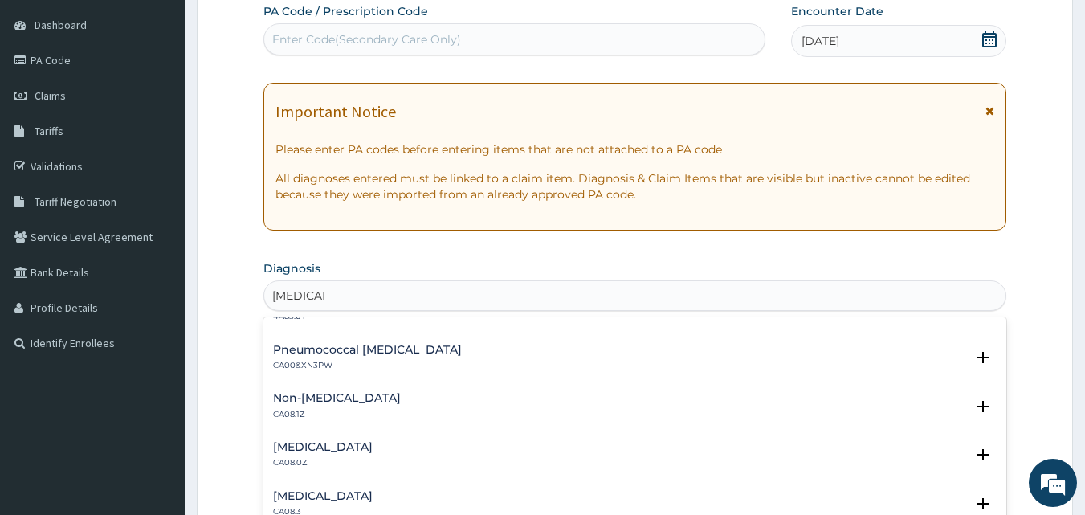
click at [373, 455] on div "Allergic rhinitis, unspecified CA08.0Z" at bounding box center [323, 455] width 100 height 28
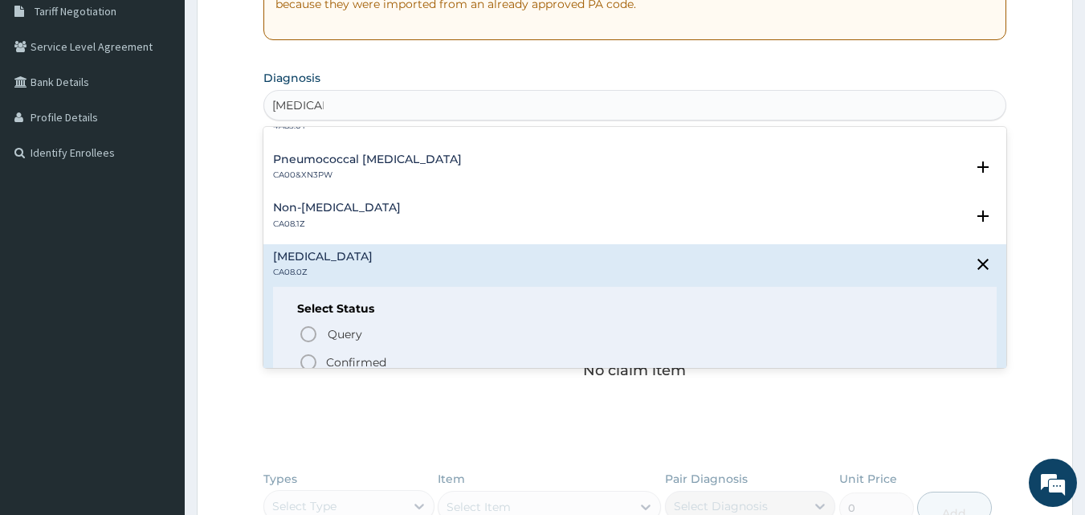
scroll to position [358, 0]
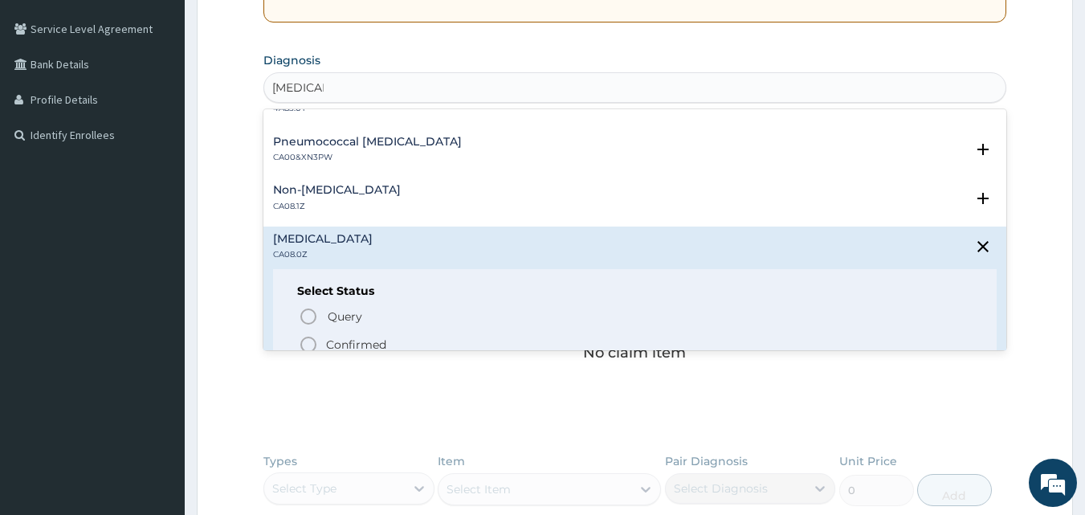
click at [315, 339] on icon "status option filled" at bounding box center [308, 344] width 19 height 19
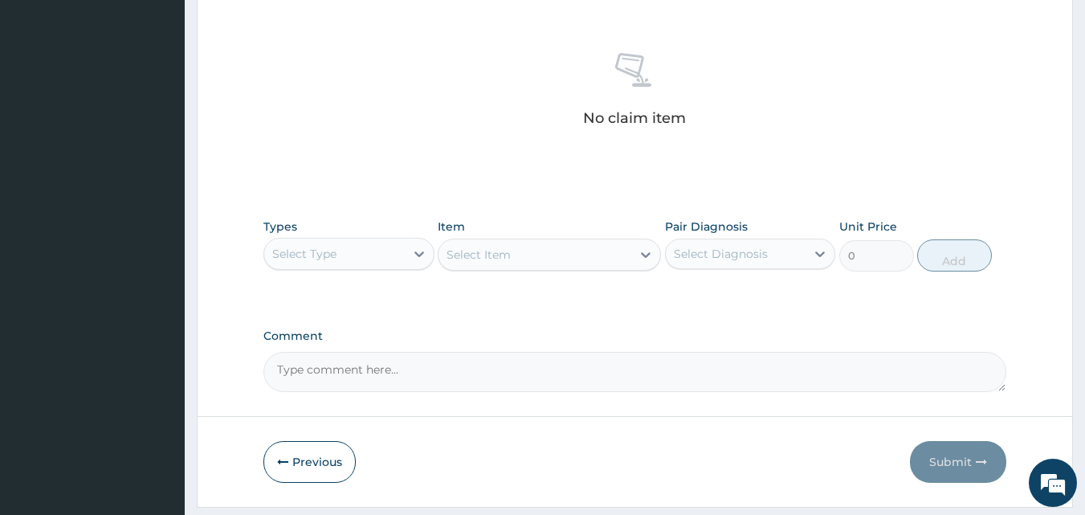
scroll to position [643, 0]
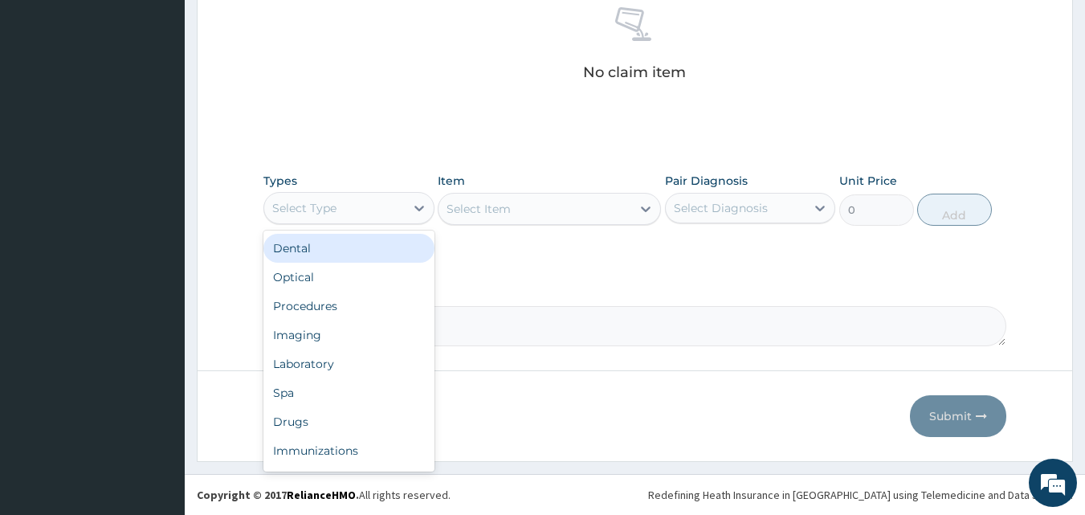
click at [378, 206] on div "Select Type" at bounding box center [334, 208] width 141 height 26
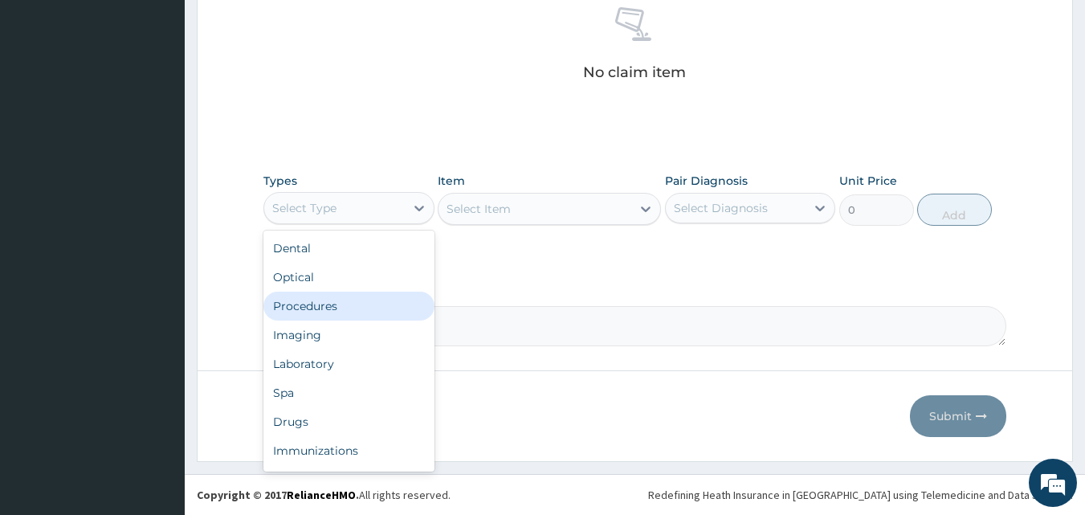
click at [340, 312] on div "Procedures" at bounding box center [348, 306] width 171 height 29
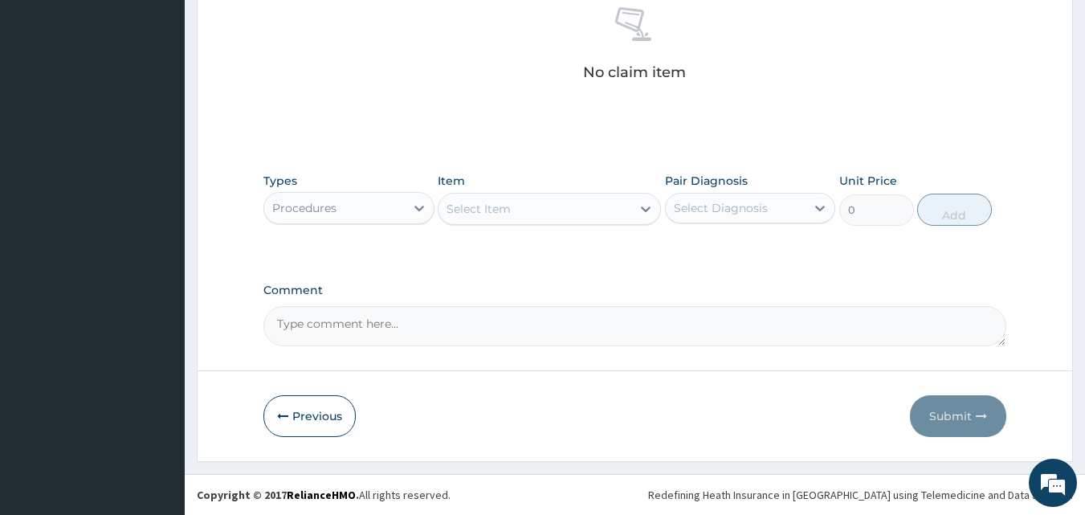
click at [586, 206] on div "Select Item" at bounding box center [535, 209] width 193 height 26
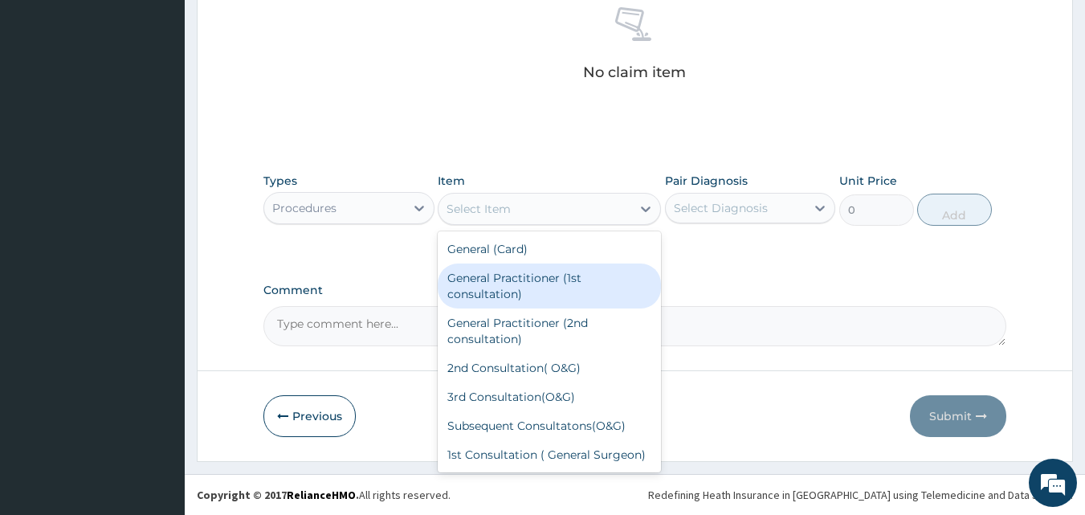
click at [509, 278] on div "General Practitioner (1st consultation)" at bounding box center [549, 285] width 223 height 45
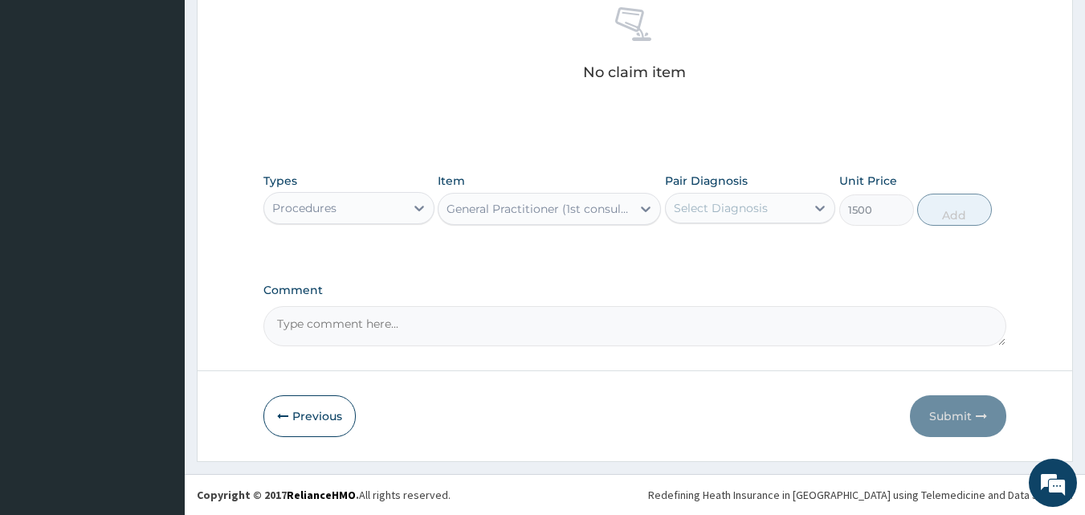
type input "1500"
click at [816, 205] on icon at bounding box center [820, 208] width 16 height 16
click at [677, 251] on input "checkbox" at bounding box center [680, 248] width 10 height 10
checkbox input "true"
click at [951, 208] on button "Add" at bounding box center [954, 210] width 75 height 32
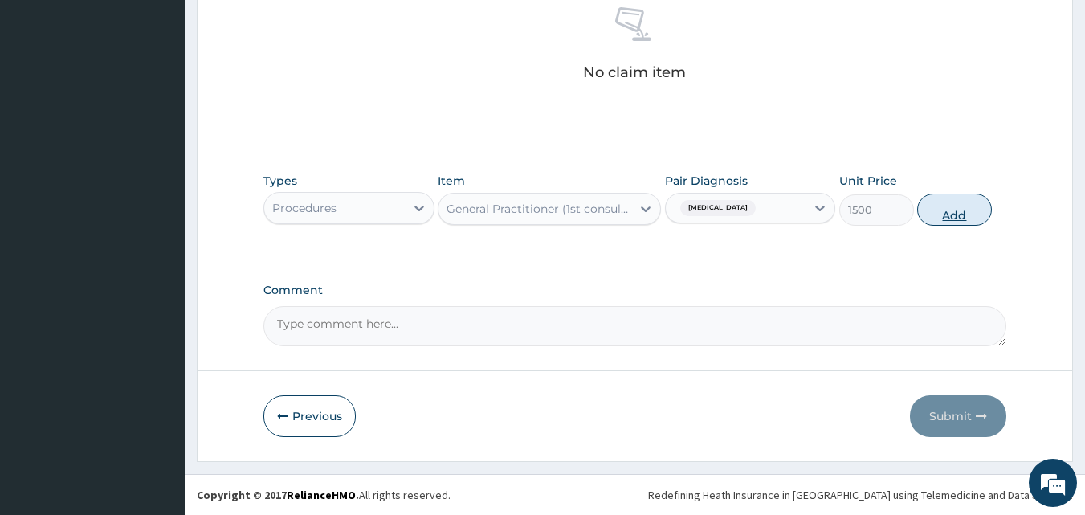
type input "0"
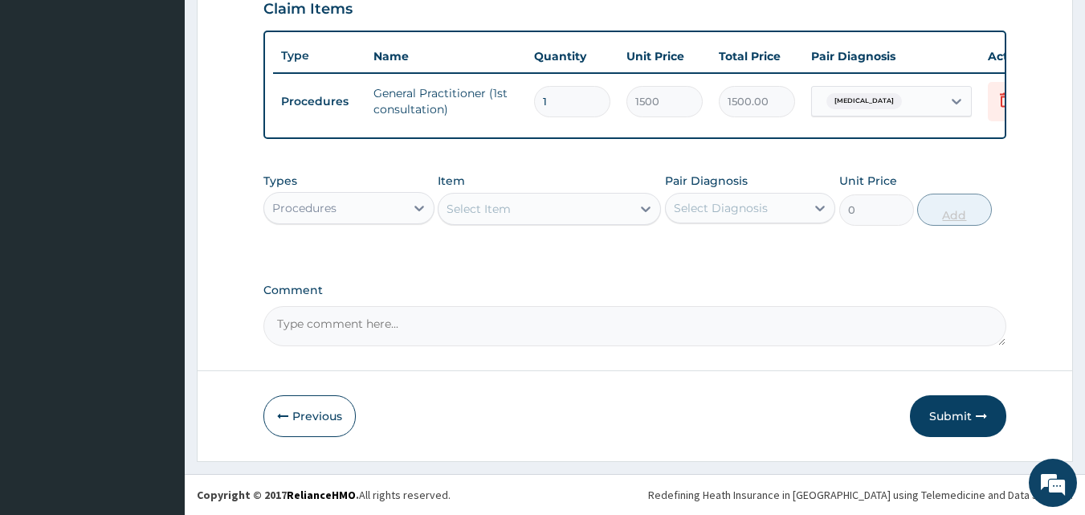
scroll to position [579, 0]
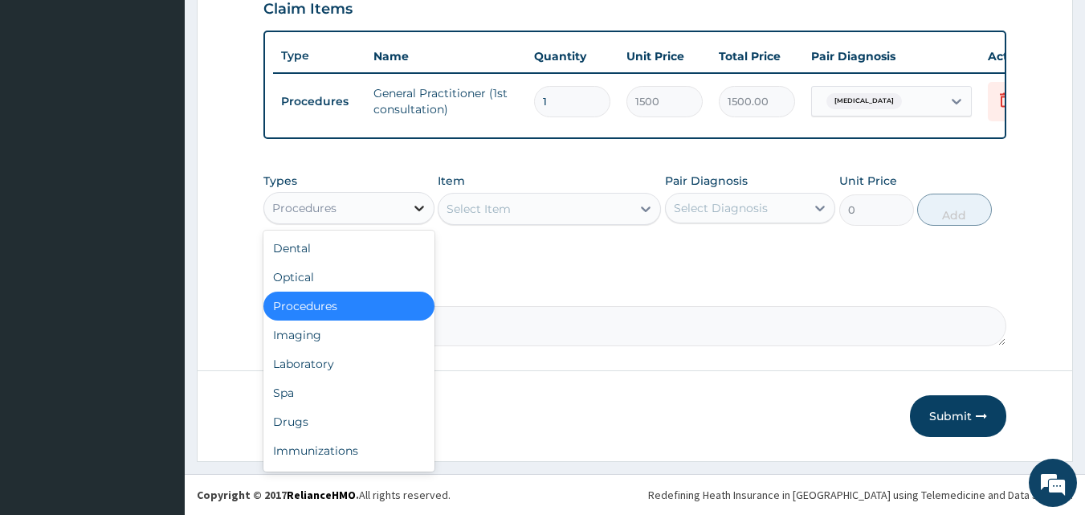
click at [422, 205] on icon at bounding box center [419, 208] width 16 height 16
click at [308, 420] on div "Drugs" at bounding box center [348, 421] width 171 height 29
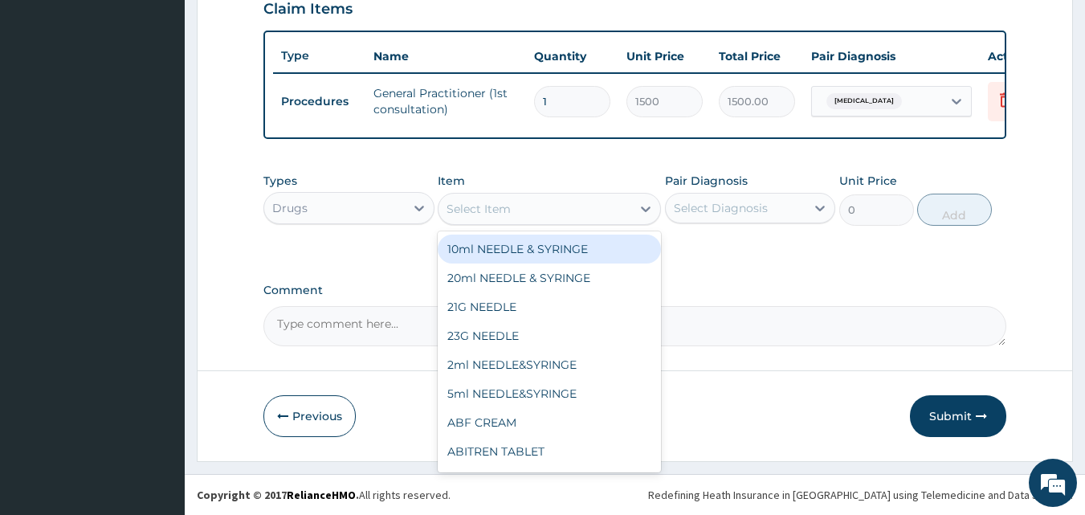
click at [609, 203] on div "Select Item" at bounding box center [535, 209] width 193 height 26
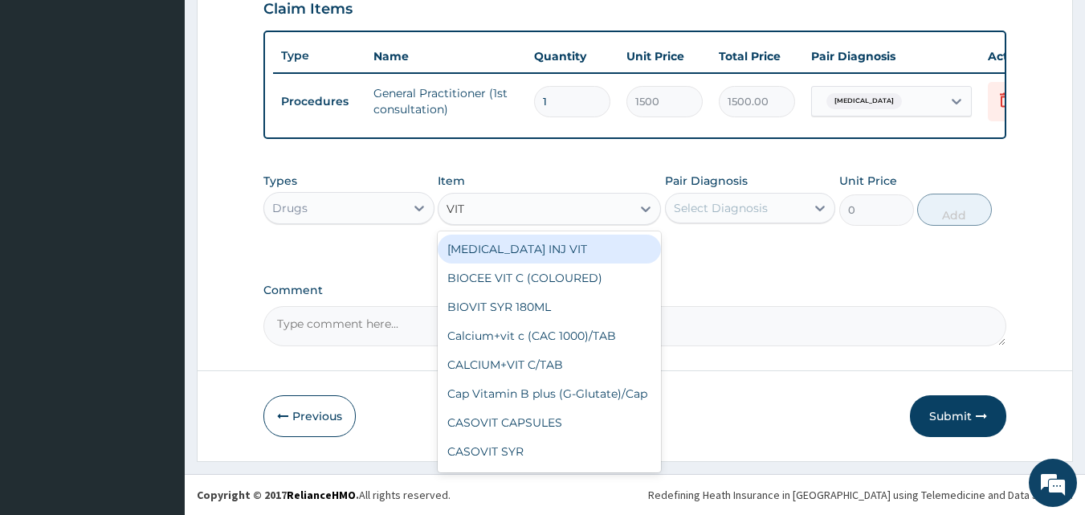
type input "VITA"
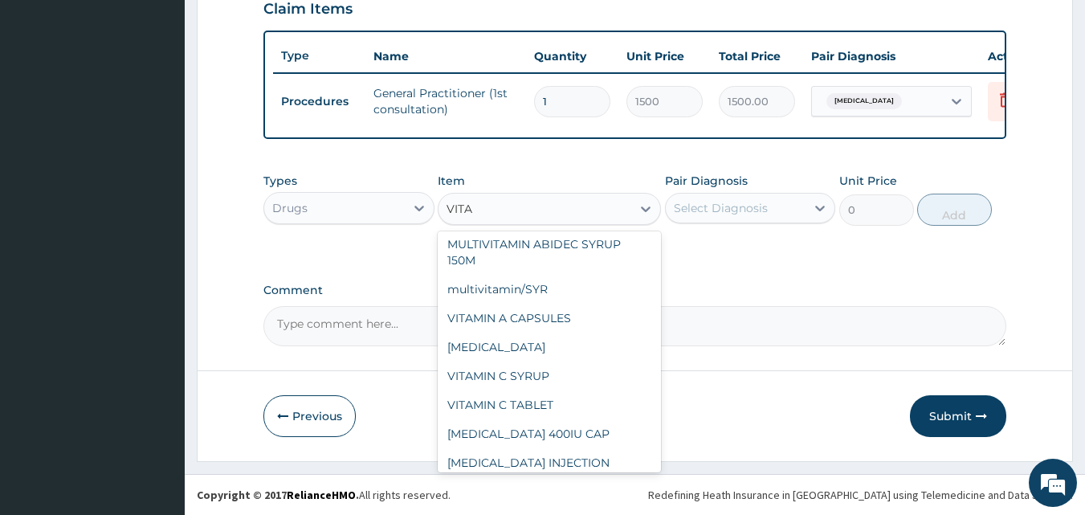
scroll to position [214, 0]
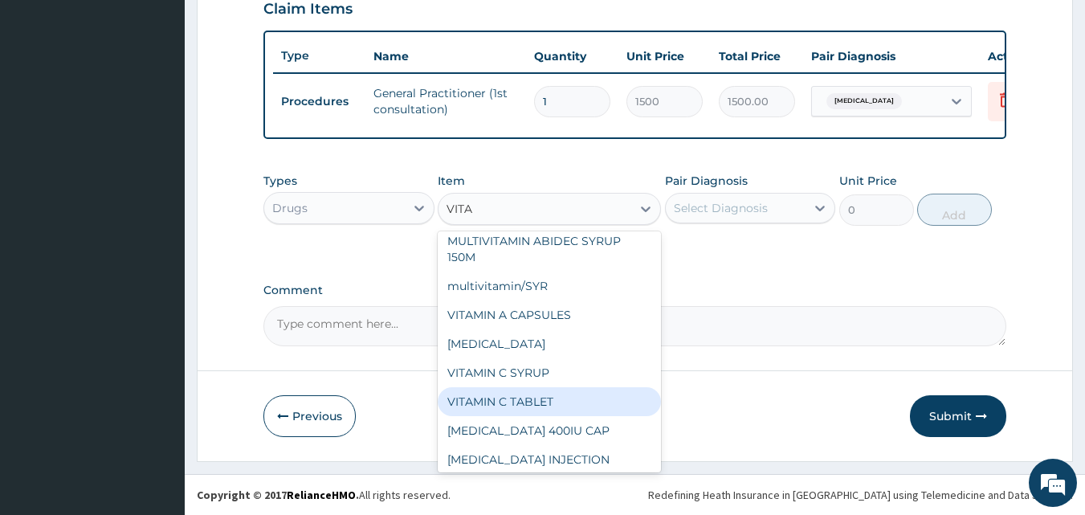
click at [554, 416] on div "VITAMIN C TABLET" at bounding box center [549, 401] width 223 height 29
type input "2.62"
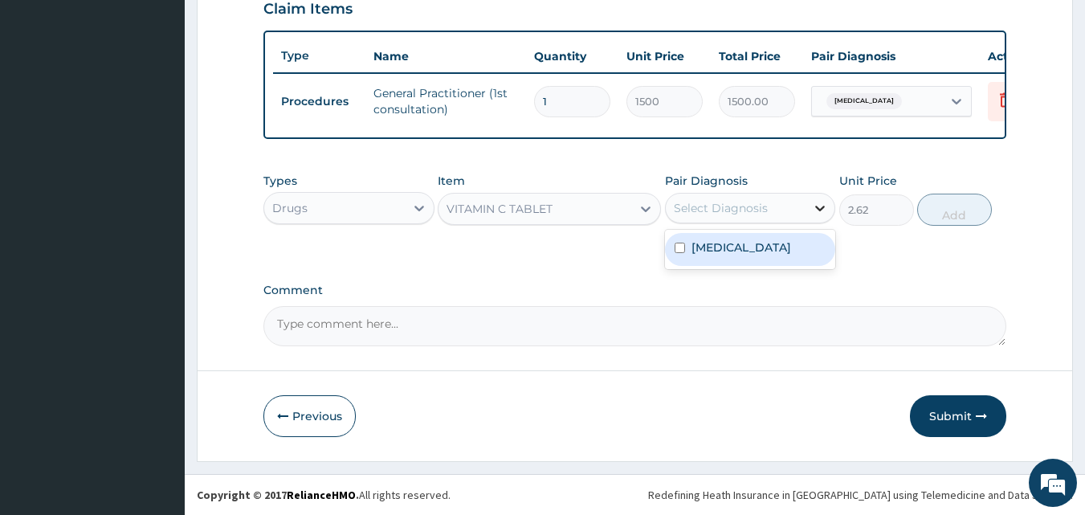
click at [825, 202] on icon at bounding box center [820, 208] width 16 height 16
click at [678, 253] on input "checkbox" at bounding box center [680, 248] width 10 height 10
checkbox input "true"
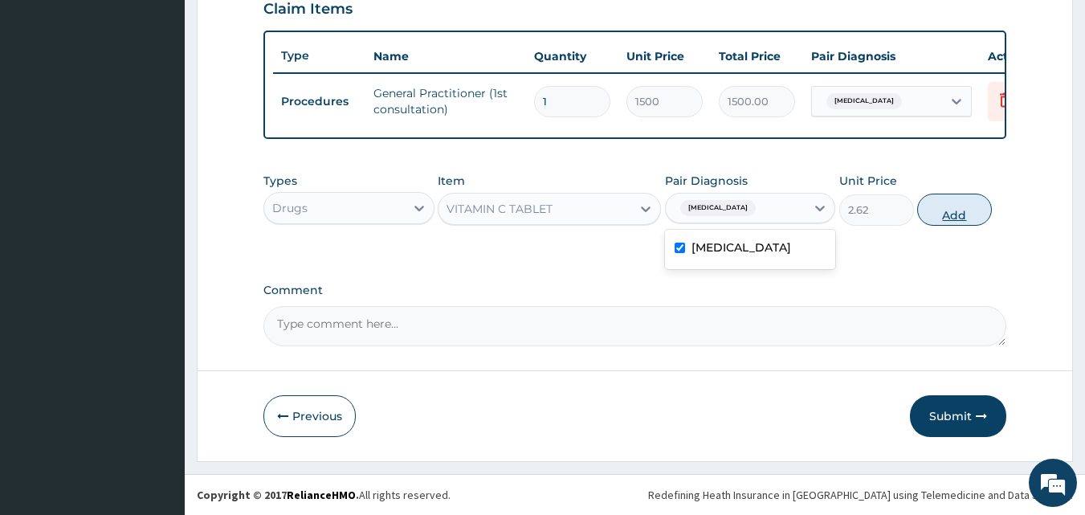
click at [958, 217] on button "Add" at bounding box center [954, 210] width 75 height 32
type input "0"
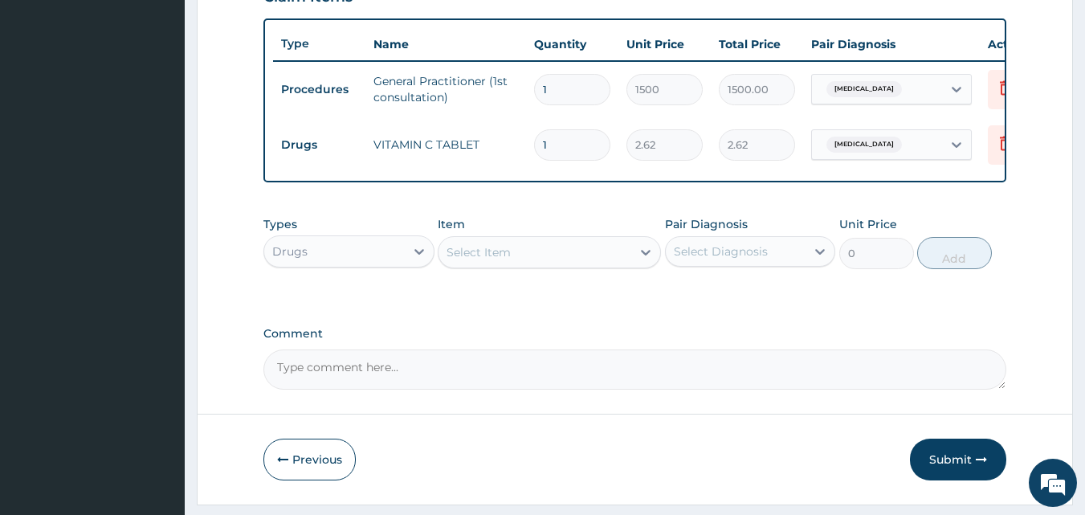
type input "0.00"
type input "3"
type input "7.86"
type input "30"
type input "78.60"
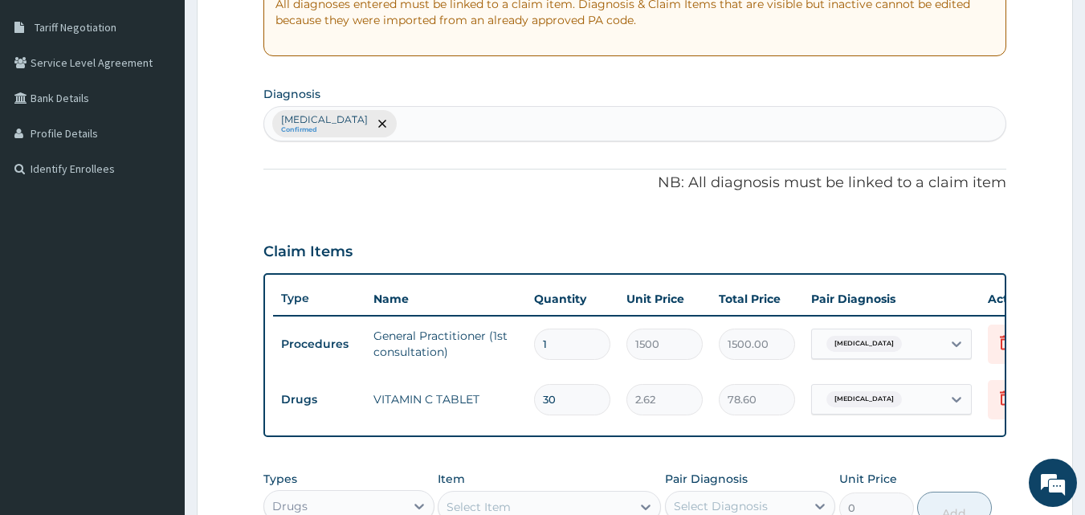
scroll to position [323, 0]
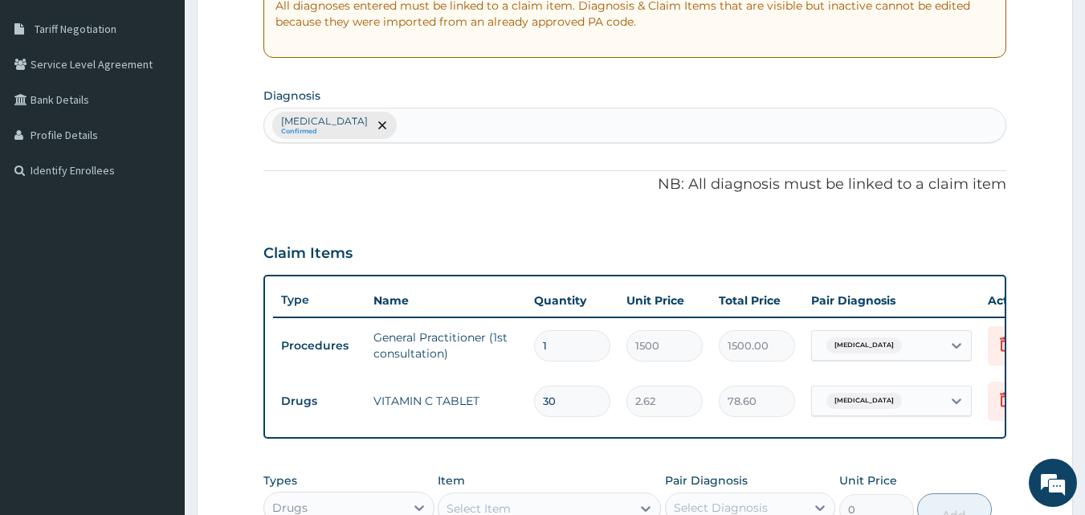
type input "30"
click at [524, 126] on div "Allergic rhinitis, unspecified Confirmed" at bounding box center [635, 125] width 742 height 34
type input "HEADACHE"
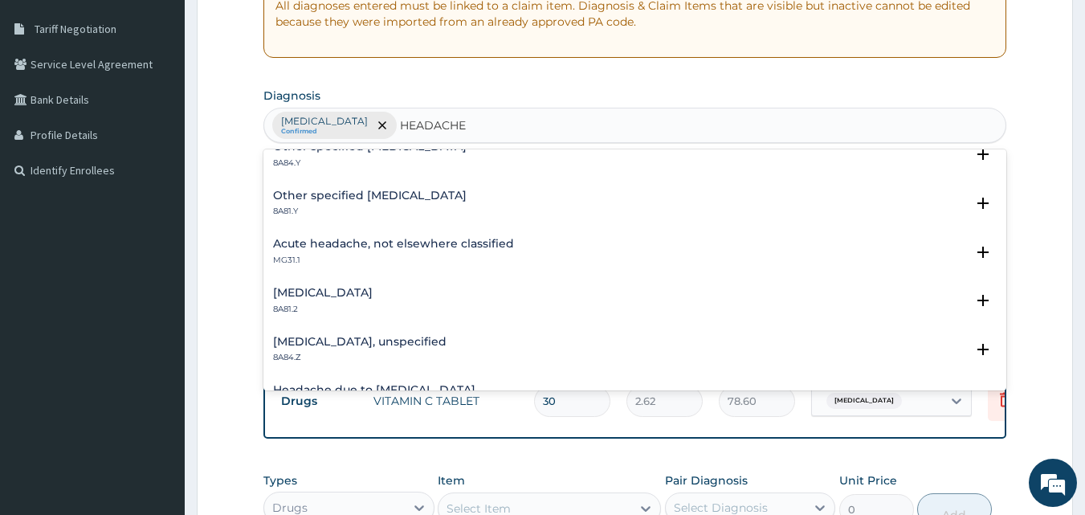
scroll to position [276, 0]
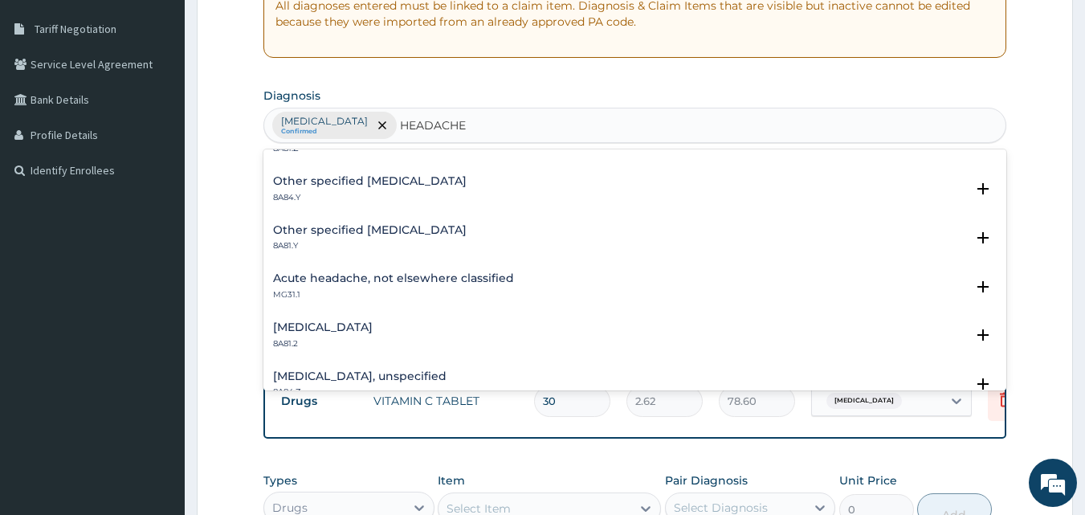
click at [414, 272] on h4 "Acute headache, not elsewhere classified" at bounding box center [393, 278] width 241 height 12
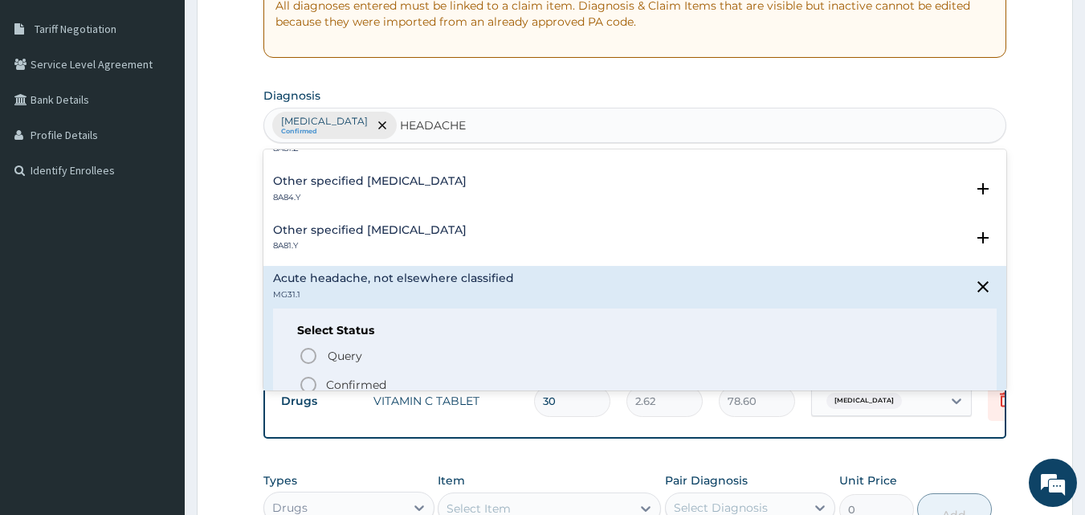
click at [305, 378] on circle "status option filled" at bounding box center [308, 385] width 14 height 14
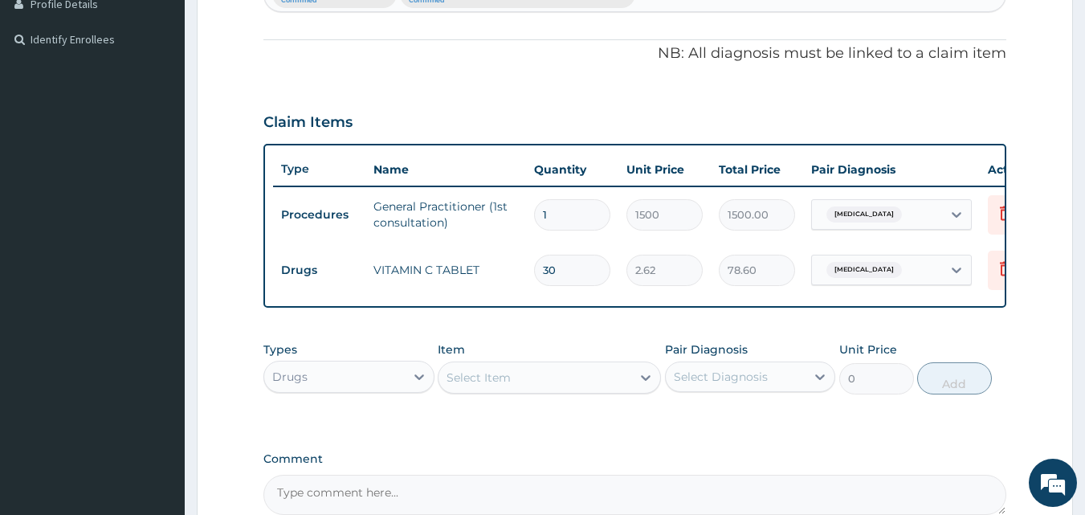
scroll to position [558, 0]
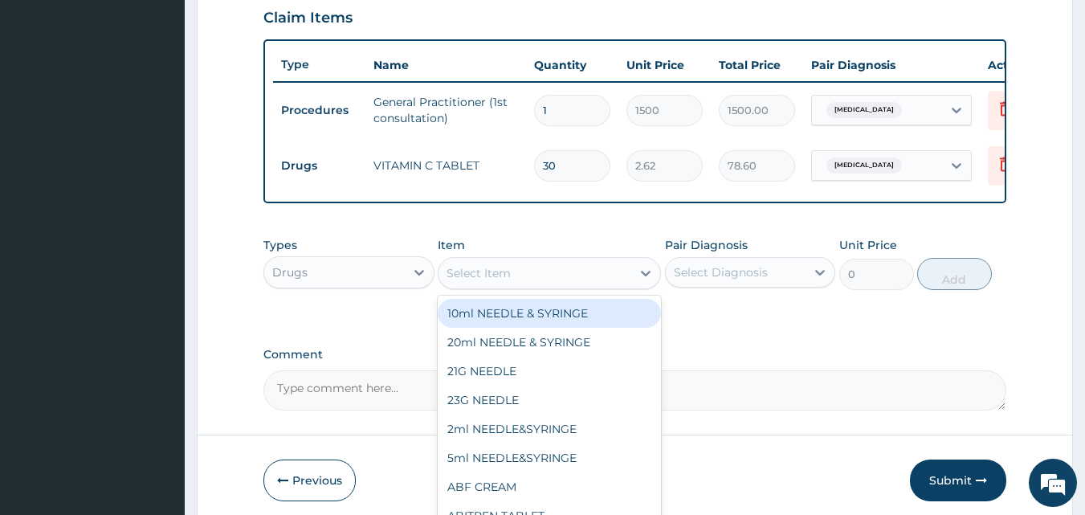
click at [547, 286] on div "Select Item" at bounding box center [535, 273] width 193 height 26
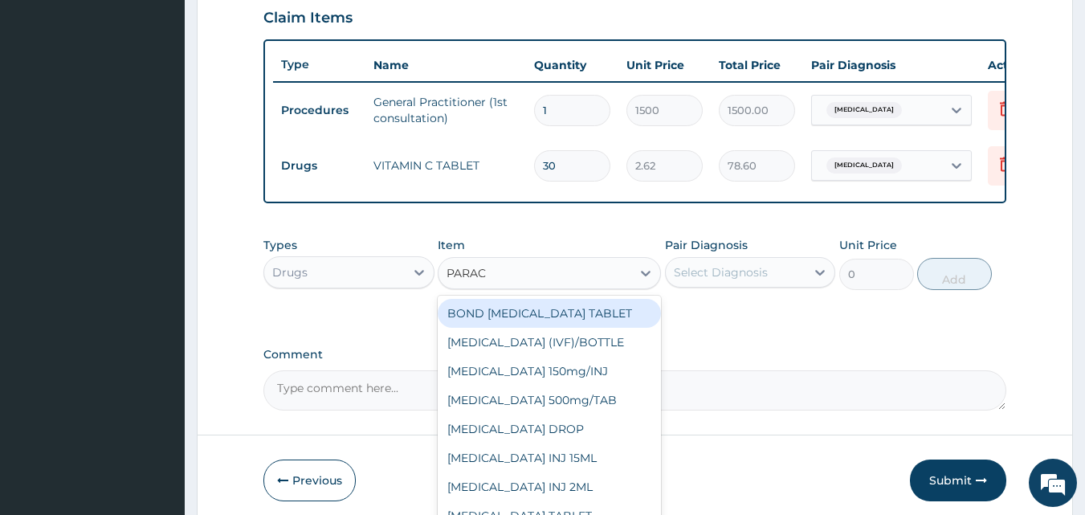
type input "PARACE"
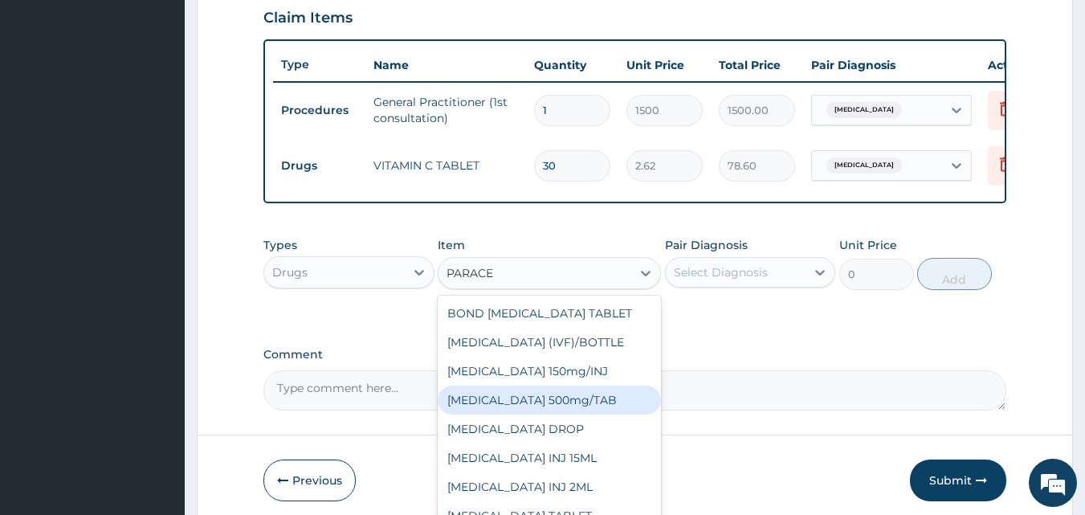
click at [566, 406] on div "PARACETAMOL 500mg/TAB" at bounding box center [549, 400] width 223 height 29
type input "5.25"
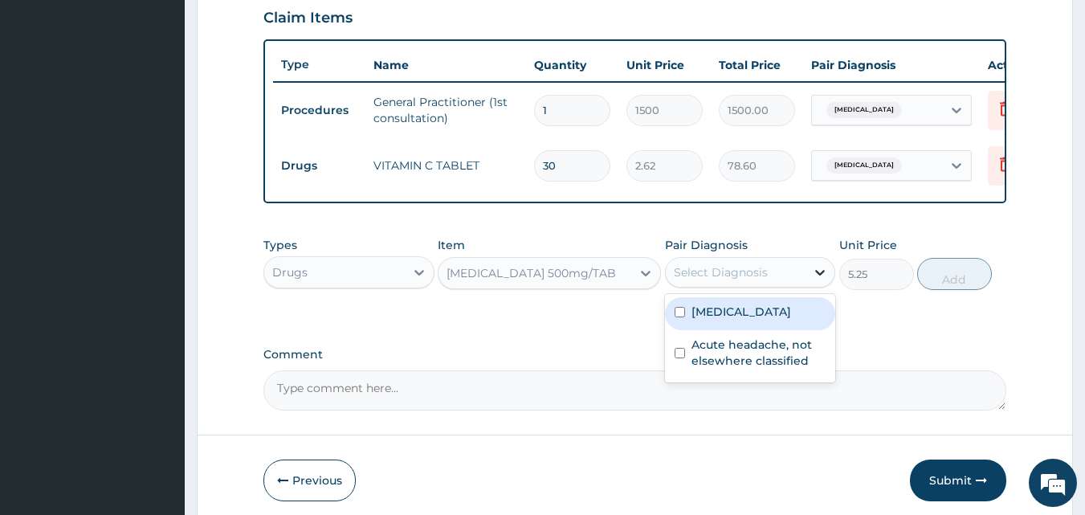
click at [822, 280] on icon at bounding box center [820, 272] width 16 height 16
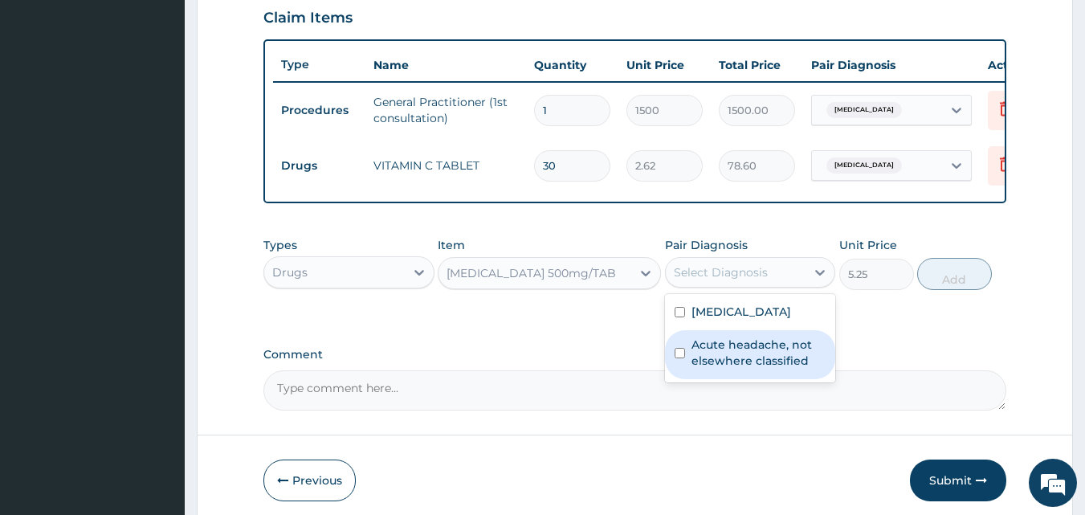
click at [680, 358] on input "checkbox" at bounding box center [680, 353] width 10 height 10
checkbox input "true"
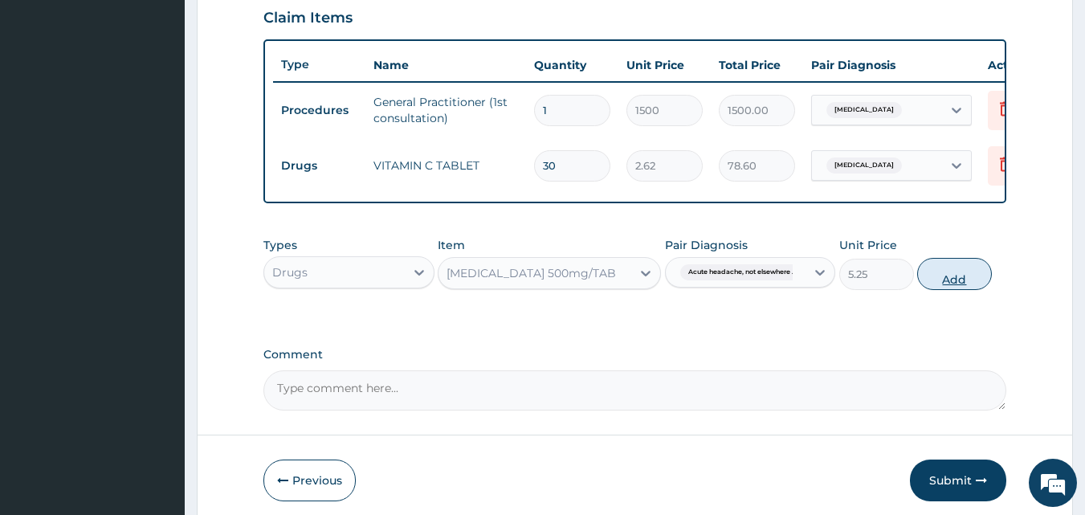
click at [963, 290] on button "Add" at bounding box center [954, 274] width 75 height 32
type input "0"
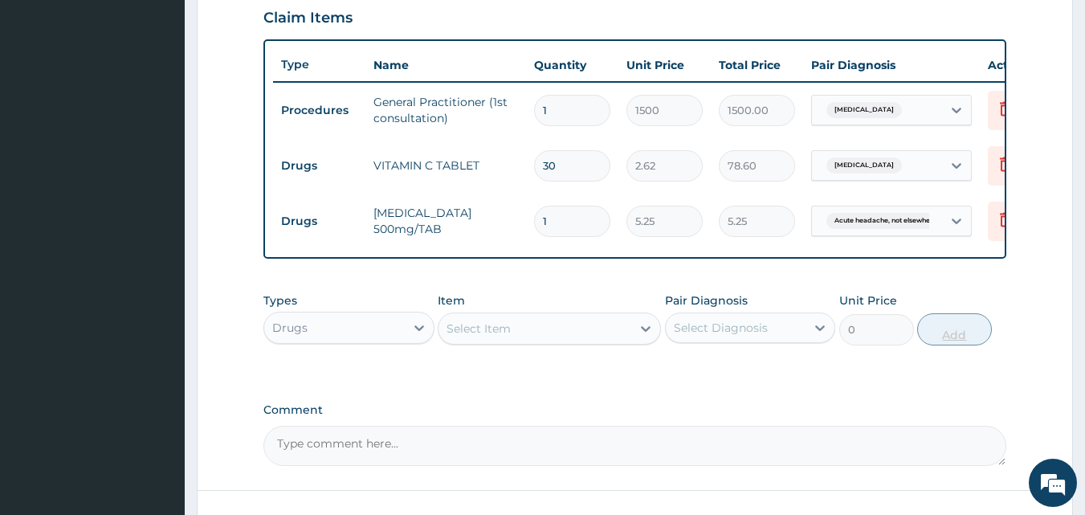
type input "18"
type input "94.50"
type input "18"
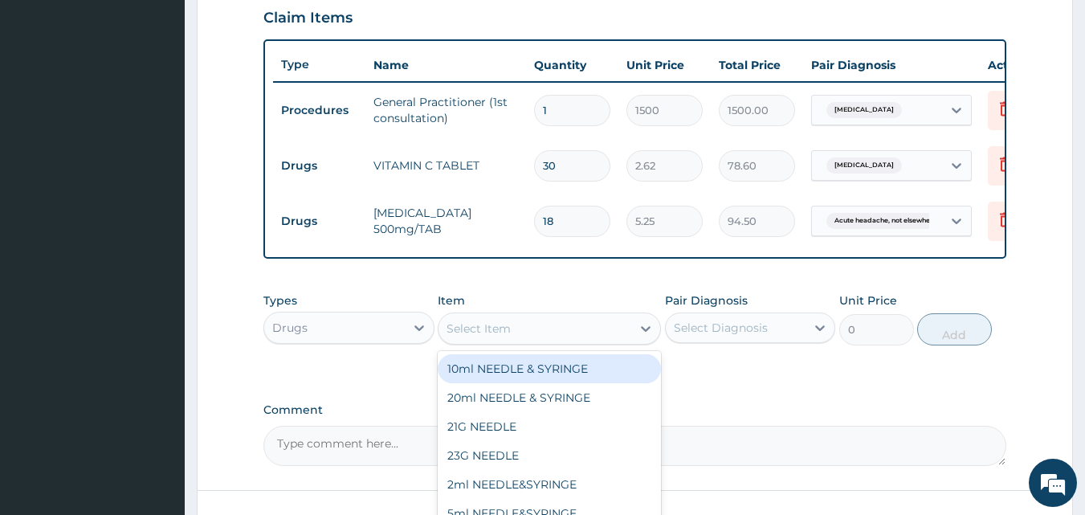
click at [573, 335] on div "Select Item" at bounding box center [535, 329] width 193 height 26
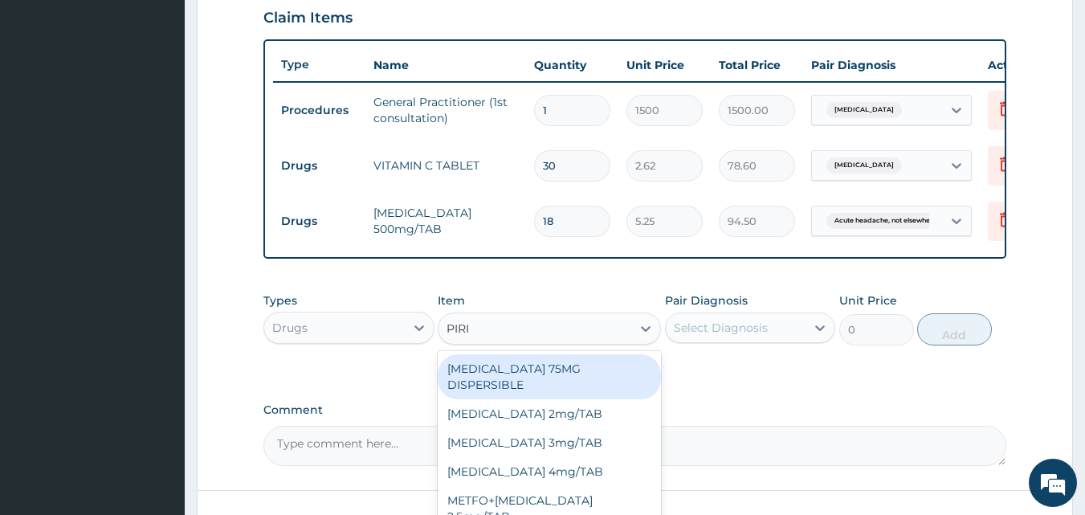
type input "PIRIT"
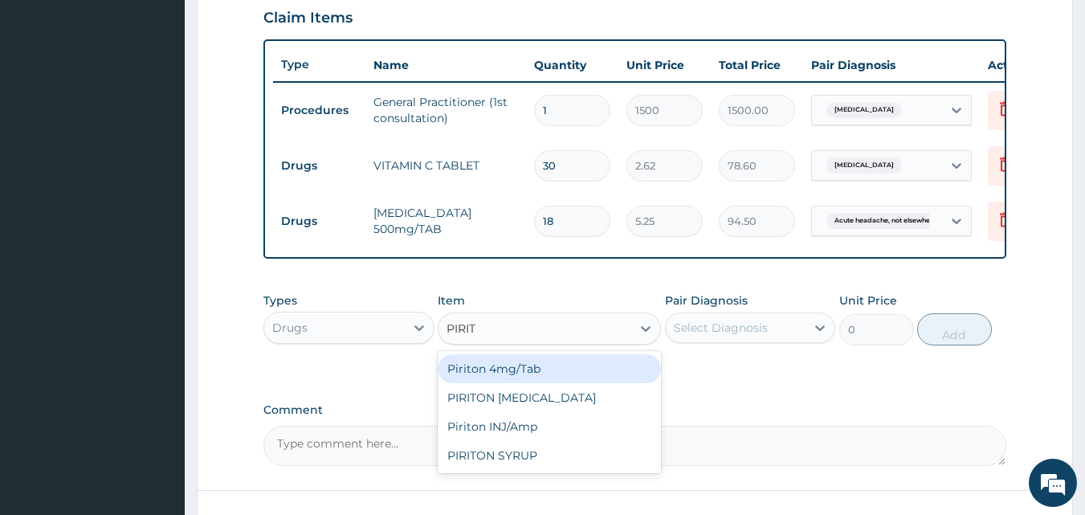
click at [541, 373] on div "Piriton 4mg/Tab" at bounding box center [549, 368] width 223 height 29
type input "5.25"
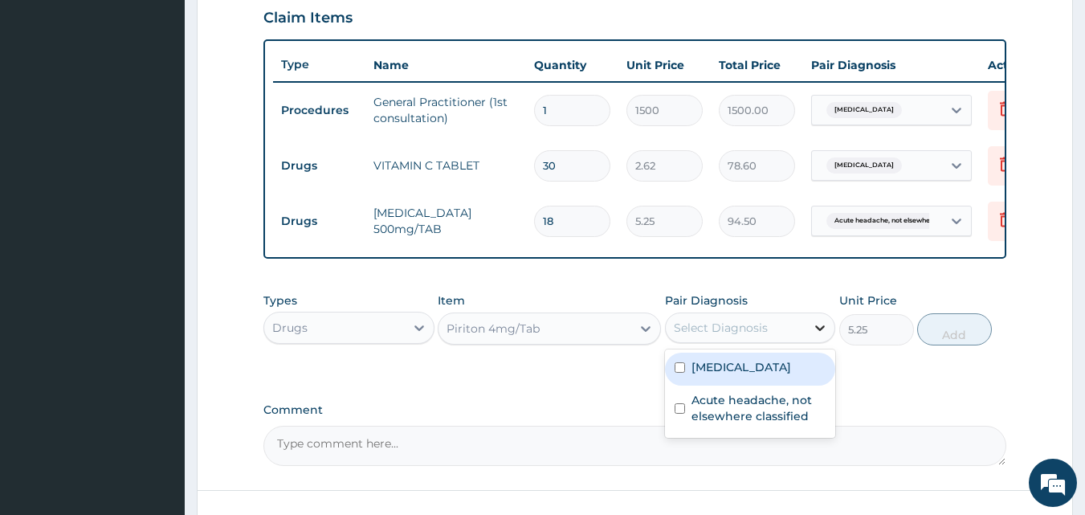
click at [821, 333] on icon at bounding box center [820, 328] width 16 height 16
click at [679, 373] on input "checkbox" at bounding box center [680, 367] width 10 height 10
checkbox input "true"
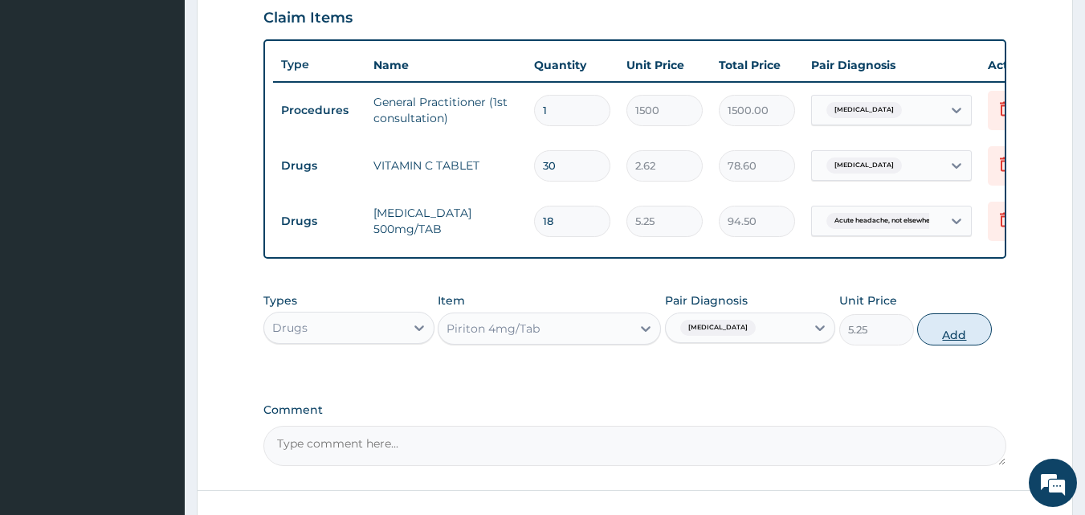
click at [951, 344] on button "Add" at bounding box center [954, 329] width 75 height 32
type input "0"
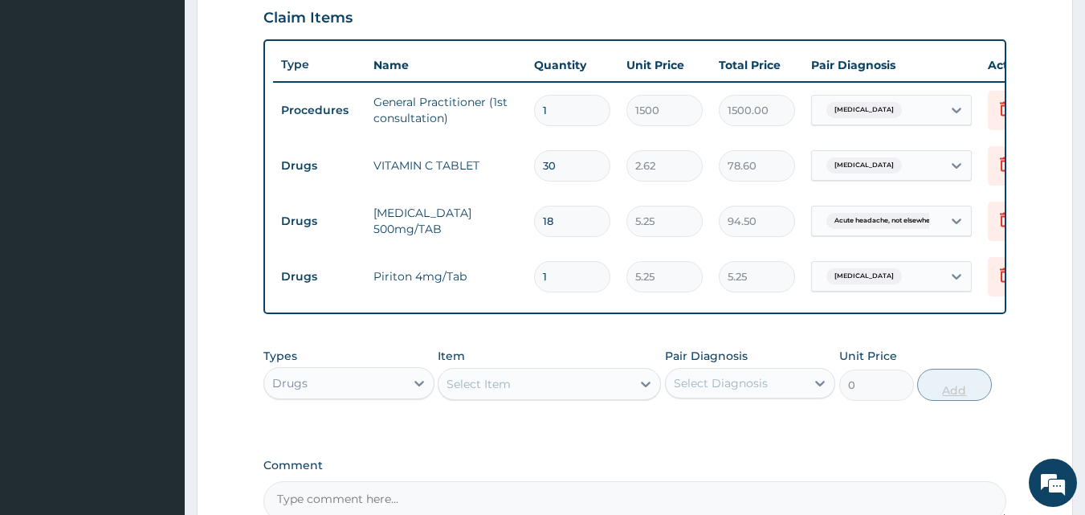
type input "10"
type input "52.50"
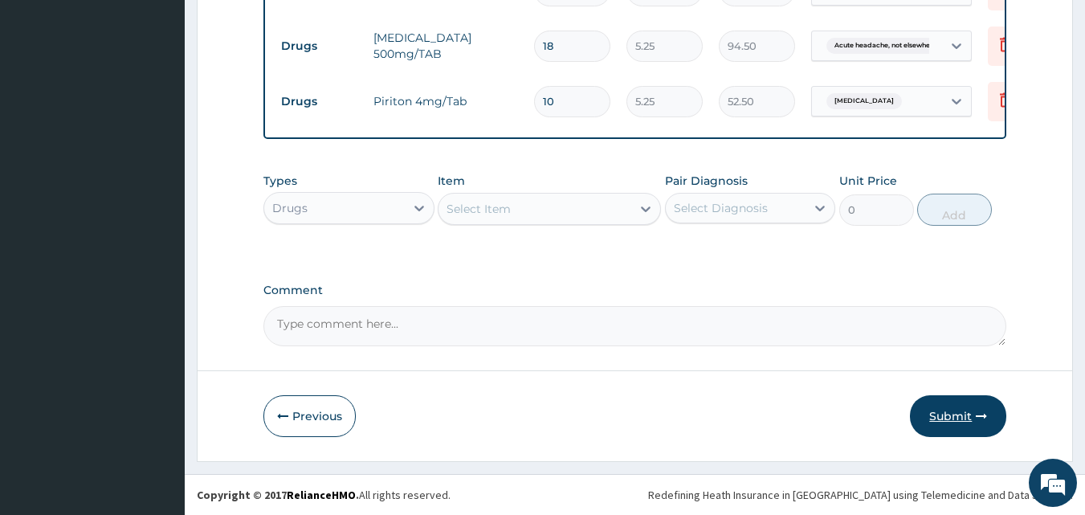
type input "10"
click at [959, 416] on button "Submit" at bounding box center [958, 416] width 96 height 42
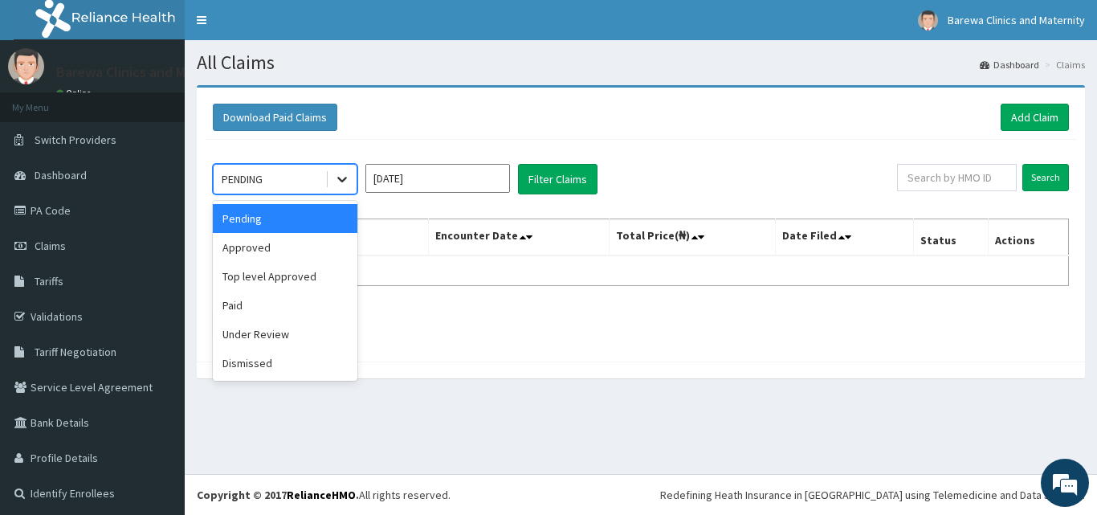
click at [337, 178] on icon at bounding box center [342, 179] width 16 height 16
click at [267, 244] on div "Approved" at bounding box center [285, 247] width 145 height 29
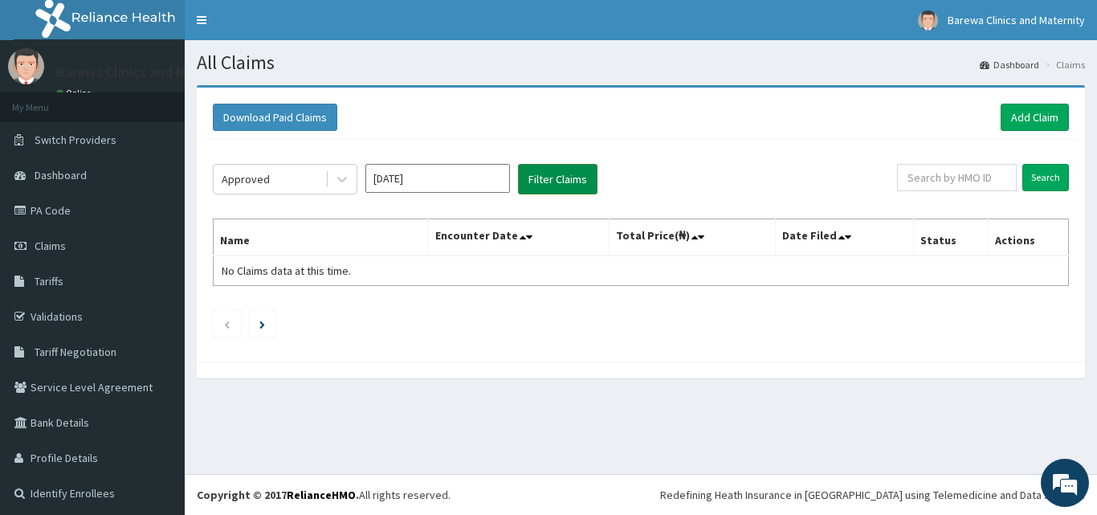
click at [550, 176] on button "Filter Claims" at bounding box center [558, 179] width 80 height 31
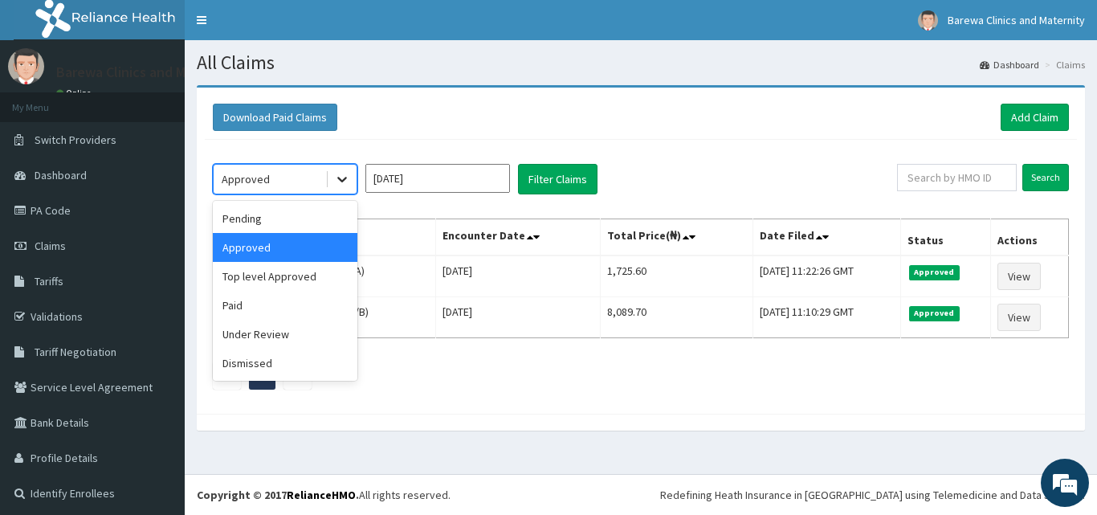
click at [343, 177] on icon at bounding box center [342, 179] width 16 height 16
click at [272, 300] on div "Paid" at bounding box center [285, 305] width 145 height 29
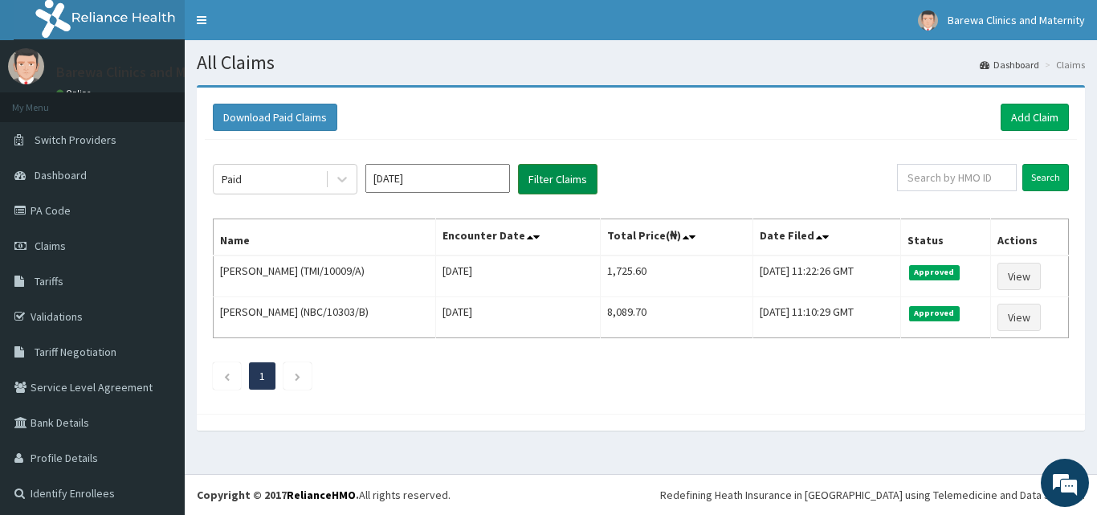
click at [541, 182] on button "Filter Claims" at bounding box center [558, 179] width 80 height 31
